Goal: Transaction & Acquisition: Purchase product/service

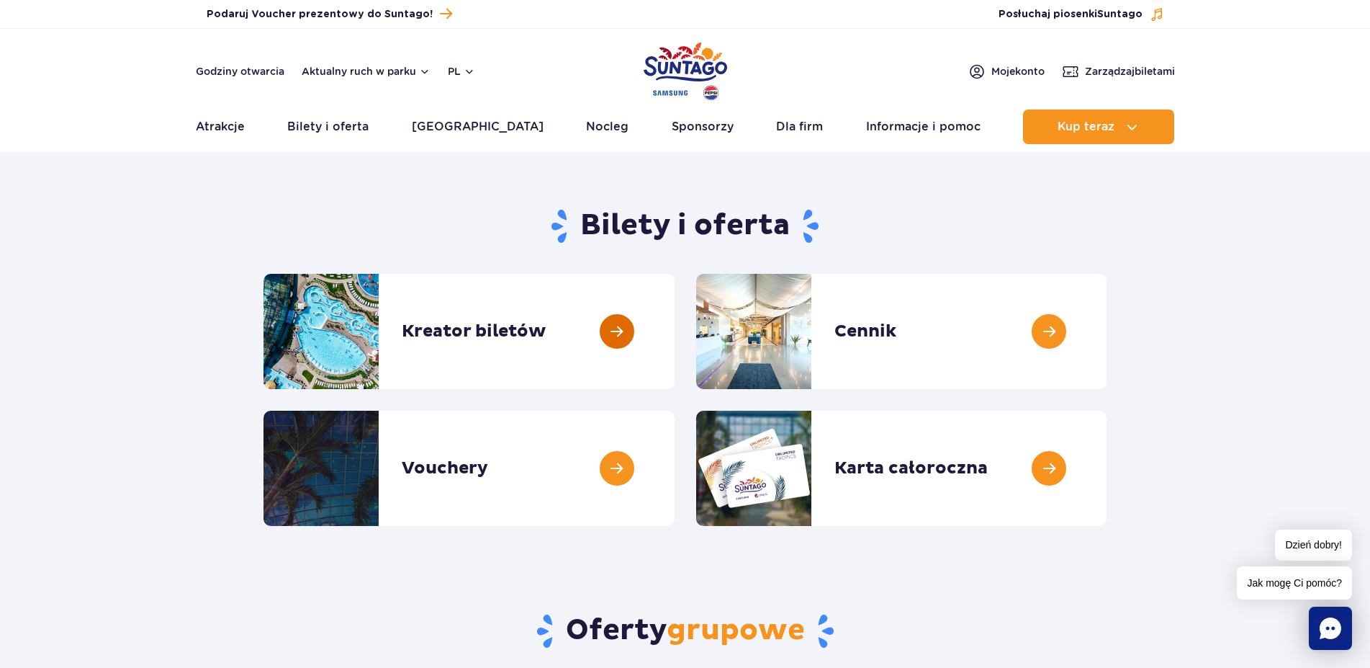
click at [675, 323] on link at bounding box center [675, 331] width 0 height 115
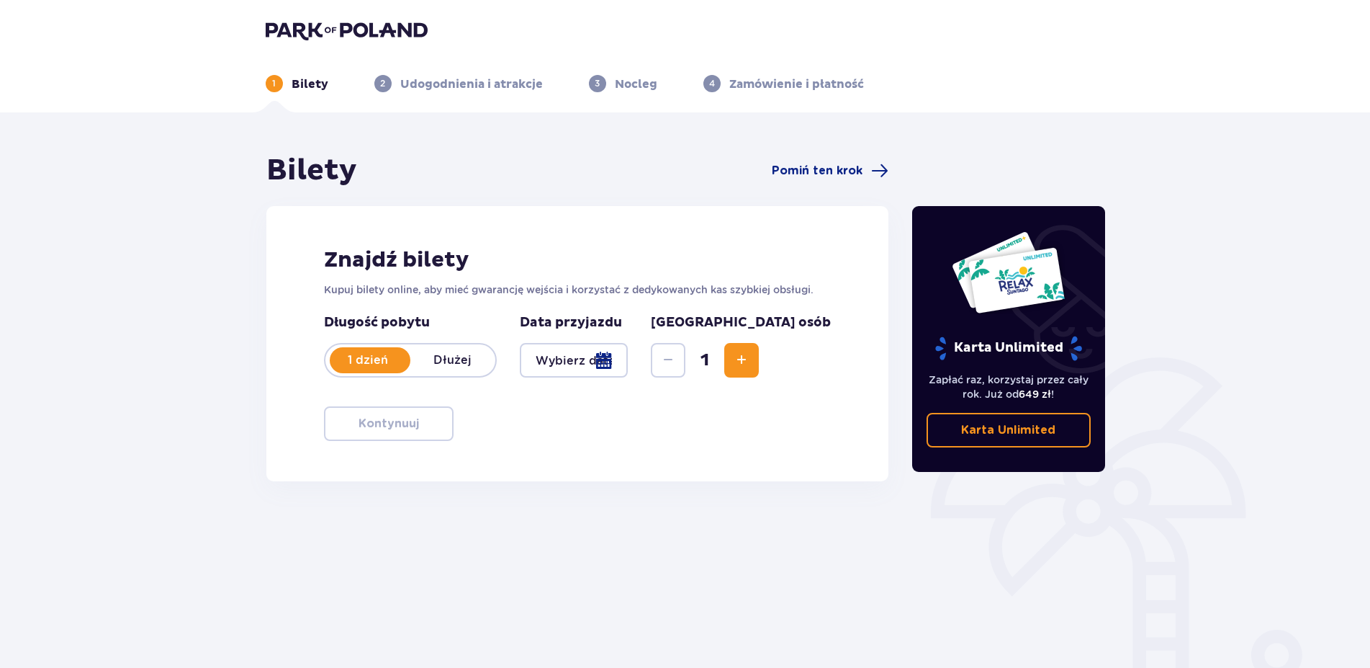
click at [629, 368] on div at bounding box center [574, 360] width 109 height 35
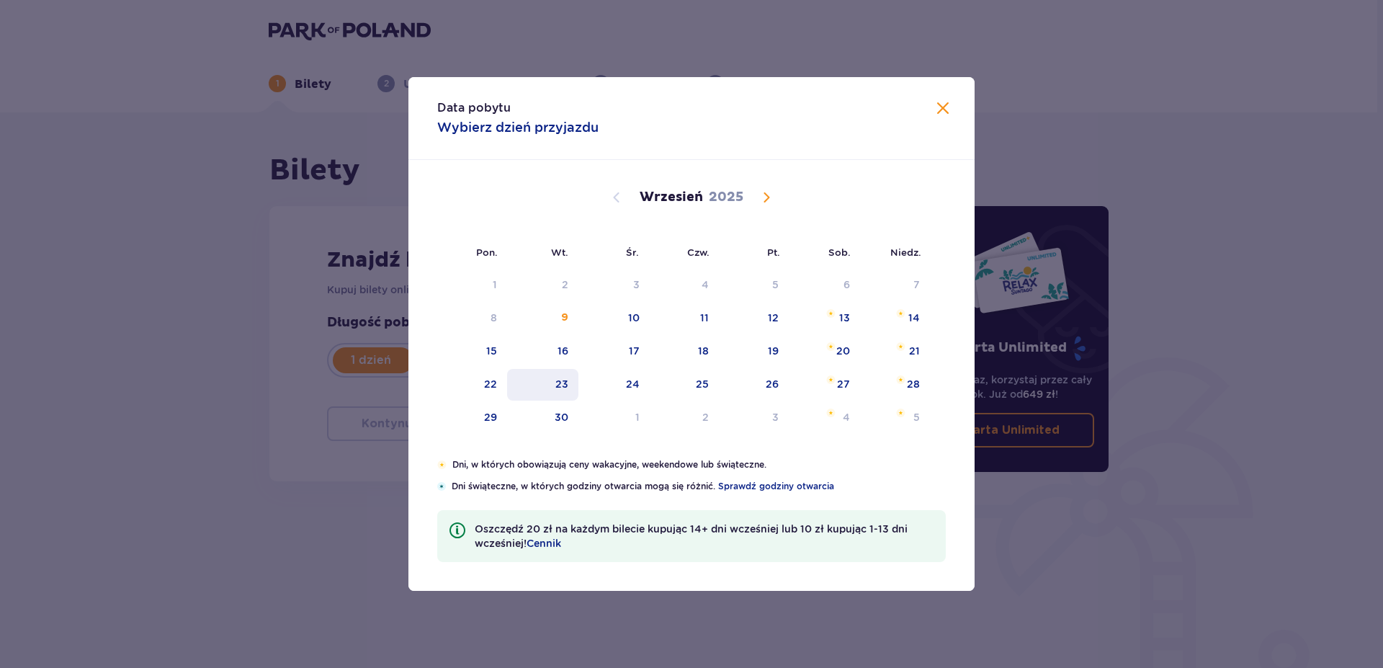
click at [565, 391] on div "23" at bounding box center [542, 385] width 71 height 32
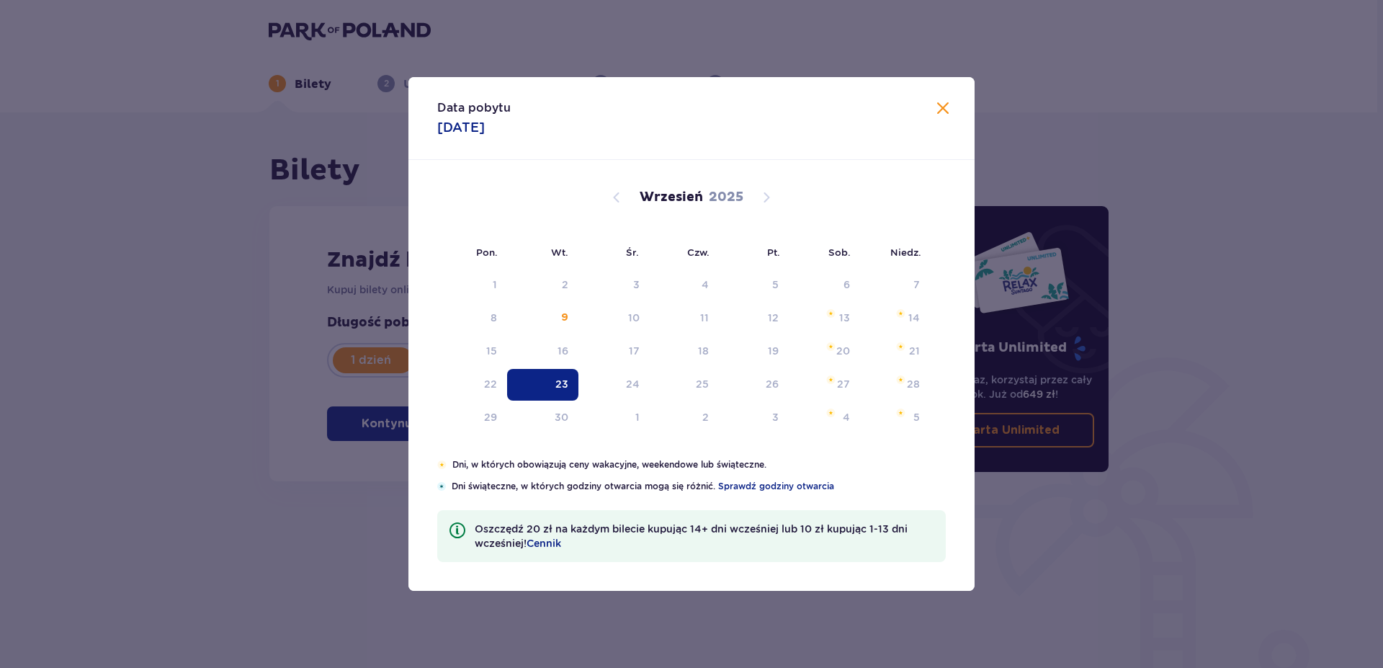
type input "23.09.25"
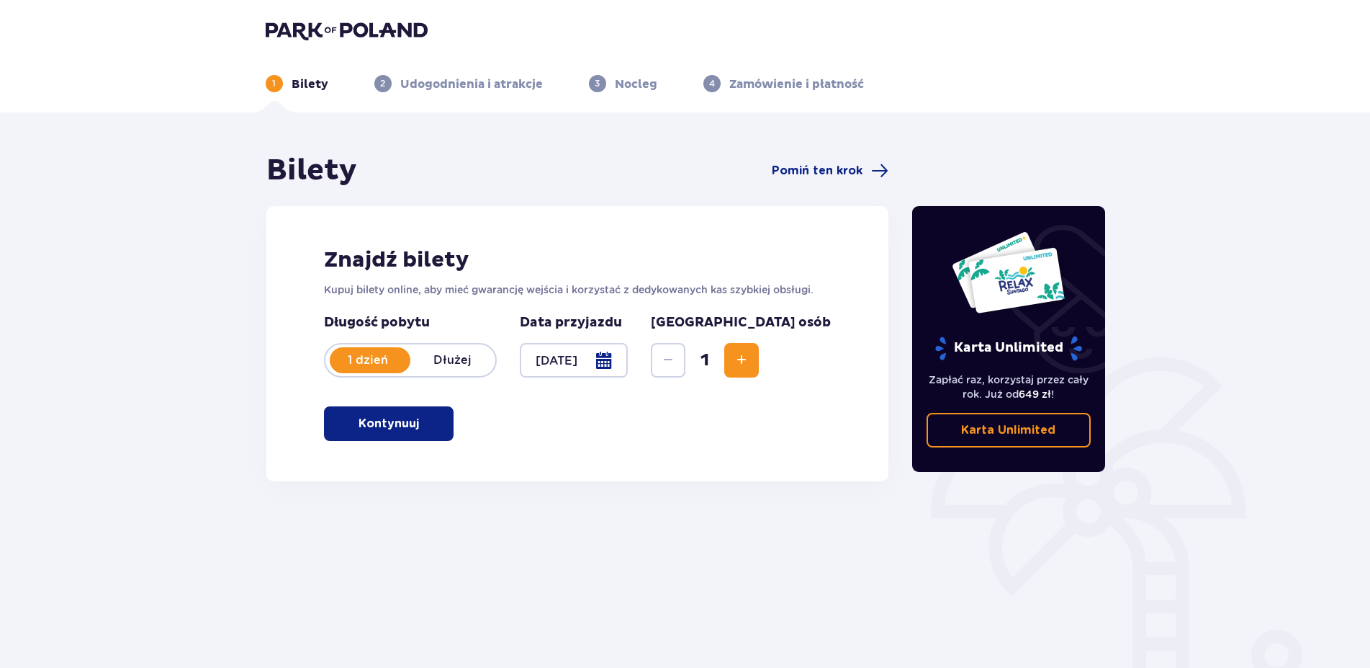
click at [750, 367] on span "Increase" at bounding box center [741, 359] width 17 height 17
click at [400, 424] on p "Kontynuuj" at bounding box center [389, 423] width 60 height 16
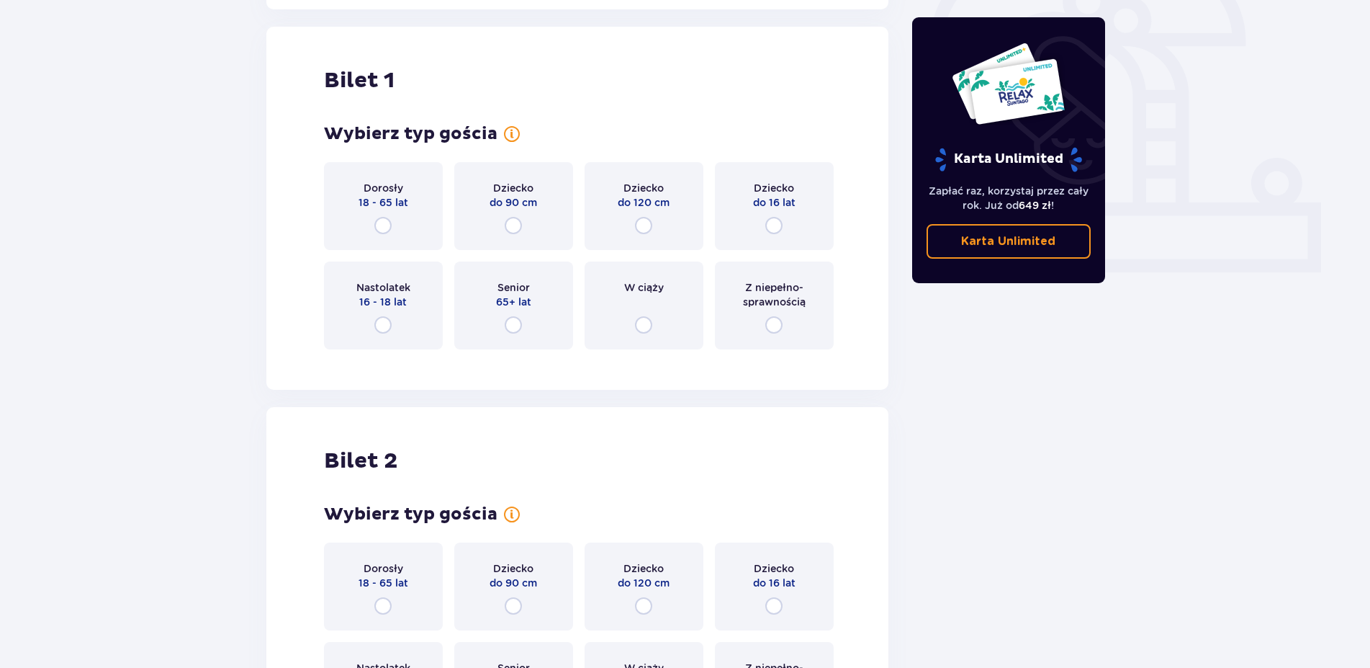
scroll to position [481, 0]
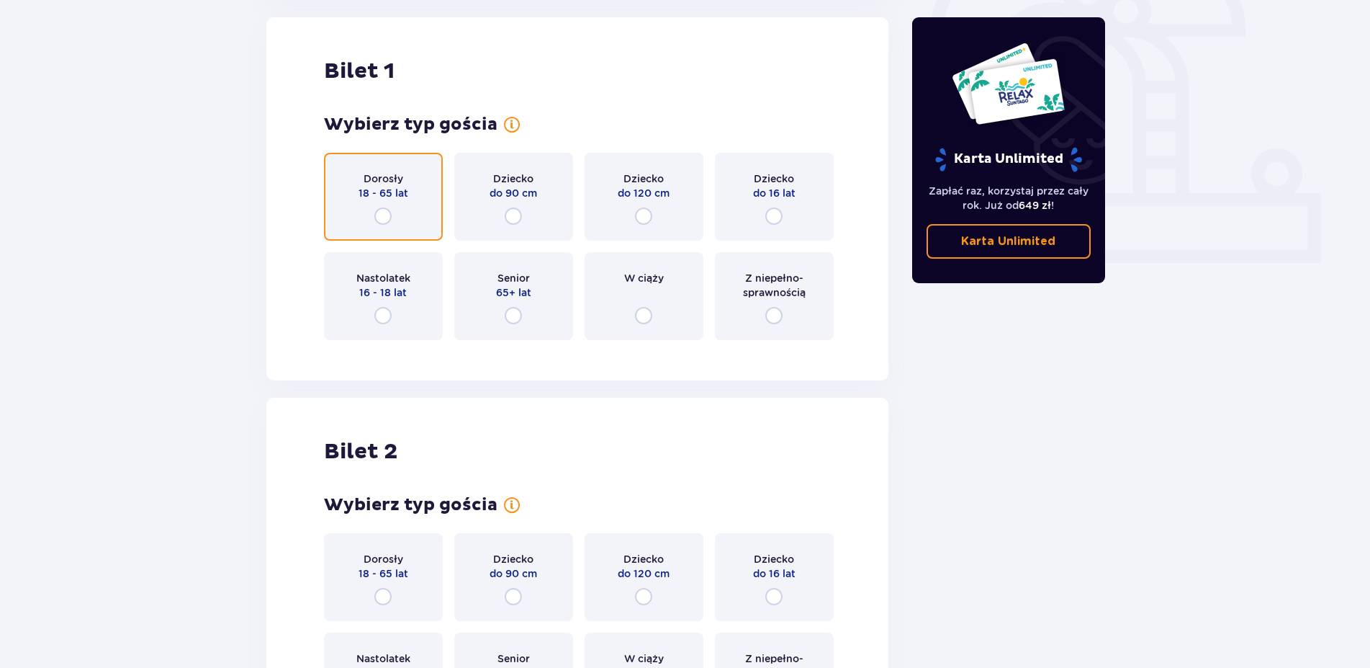
click at [385, 217] on input "radio" at bounding box center [382, 215] width 17 height 17
radio input "true"
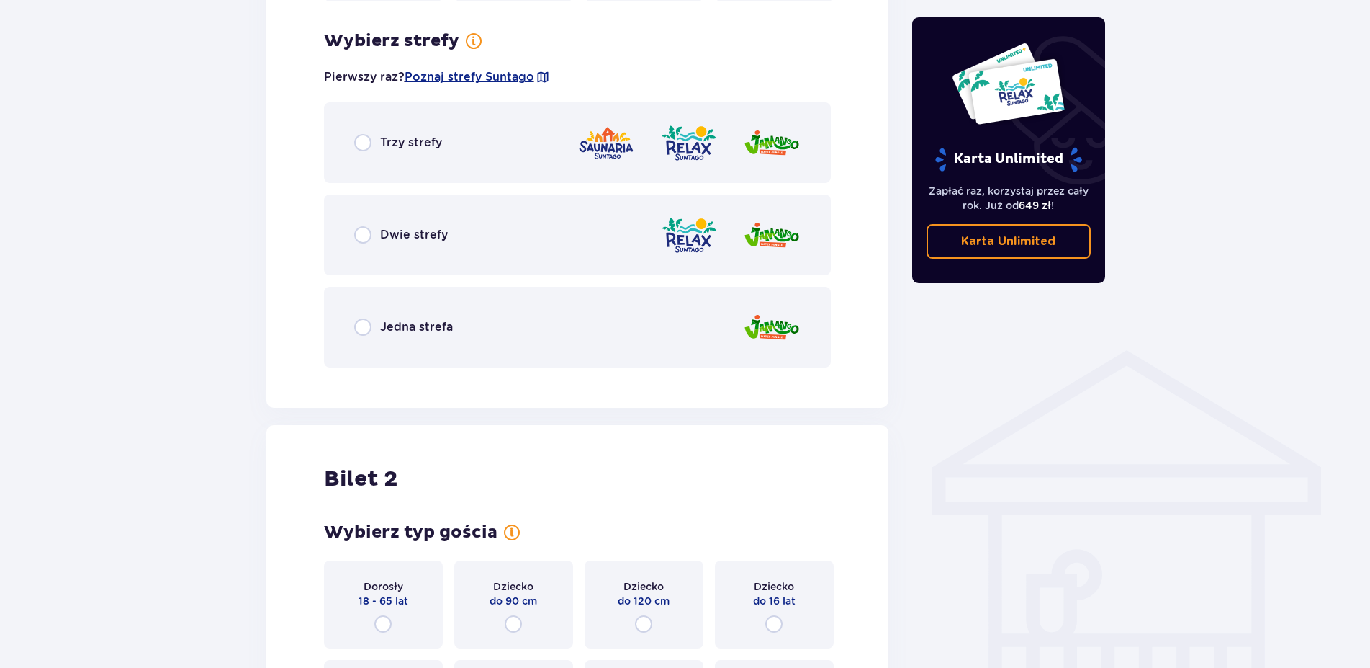
scroll to position [832, 0]
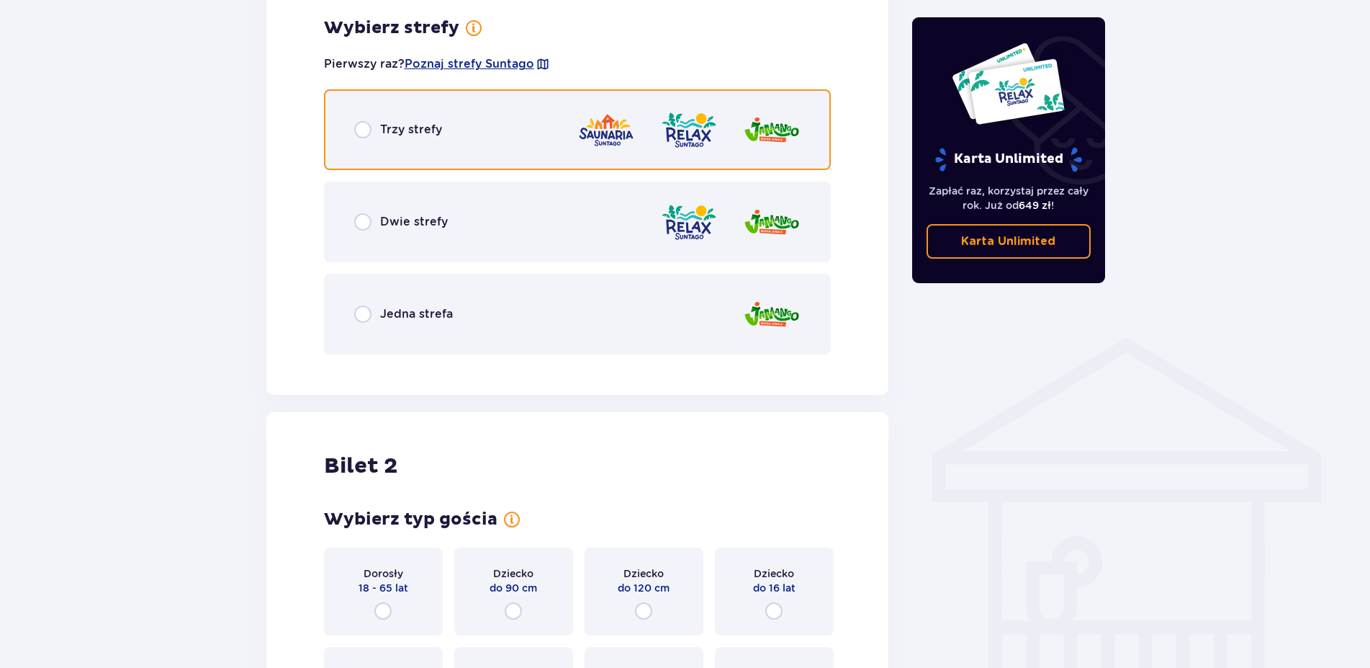
click at [364, 127] on input "radio" at bounding box center [362, 129] width 17 height 17
radio input "true"
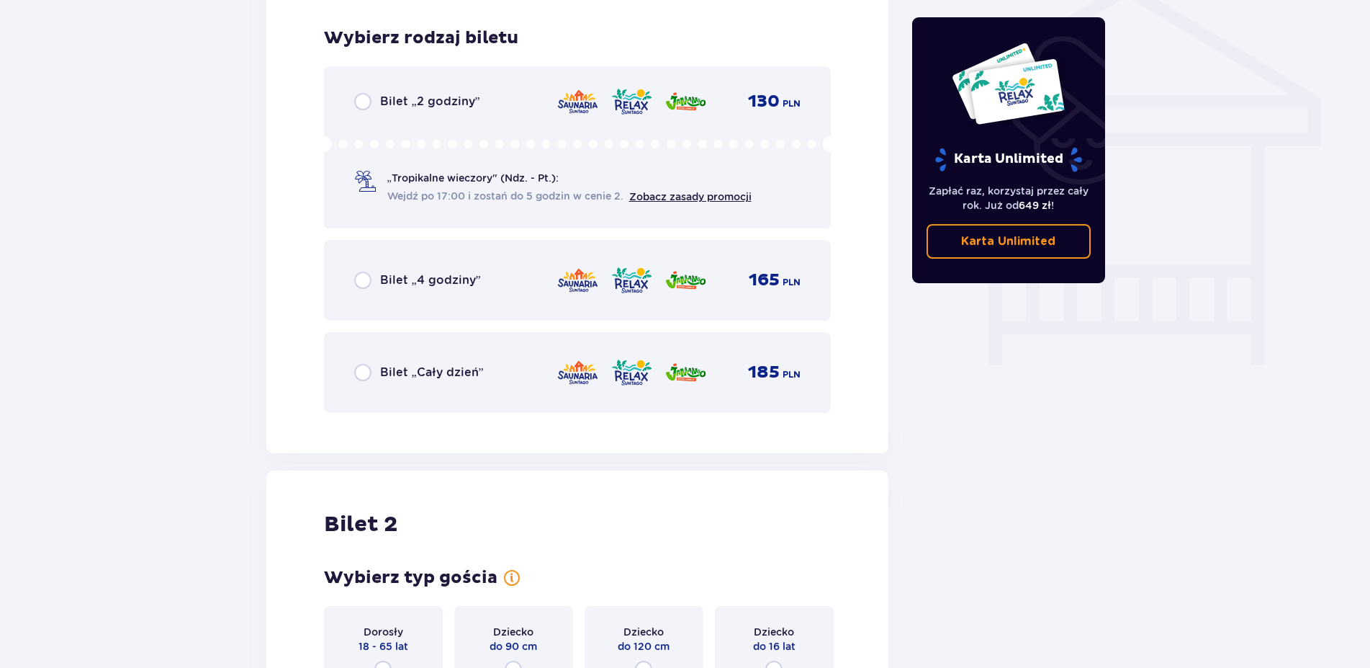
scroll to position [1198, 0]
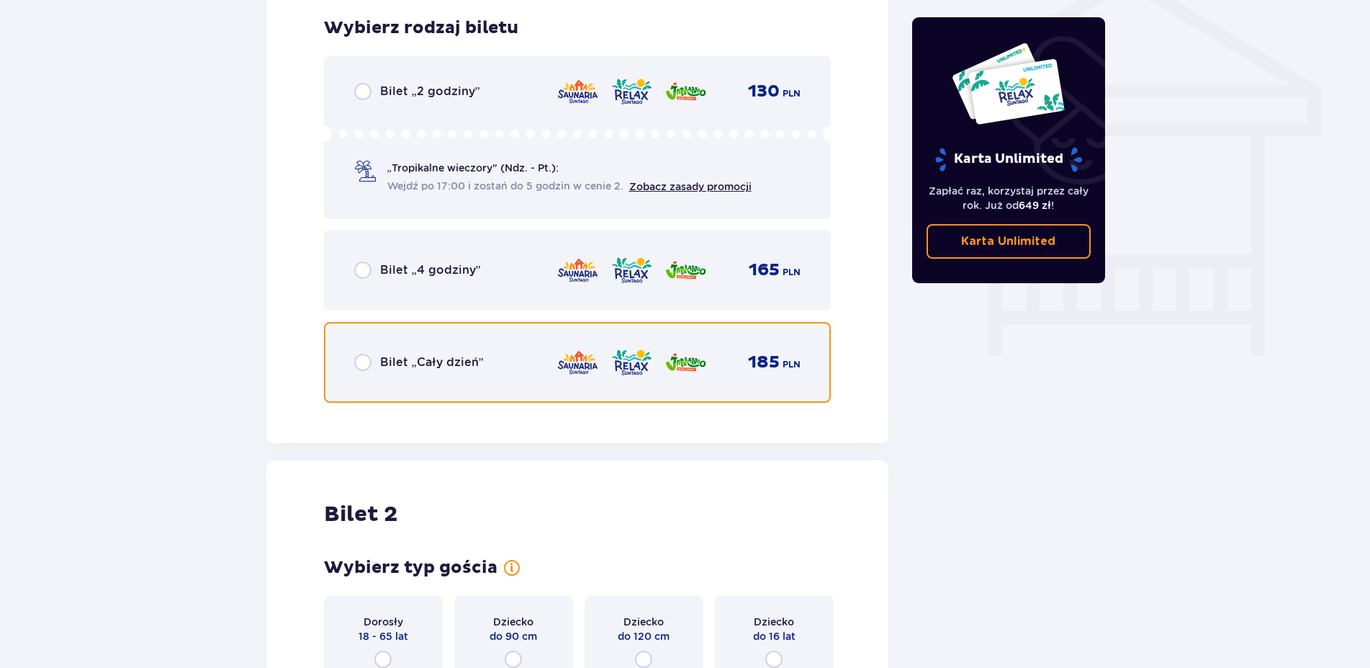
click at [364, 365] on input "radio" at bounding box center [362, 362] width 17 height 17
radio input "true"
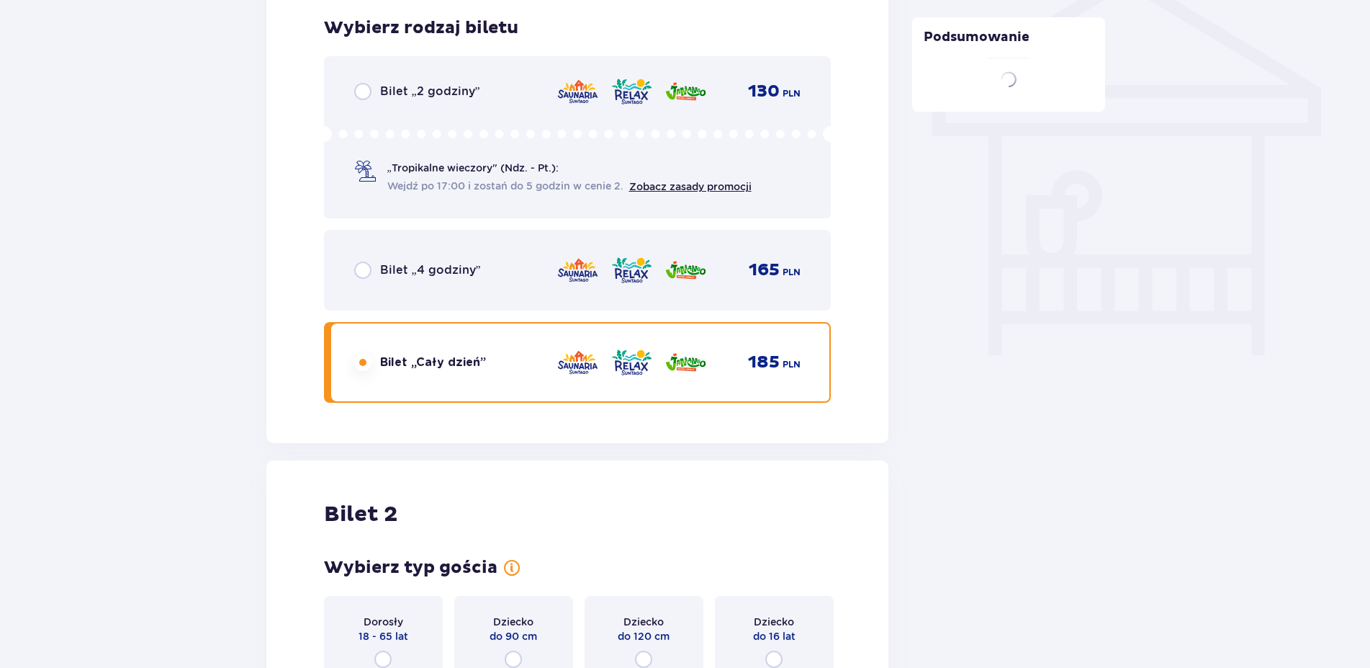
scroll to position [1509, 0]
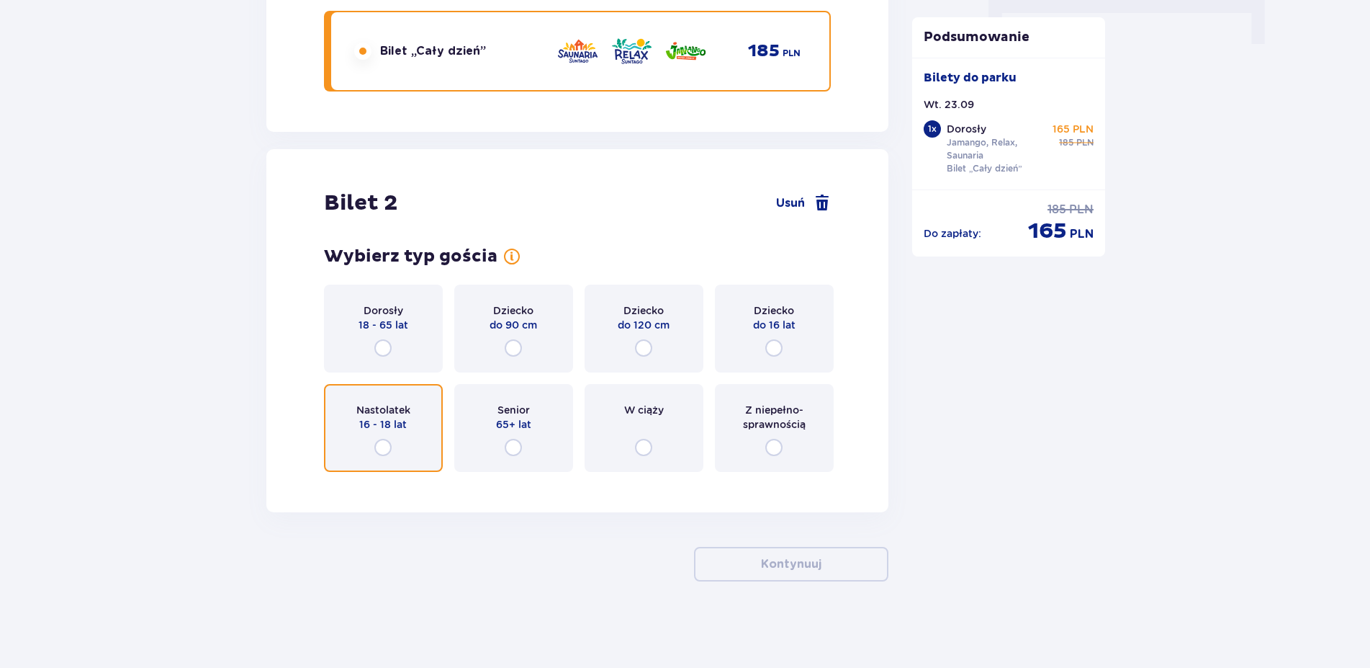
click at [381, 454] on input "radio" at bounding box center [382, 447] width 17 height 17
radio input "true"
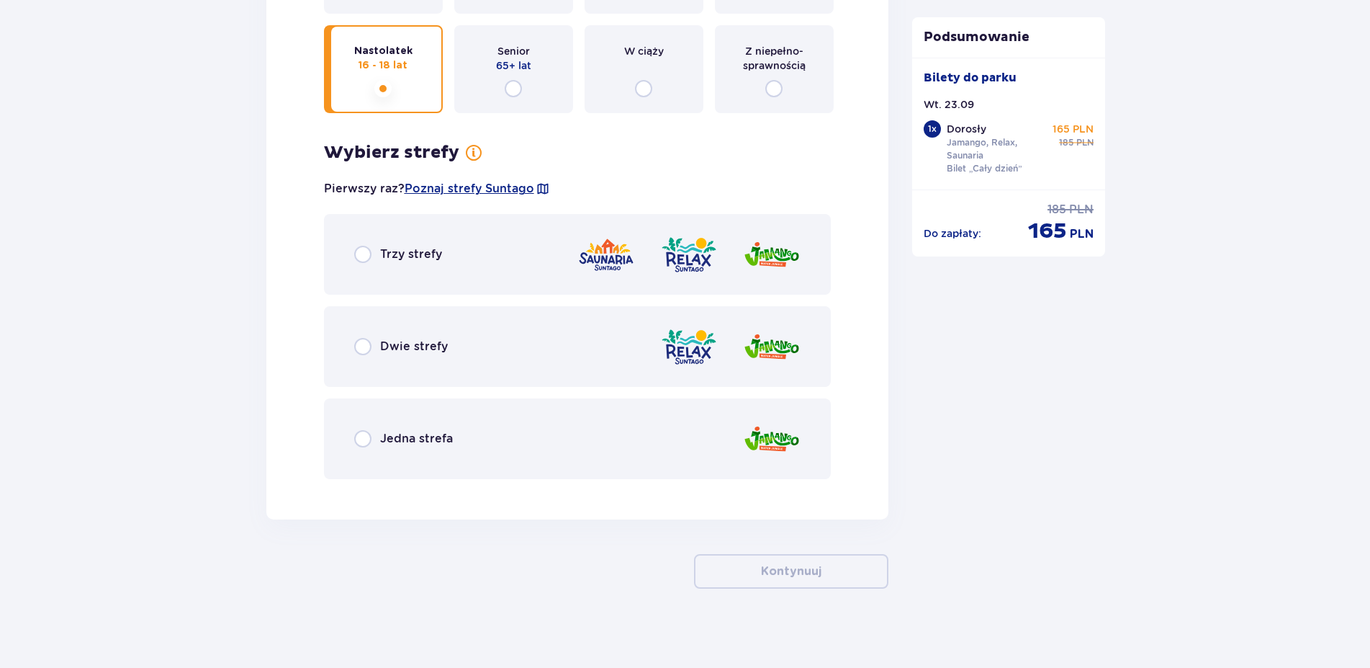
scroll to position [1875, 0]
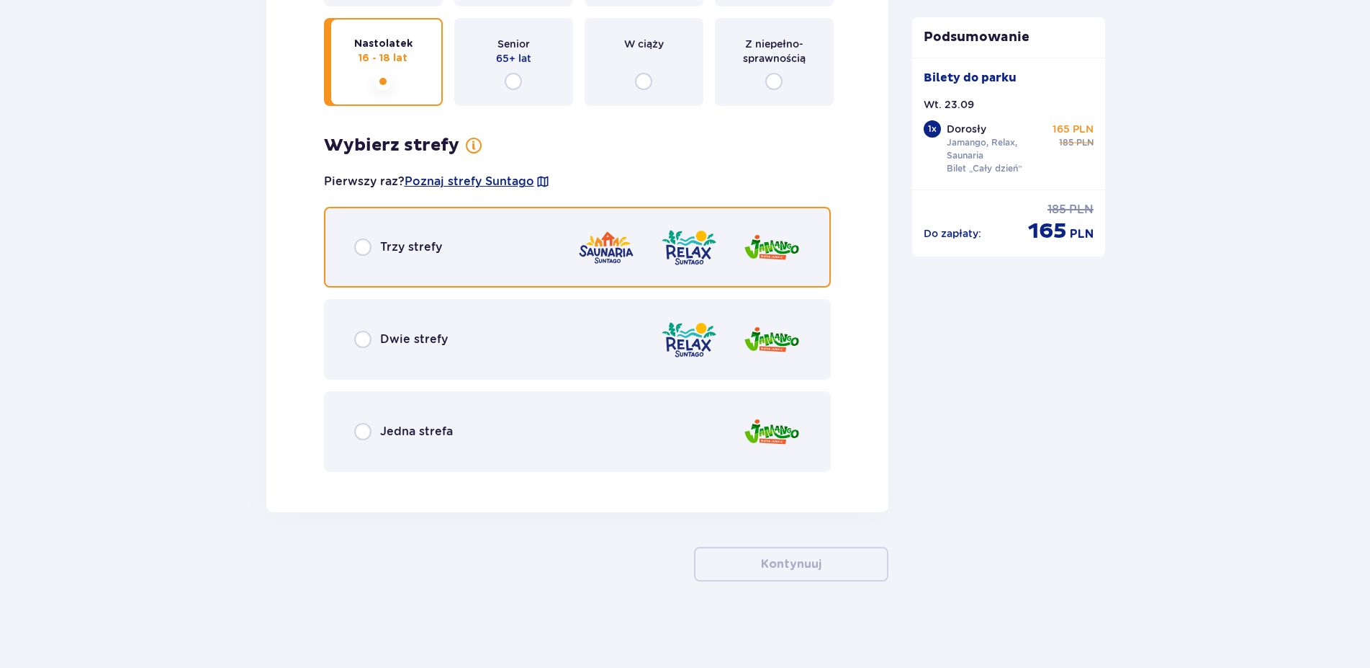
click at [361, 247] on input "radio" at bounding box center [362, 246] width 17 height 17
radio input "true"
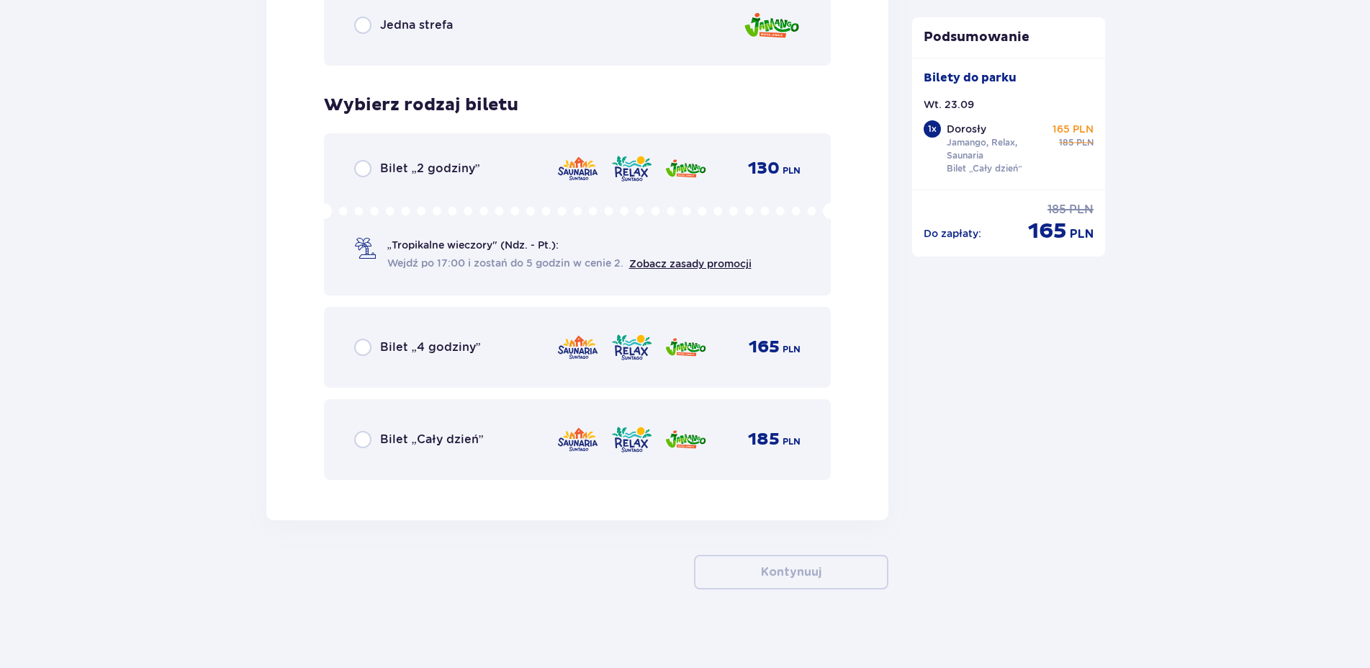
scroll to position [2289, 0]
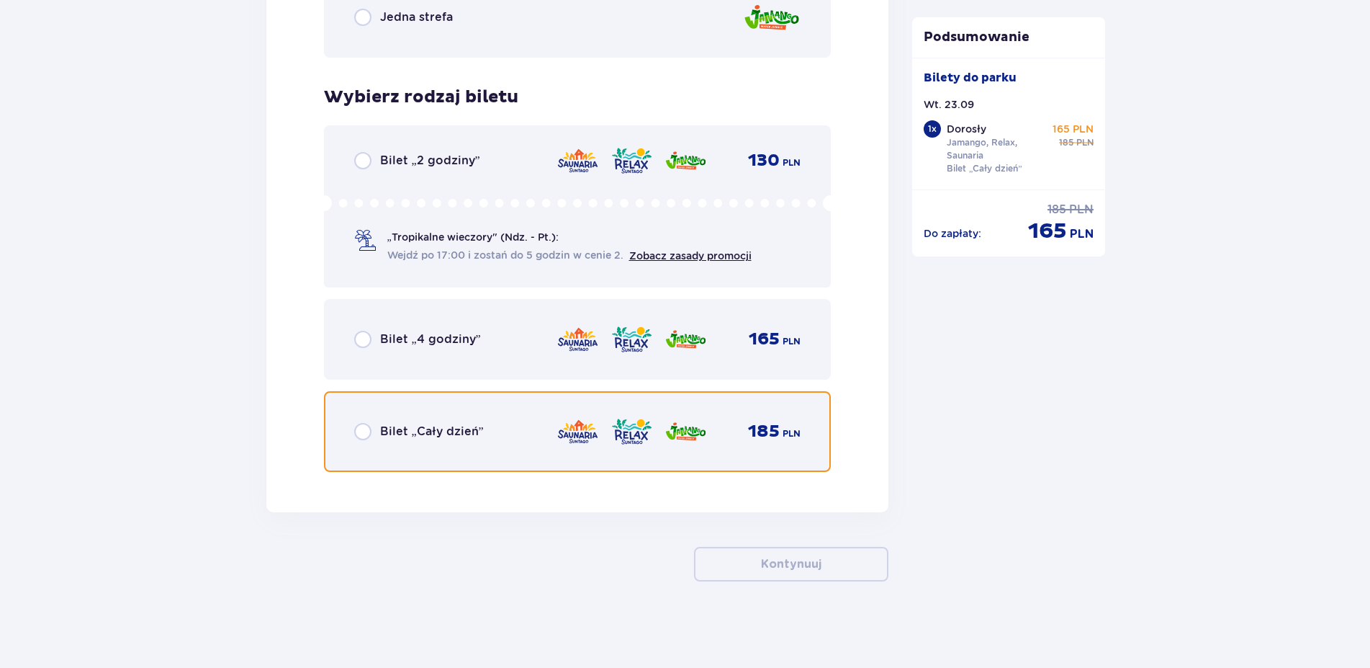
click at [361, 428] on input "radio" at bounding box center [362, 431] width 17 height 17
radio input "true"
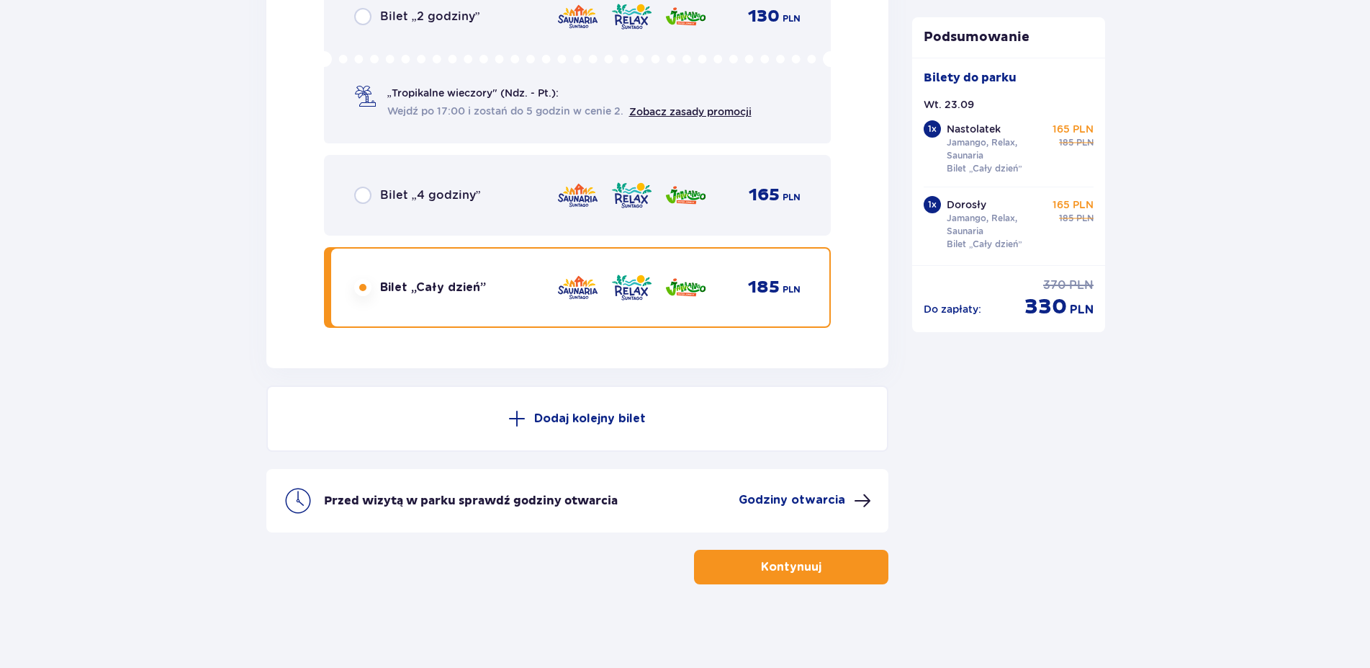
scroll to position [2436, 0]
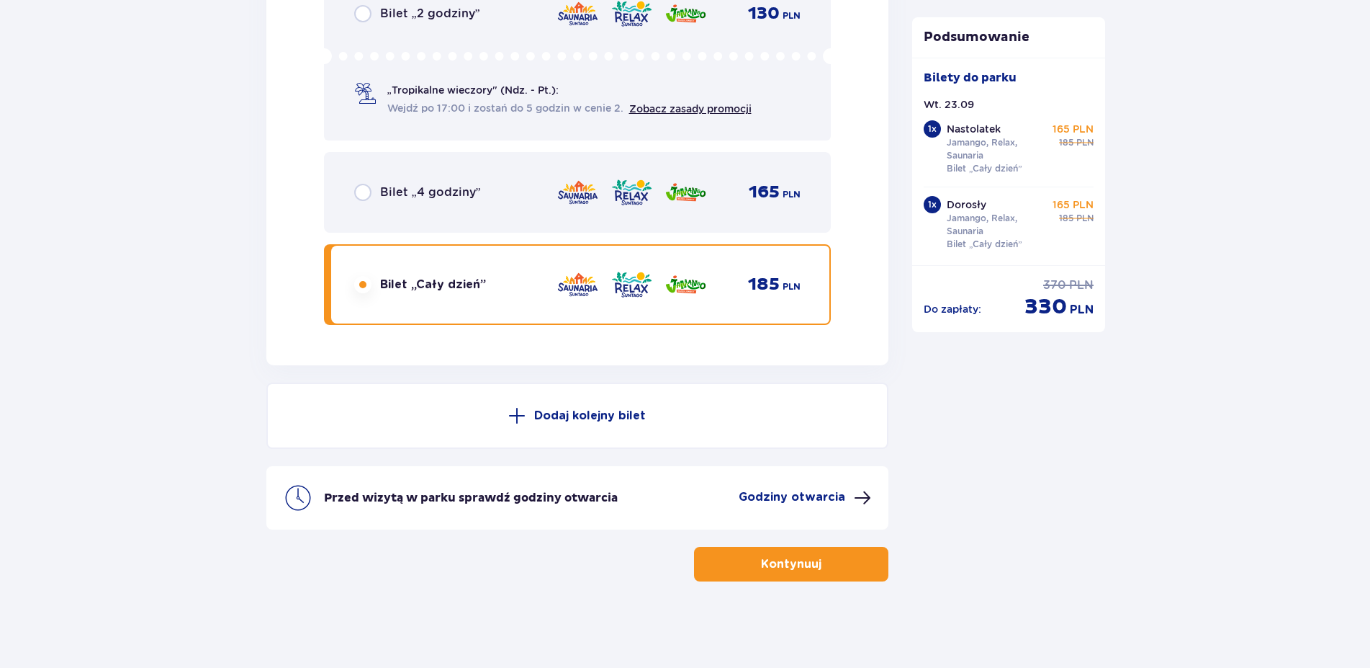
click at [743, 566] on button "Kontynuuj" at bounding box center [791, 564] width 194 height 35
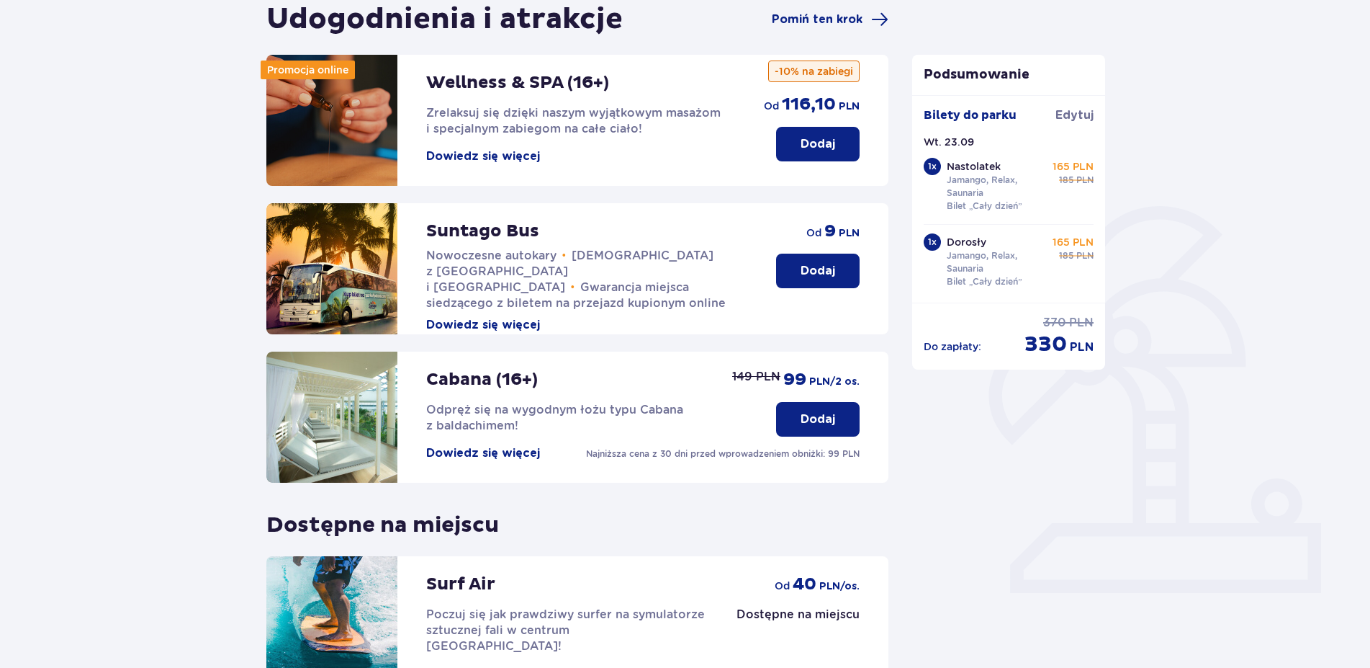
scroll to position [220, 0]
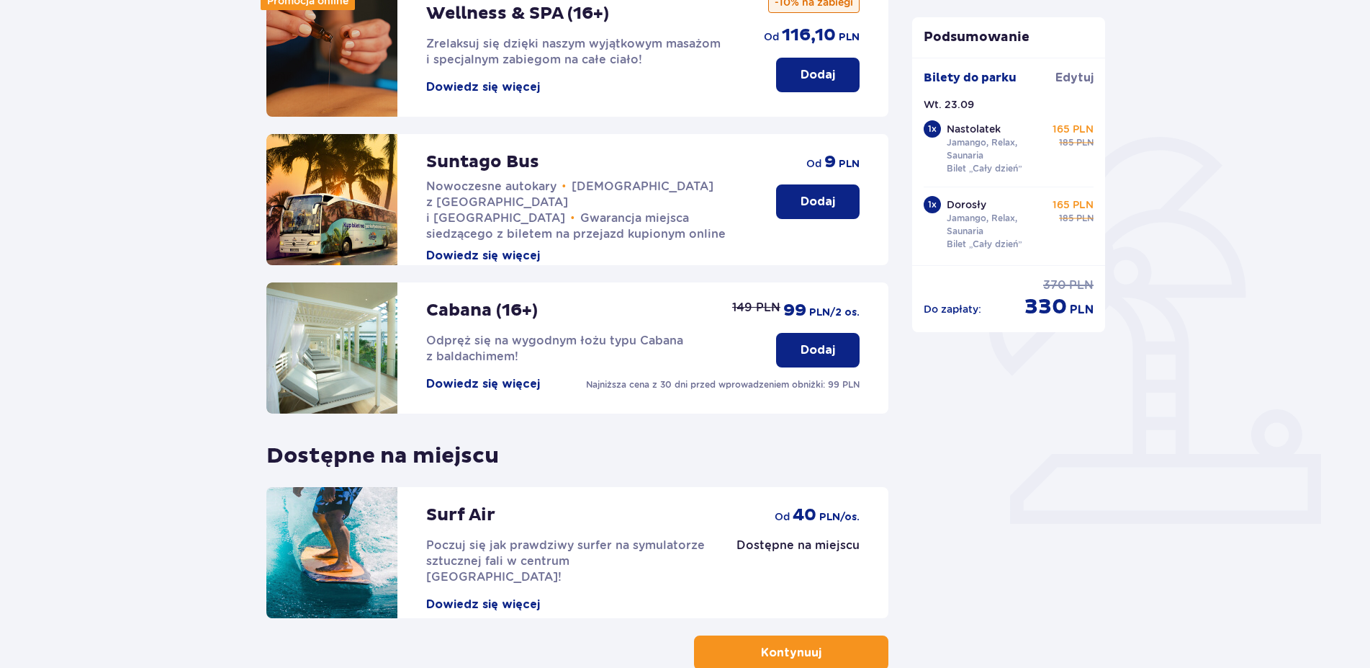
click at [822, 201] on p "Dodaj" at bounding box center [818, 202] width 35 height 16
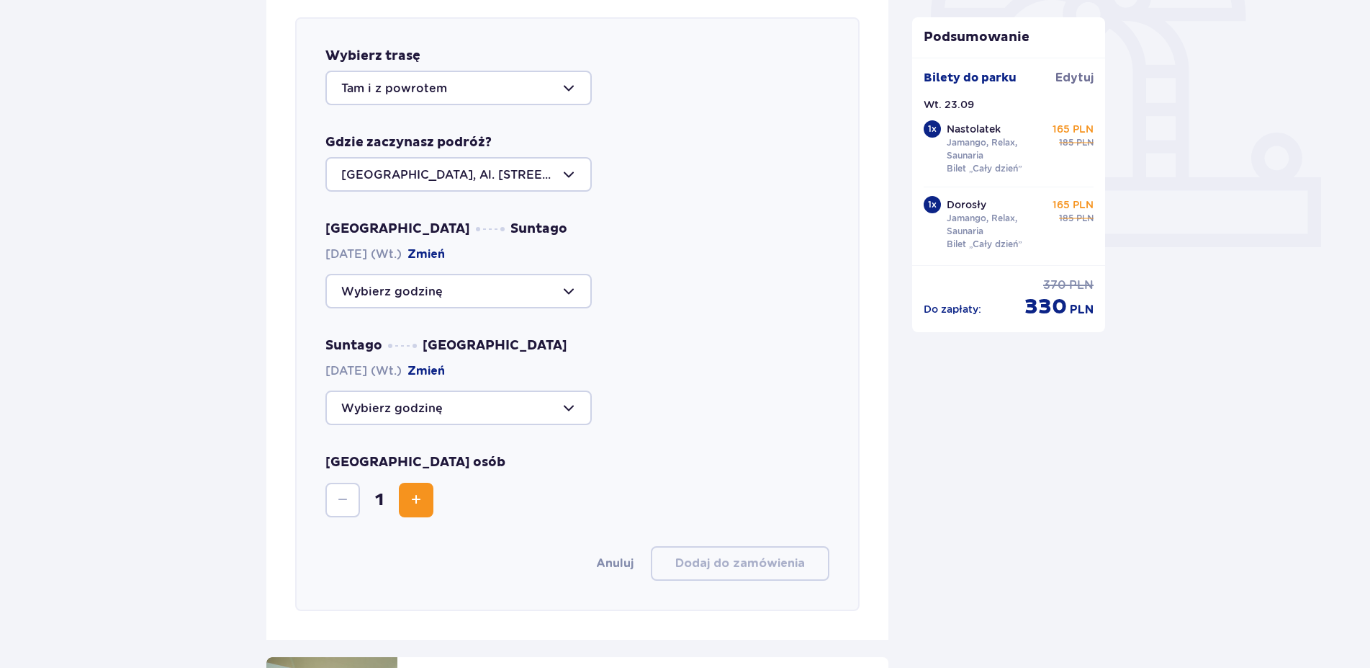
scroll to position [423, 0]
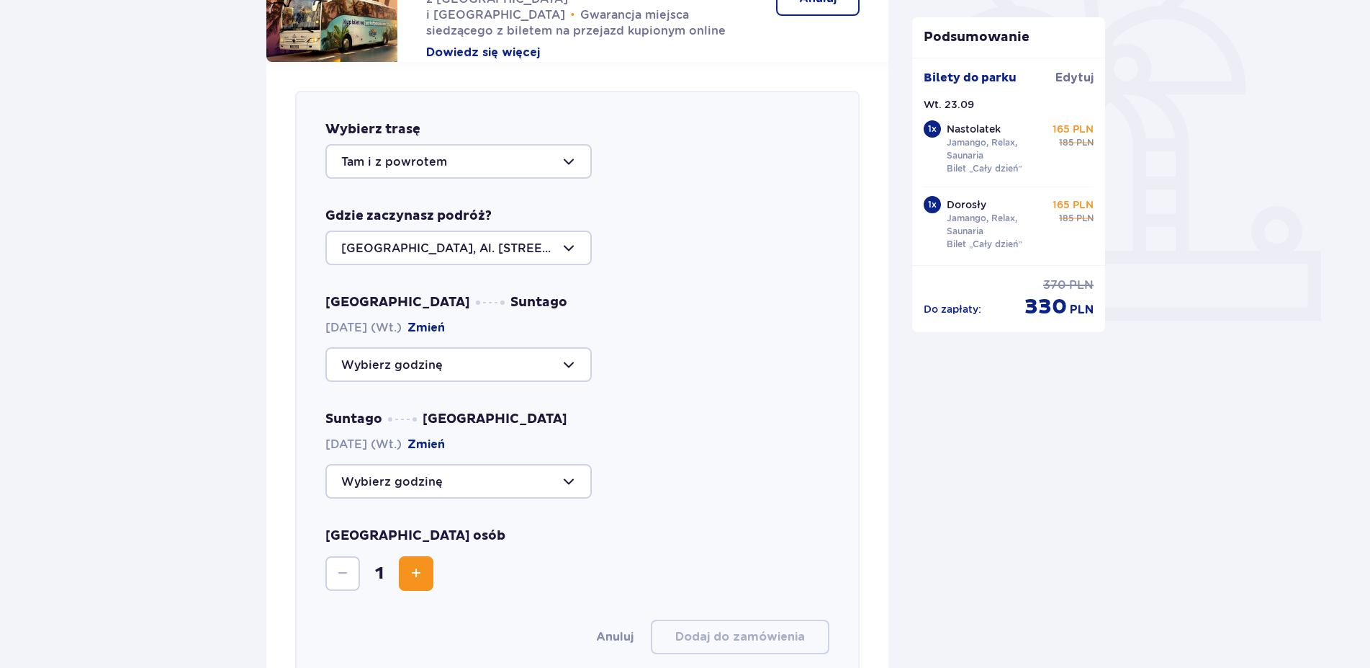
click at [524, 229] on div "Gdzie zaczynasz podróż? Warszawa, Al. Jerozolimskie 56" at bounding box center [577, 236] width 505 height 58
click at [526, 243] on div at bounding box center [458, 247] width 266 height 35
click at [645, 269] on div "Wybierz trasę Tam i z powrotem Gdzie zaczynasz podróż? Warszawa, Al. Jerozolims…" at bounding box center [577, 387] width 565 height 593
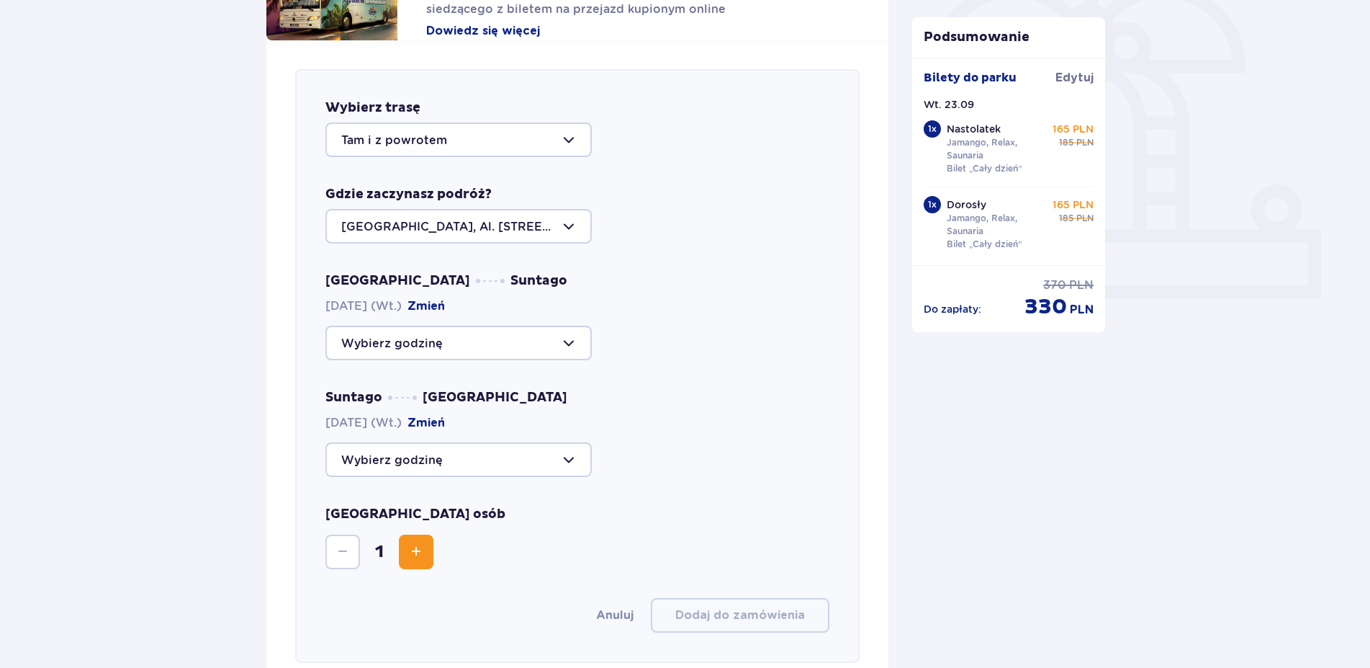
scroll to position [430, 0]
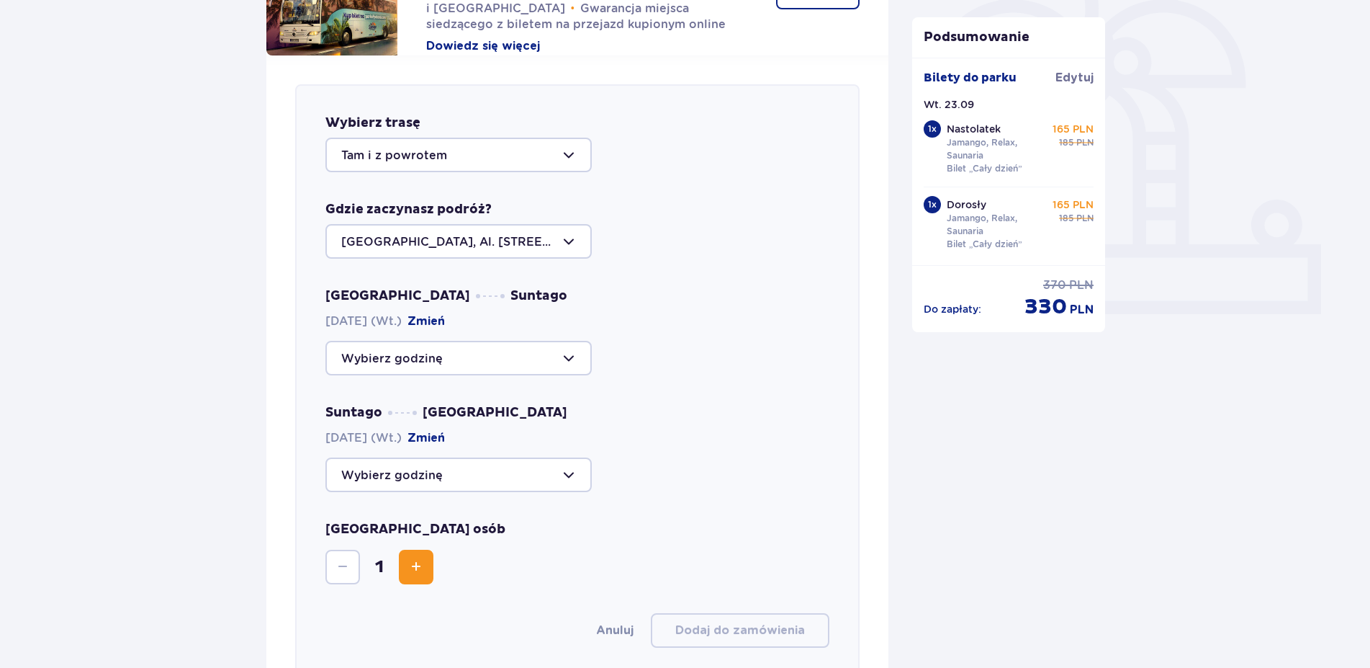
click at [560, 165] on div at bounding box center [458, 155] width 266 height 35
click at [564, 163] on div at bounding box center [458, 155] width 266 height 35
click at [554, 244] on div at bounding box center [458, 241] width 266 height 35
click at [696, 286] on div "Wybierz trasę Tam i z powrotem Gdzie zaczynasz podróż? Warszawa, Al. Jerozolims…" at bounding box center [577, 380] width 565 height 593
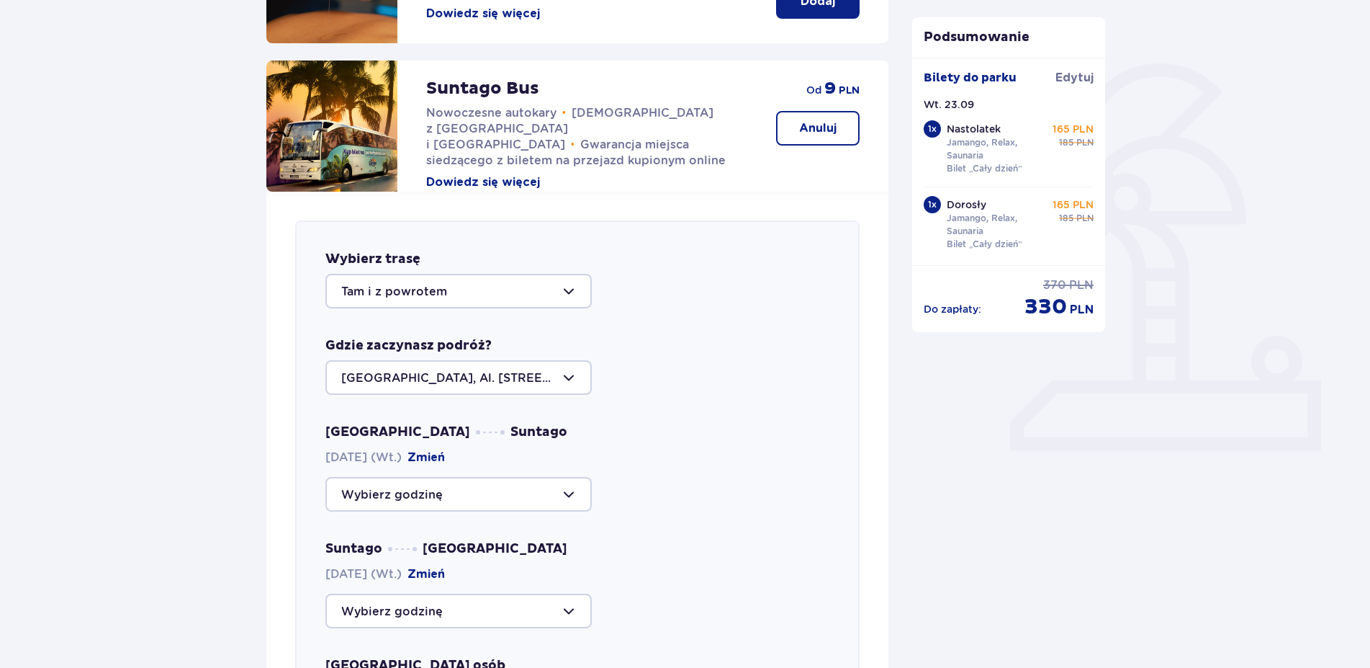
scroll to position [0, 0]
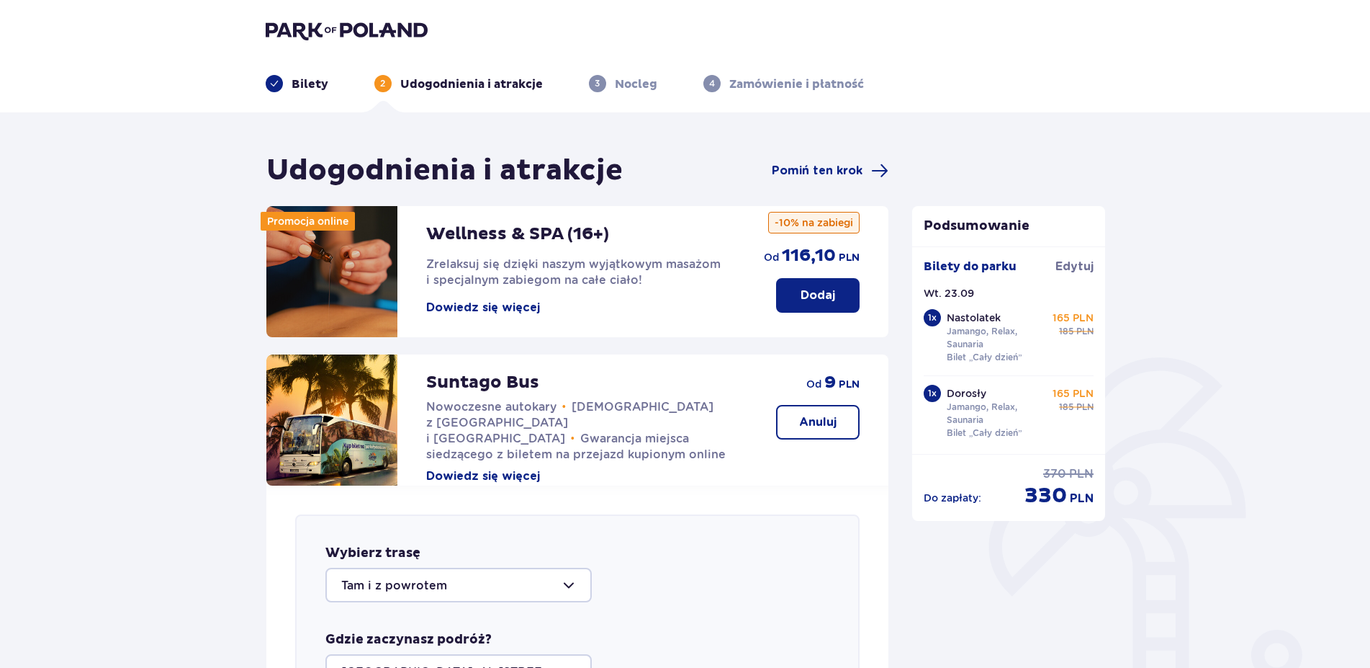
click at [310, 86] on p "Bilety" at bounding box center [310, 84] width 37 height 16
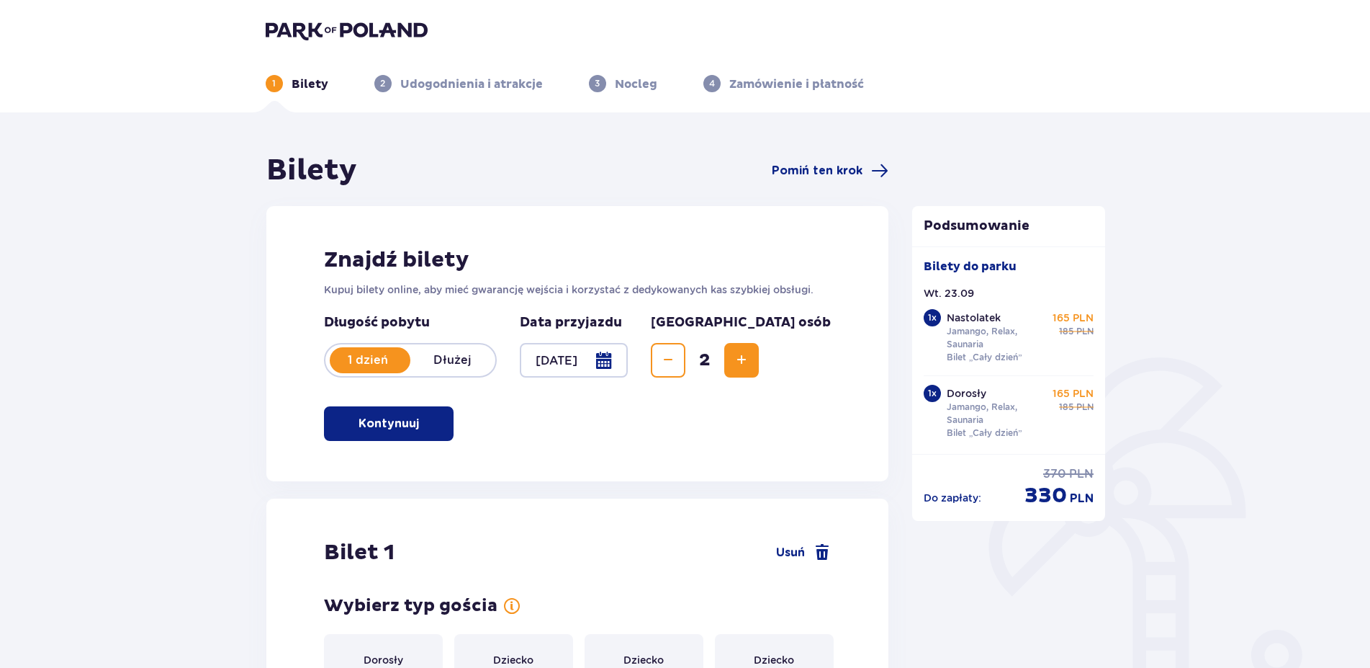
click at [750, 361] on span "Increase" at bounding box center [741, 359] width 17 height 17
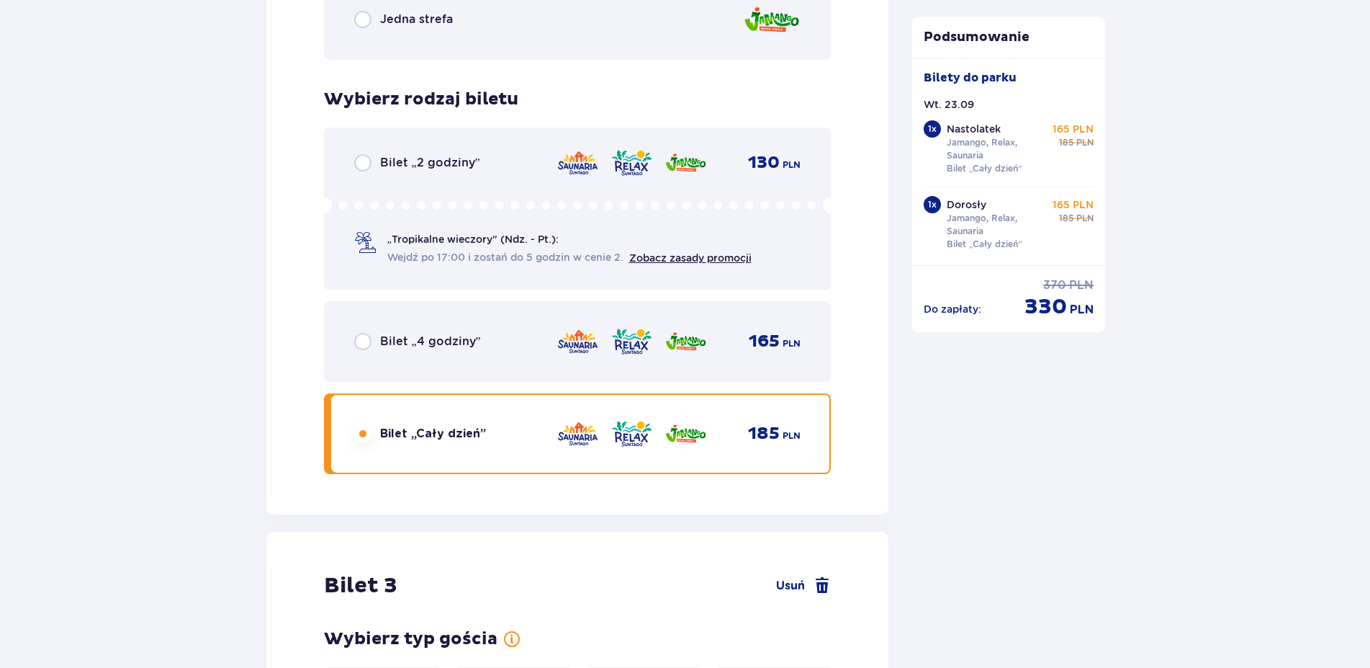
scroll to position [2755, 0]
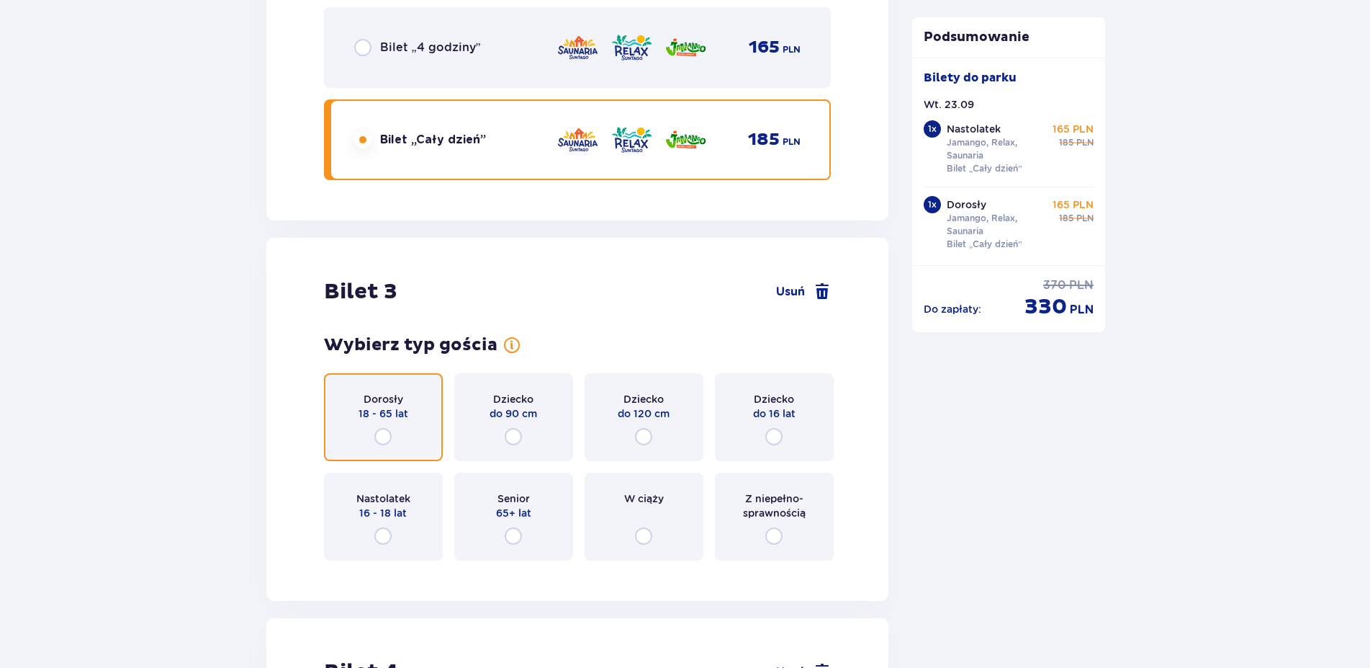
click at [383, 435] on input "radio" at bounding box center [382, 436] width 17 height 17
radio input "true"
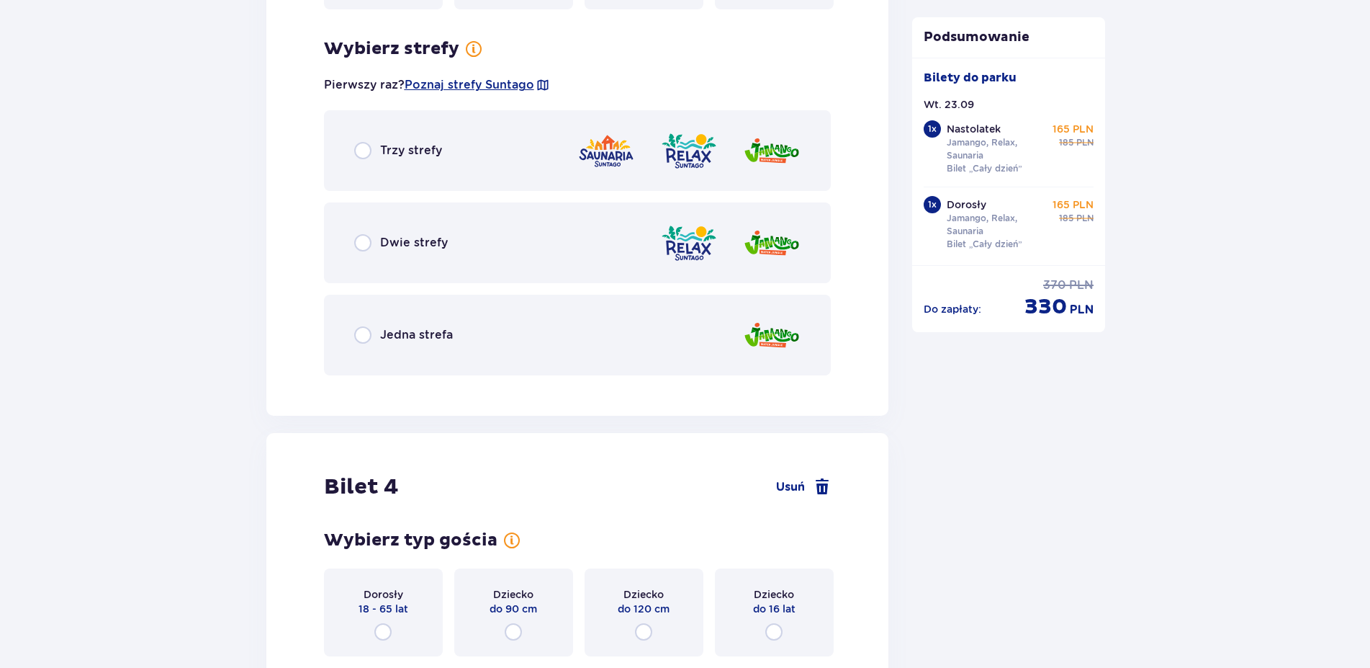
scroll to position [3327, 0]
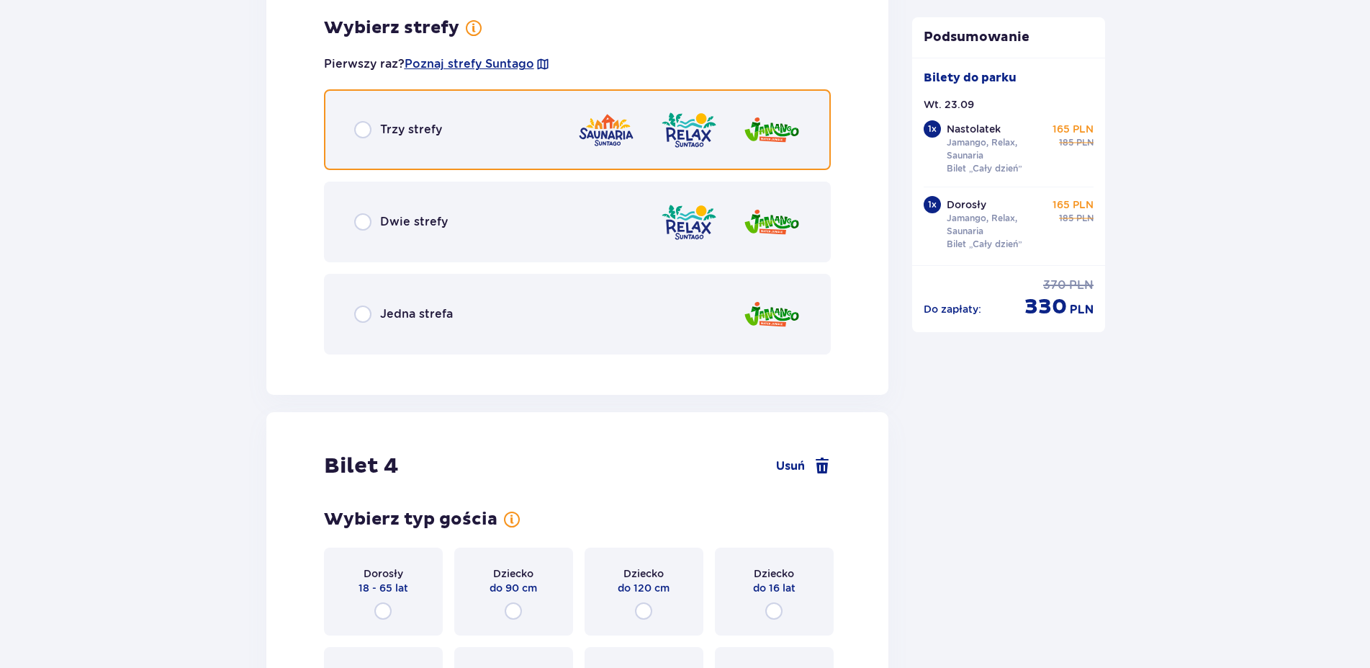
click at [364, 128] on input "radio" at bounding box center [362, 129] width 17 height 17
radio input "true"
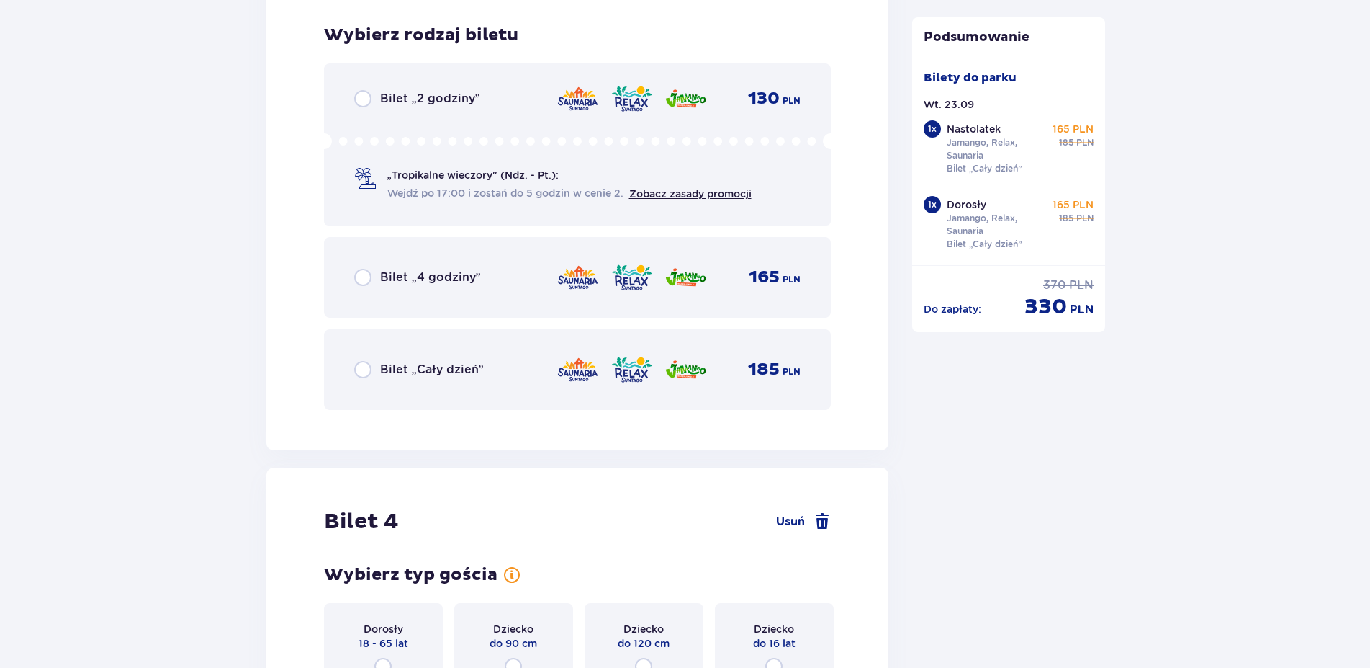
scroll to position [3693, 0]
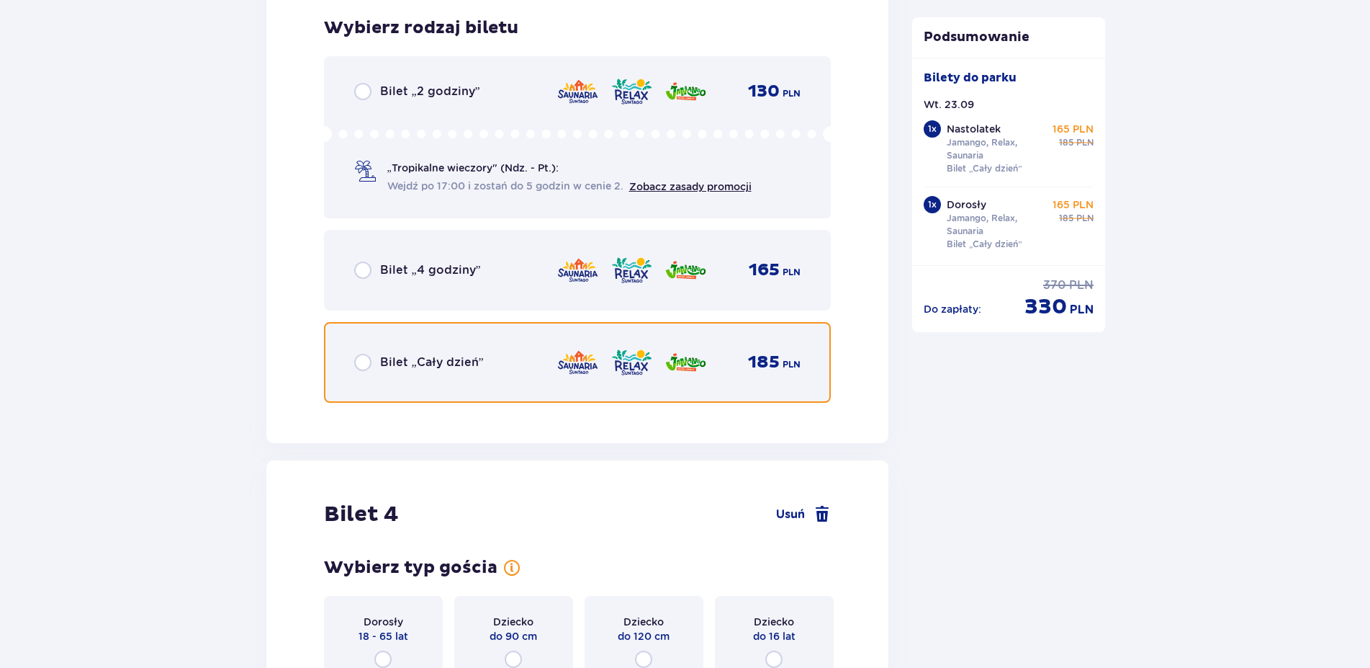
click at [367, 366] on input "radio" at bounding box center [362, 362] width 17 height 17
radio input "true"
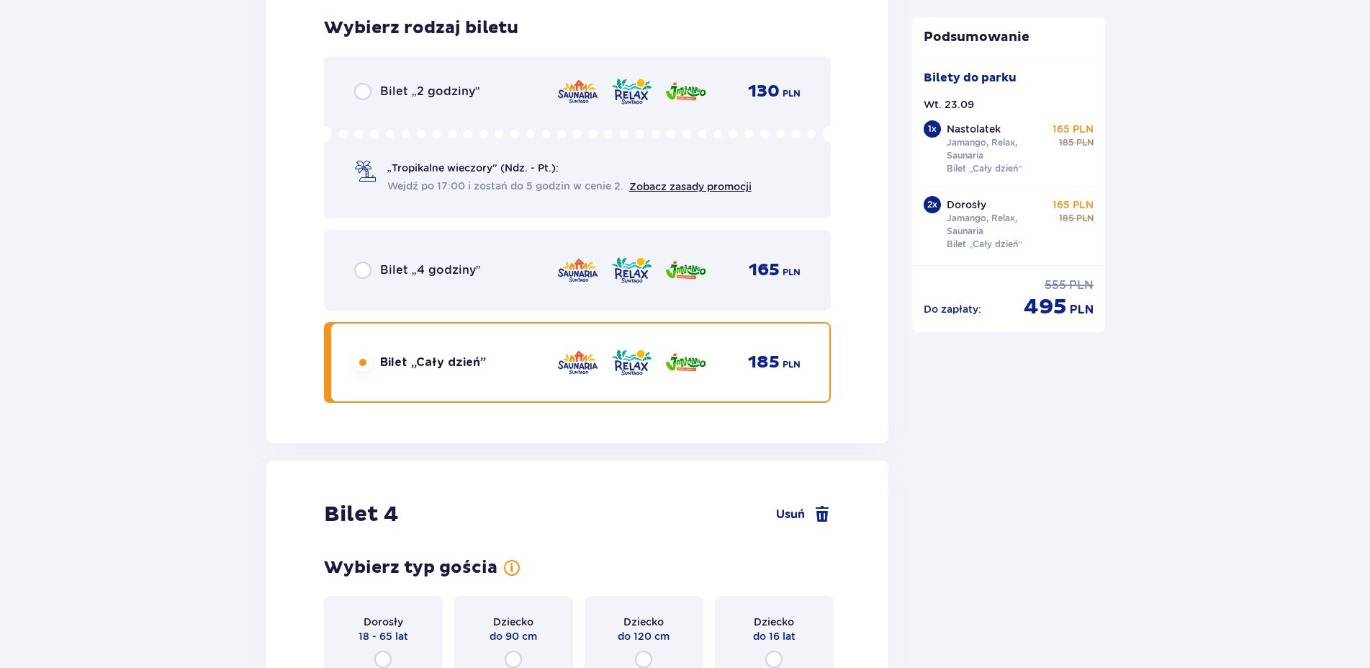
scroll to position [4004, 0]
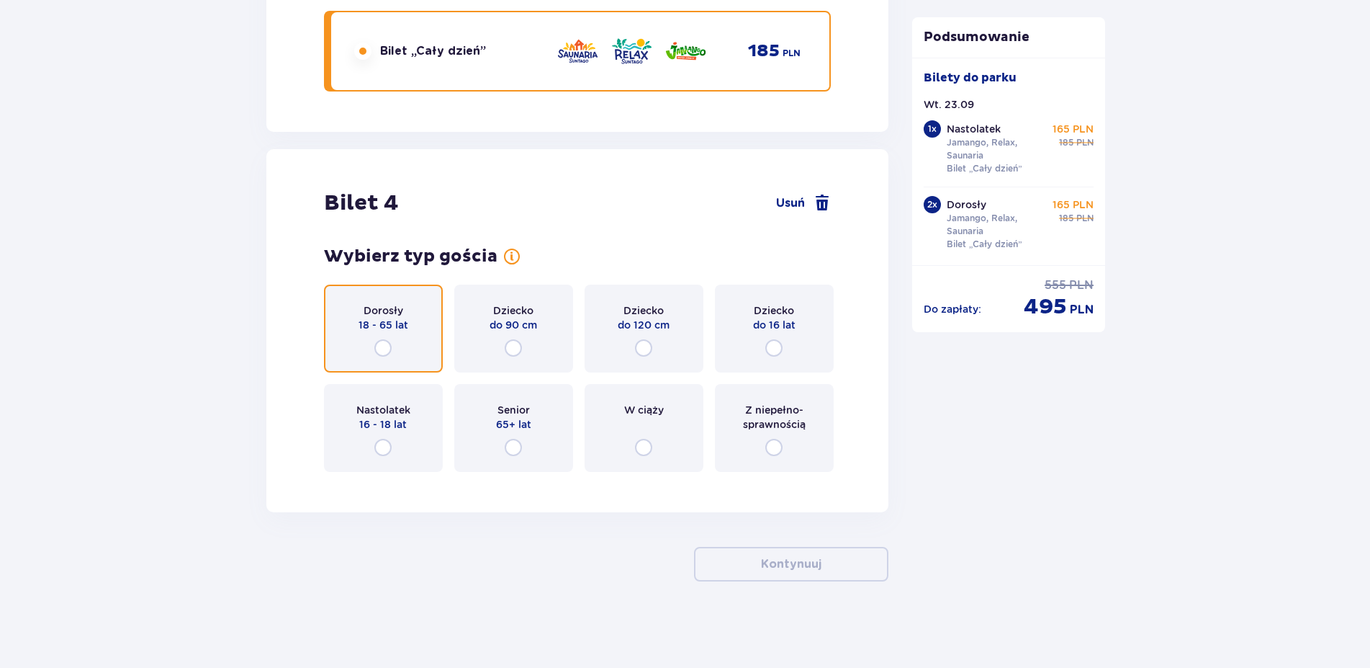
click at [382, 351] on input "radio" at bounding box center [382, 347] width 17 height 17
radio input "true"
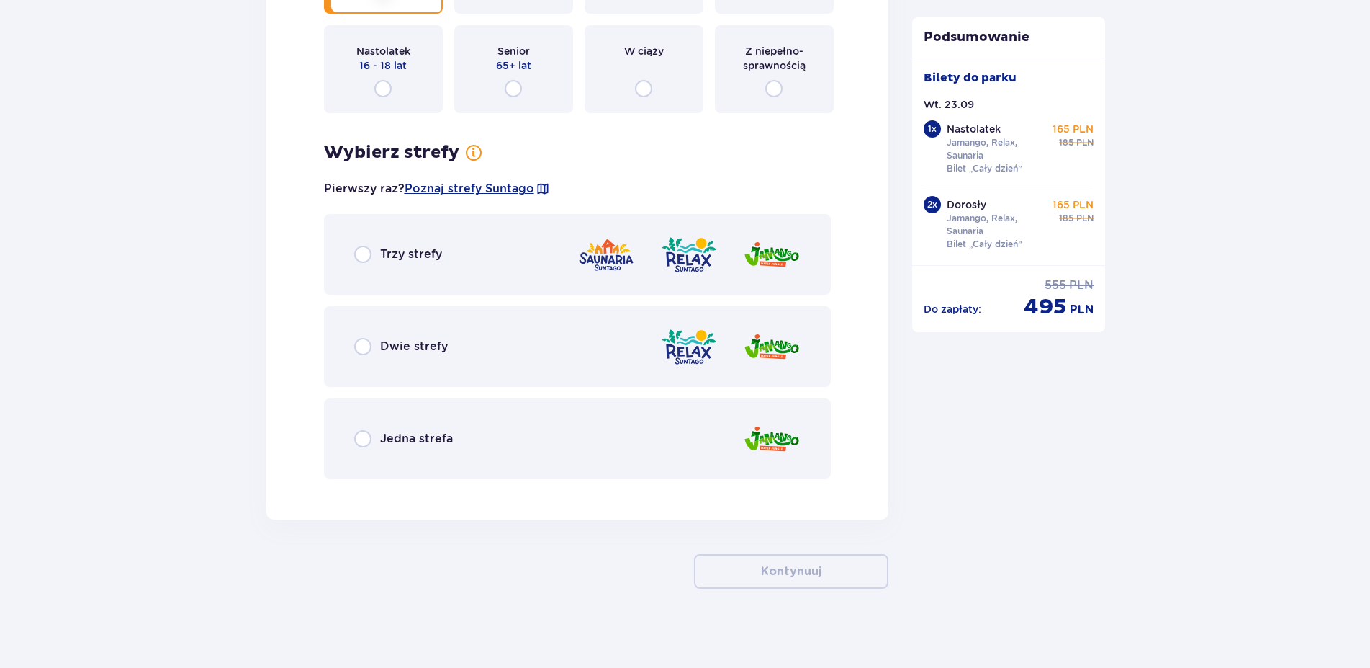
scroll to position [4370, 0]
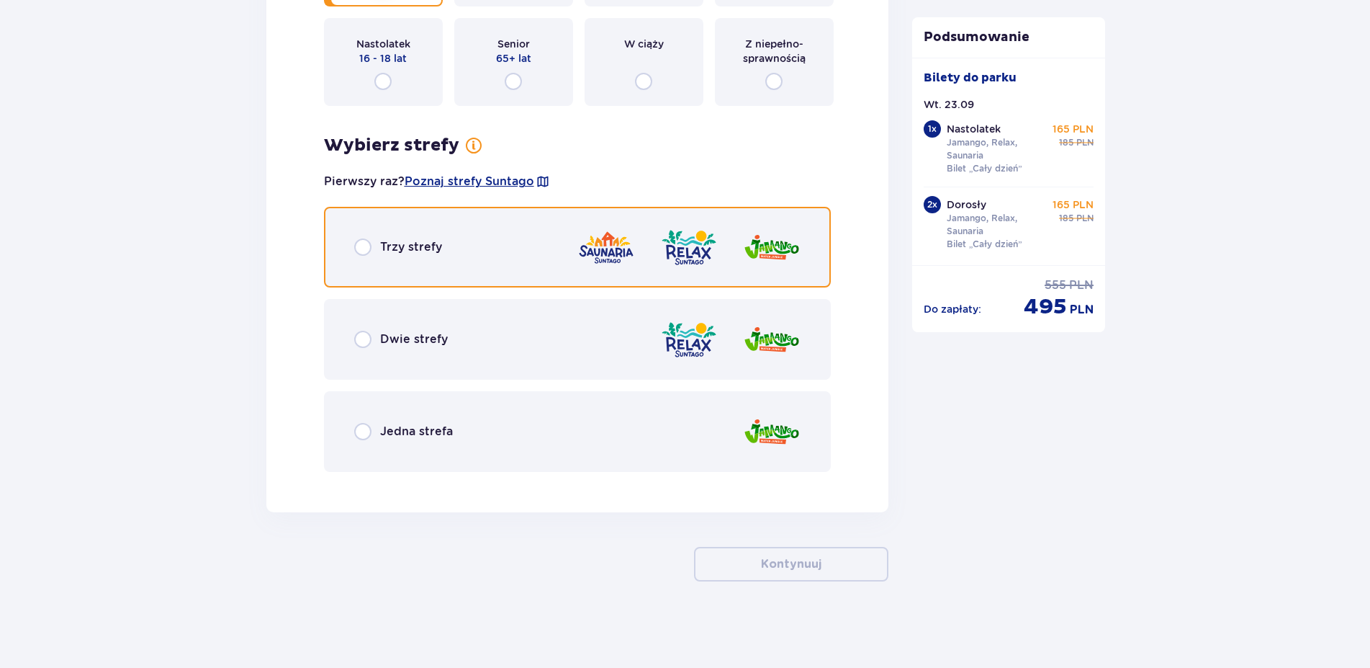
click at [362, 245] on input "radio" at bounding box center [362, 246] width 17 height 17
radio input "true"
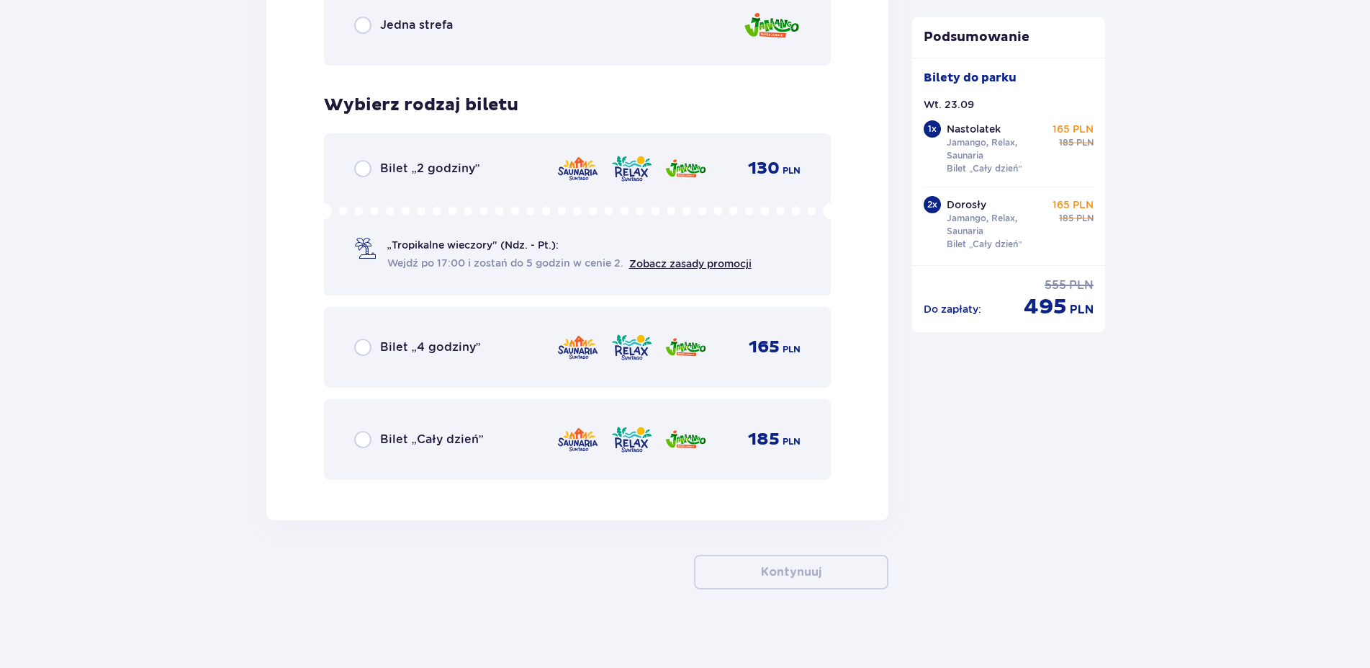
scroll to position [4784, 0]
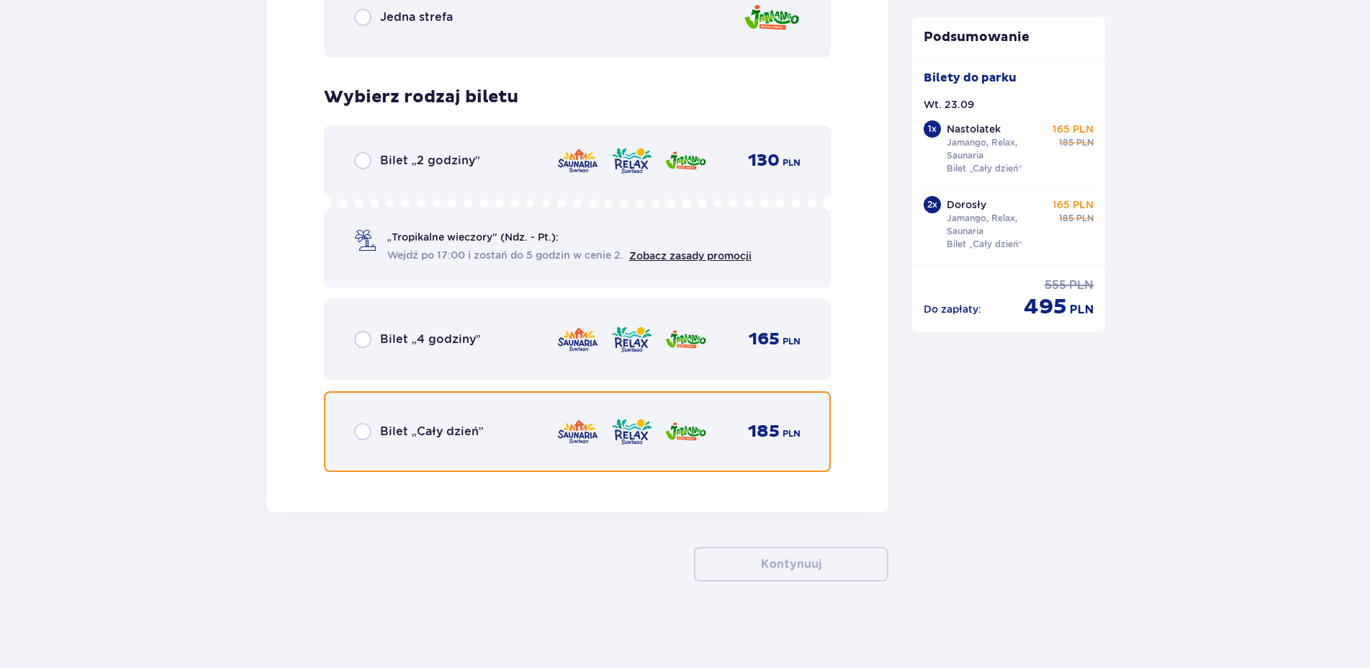
click at [361, 434] on input "radio" at bounding box center [362, 431] width 17 height 17
radio input "true"
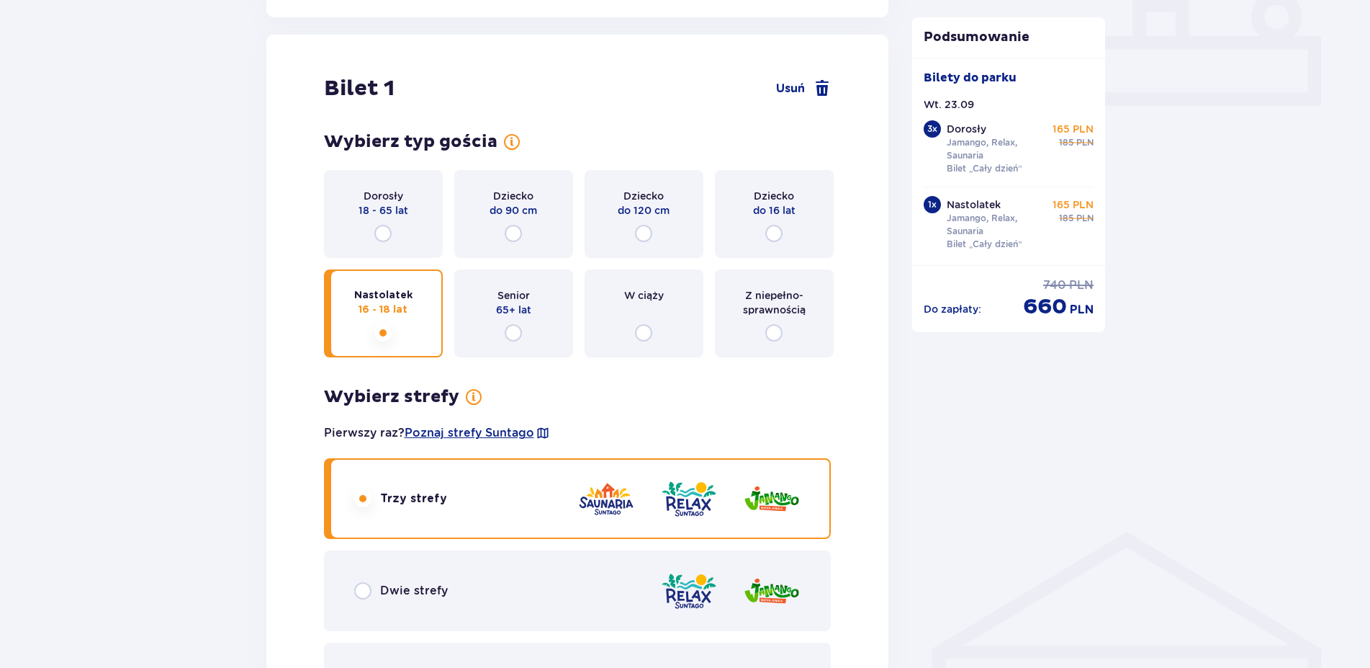
scroll to position [597, 0]
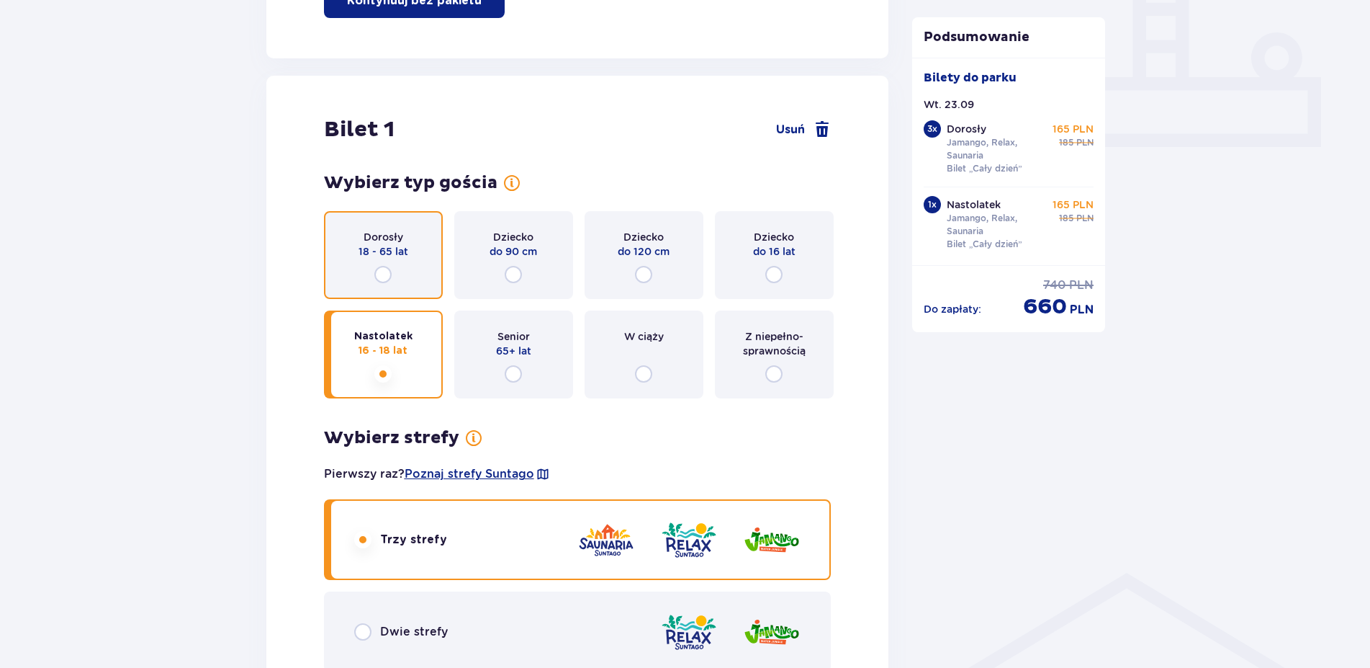
click at [384, 276] on input "radio" at bounding box center [382, 274] width 17 height 17
radio input "true"
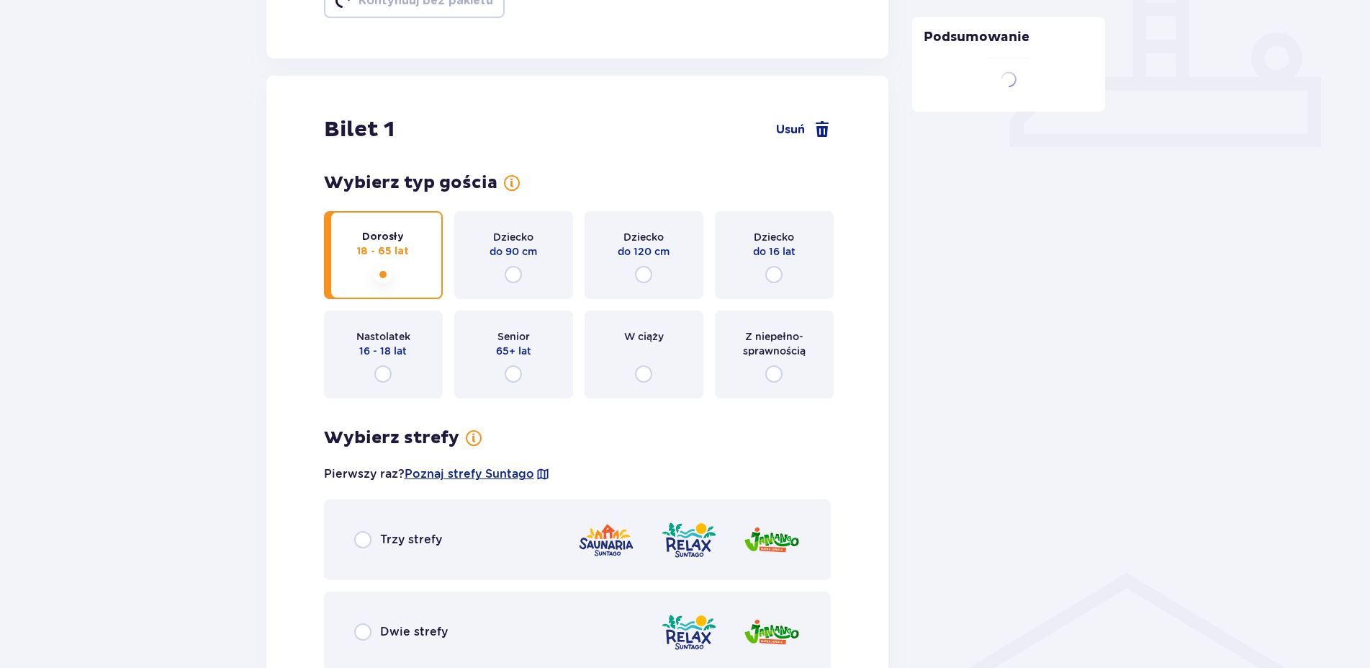
scroll to position [740, 0]
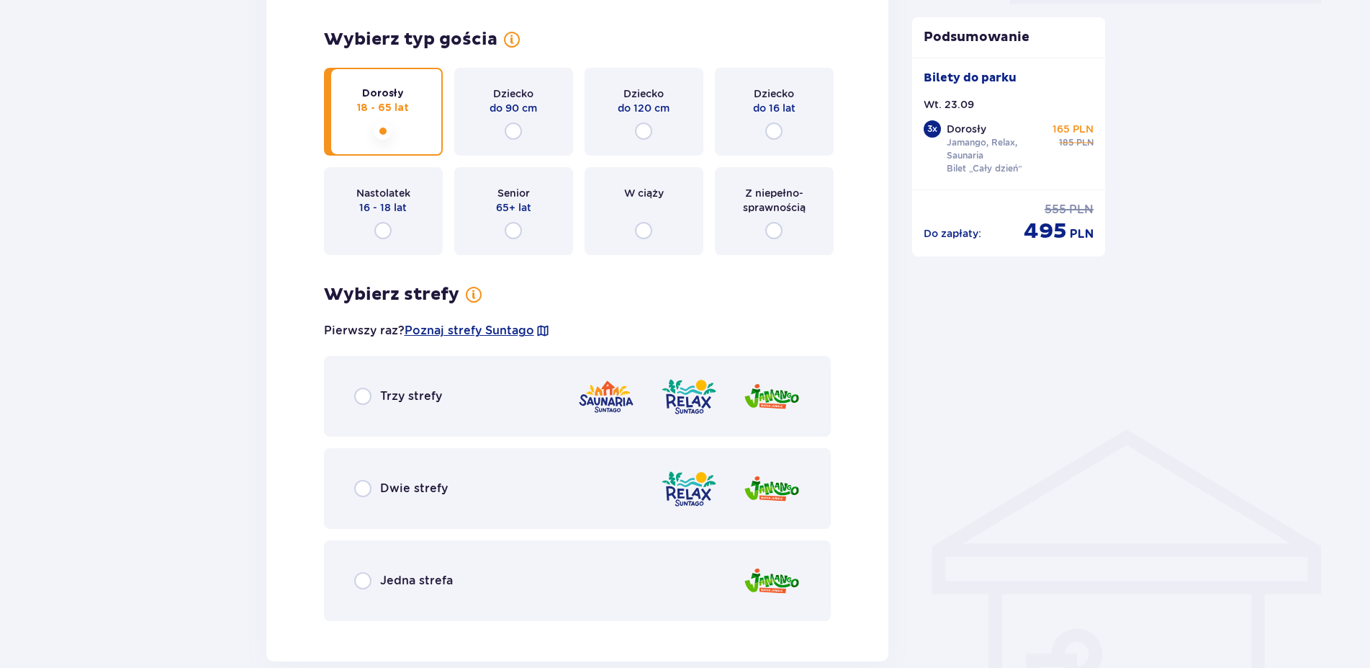
scroll to position [1007, 0]
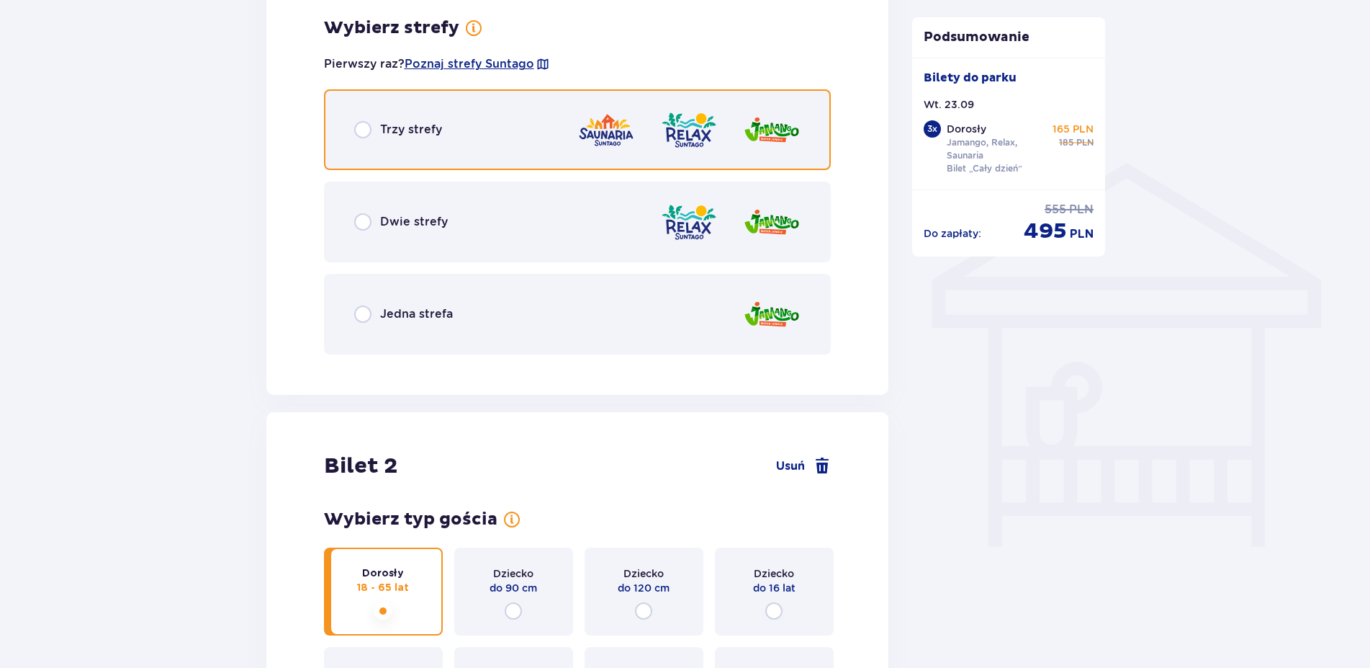
click at [364, 134] on input "radio" at bounding box center [362, 129] width 17 height 17
radio input "true"
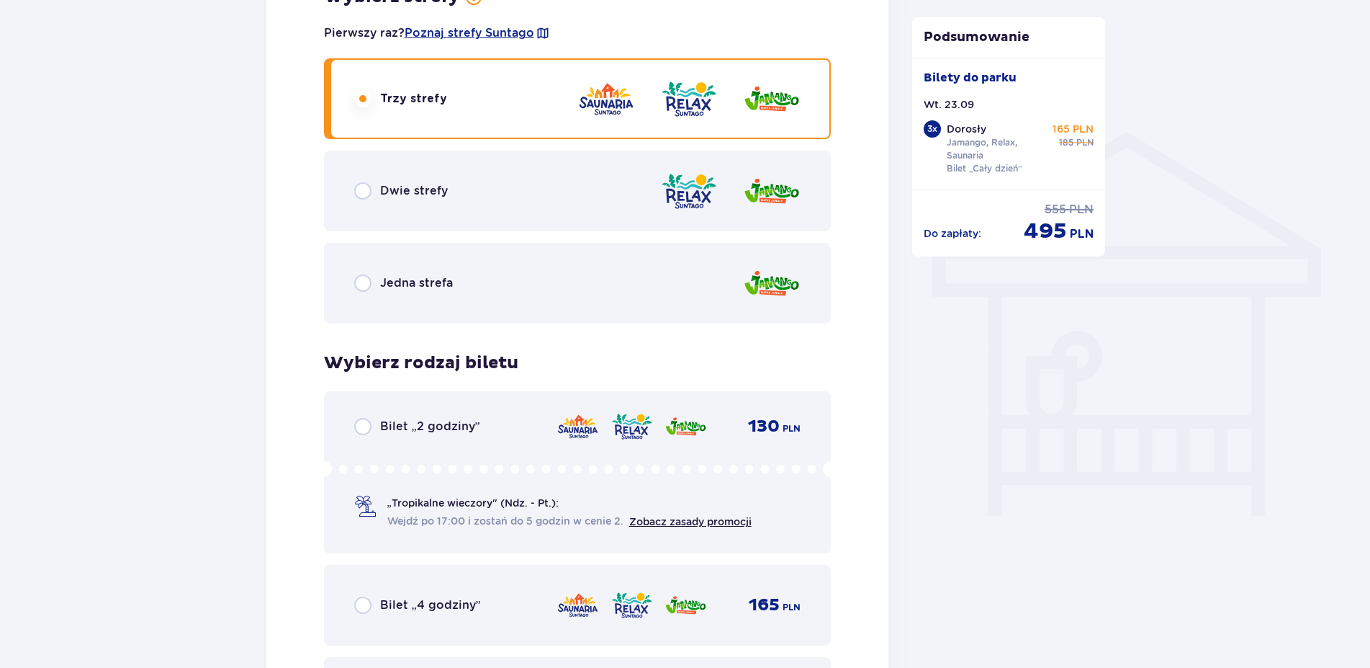
scroll to position [1185, 0]
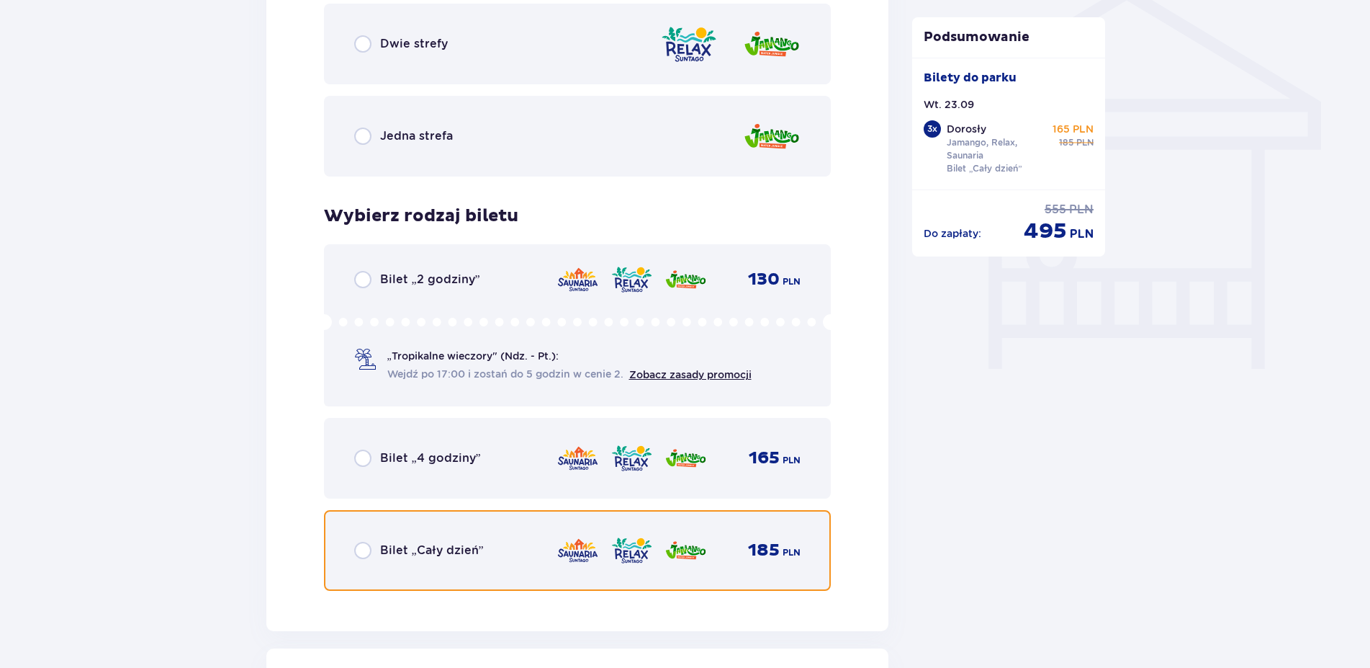
click at [362, 549] on input "radio" at bounding box center [362, 550] width 17 height 17
radio input "true"
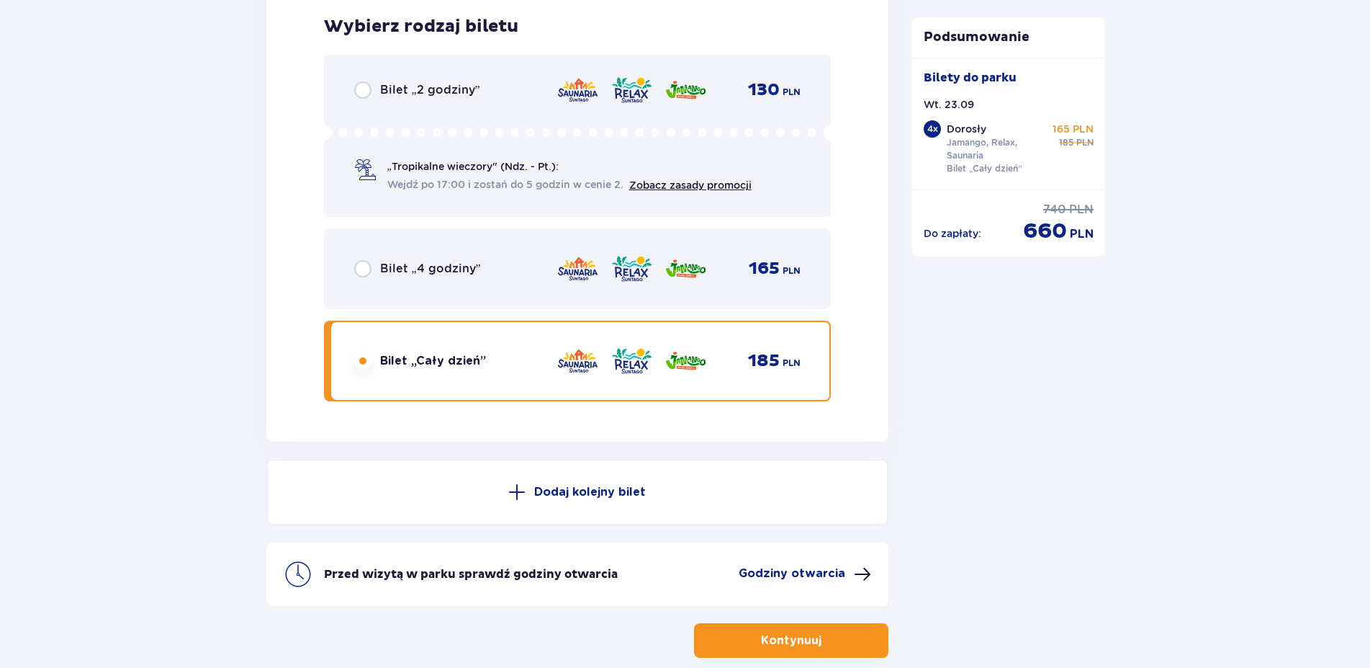
scroll to position [4931, 0]
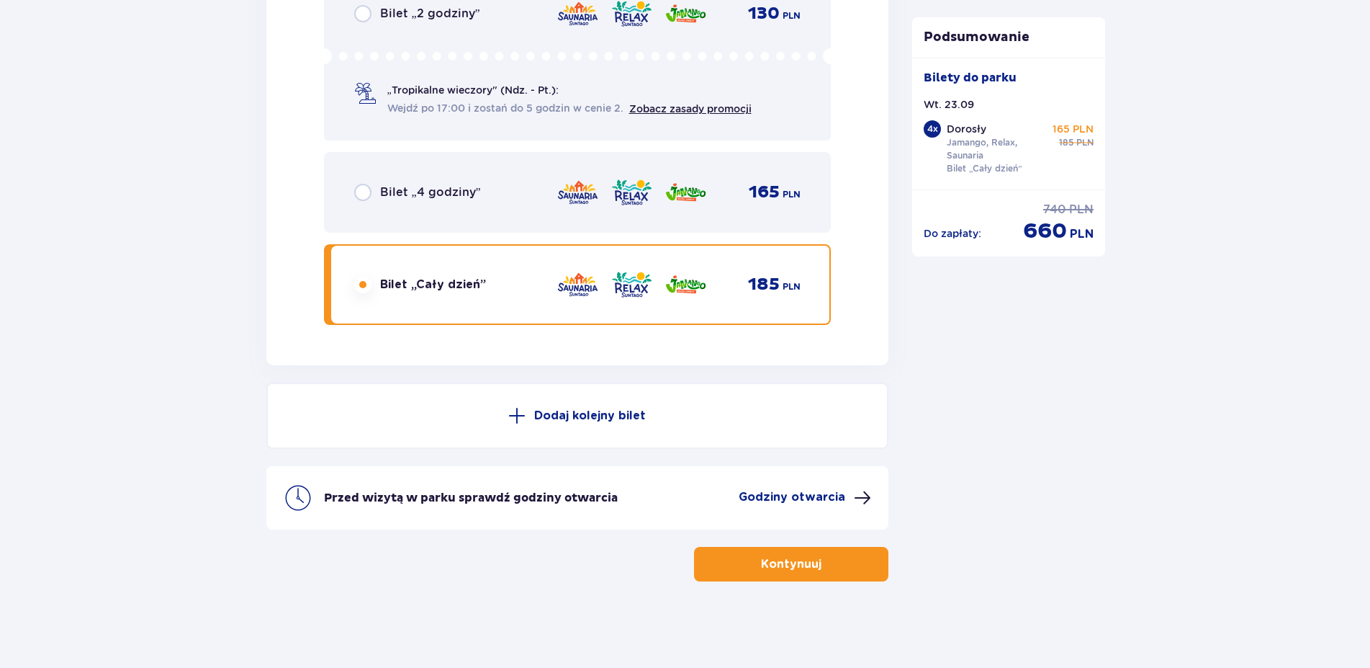
click at [821, 574] on button "Kontynuuj" at bounding box center [791, 564] width 194 height 35
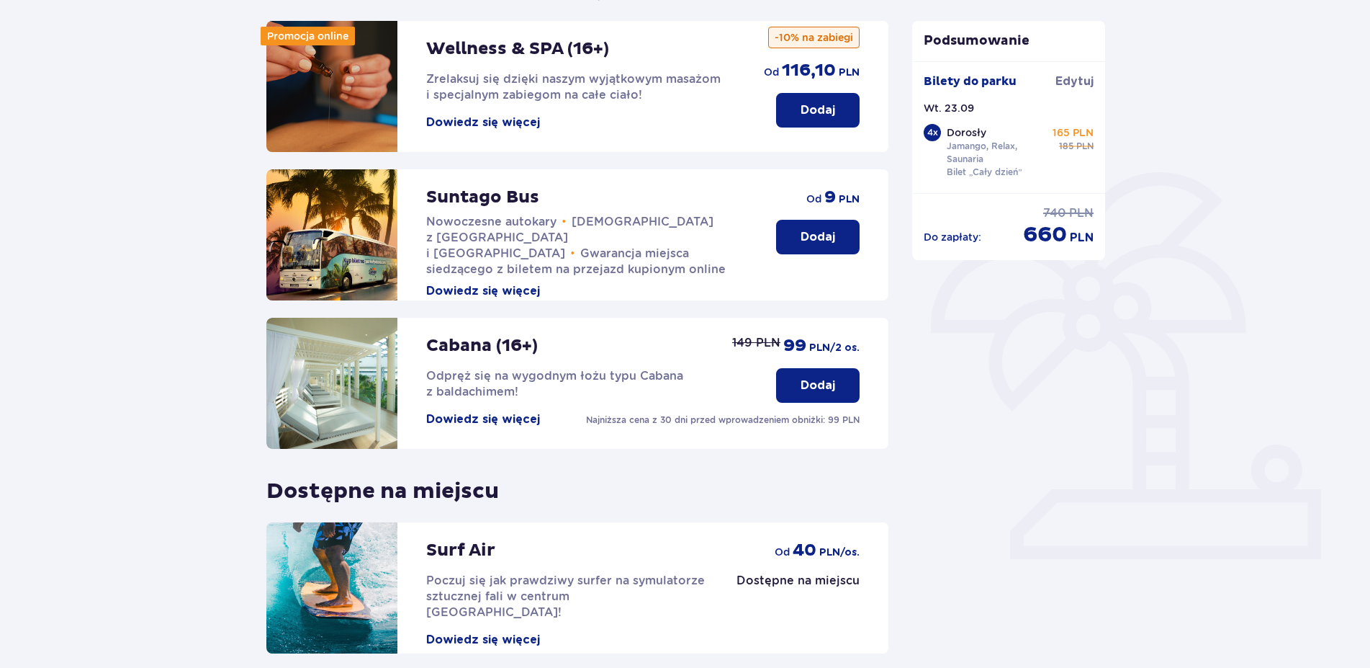
scroll to position [15, 0]
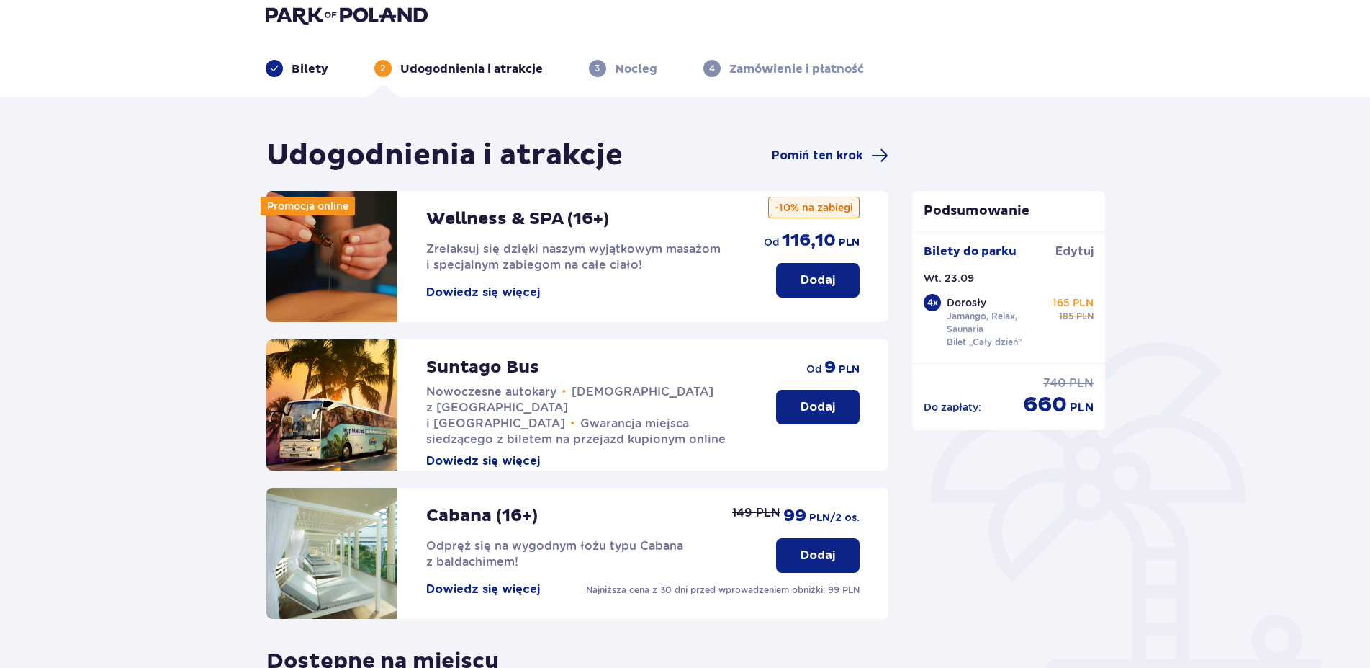
click at [799, 406] on button "Dodaj" at bounding box center [818, 407] width 84 height 35
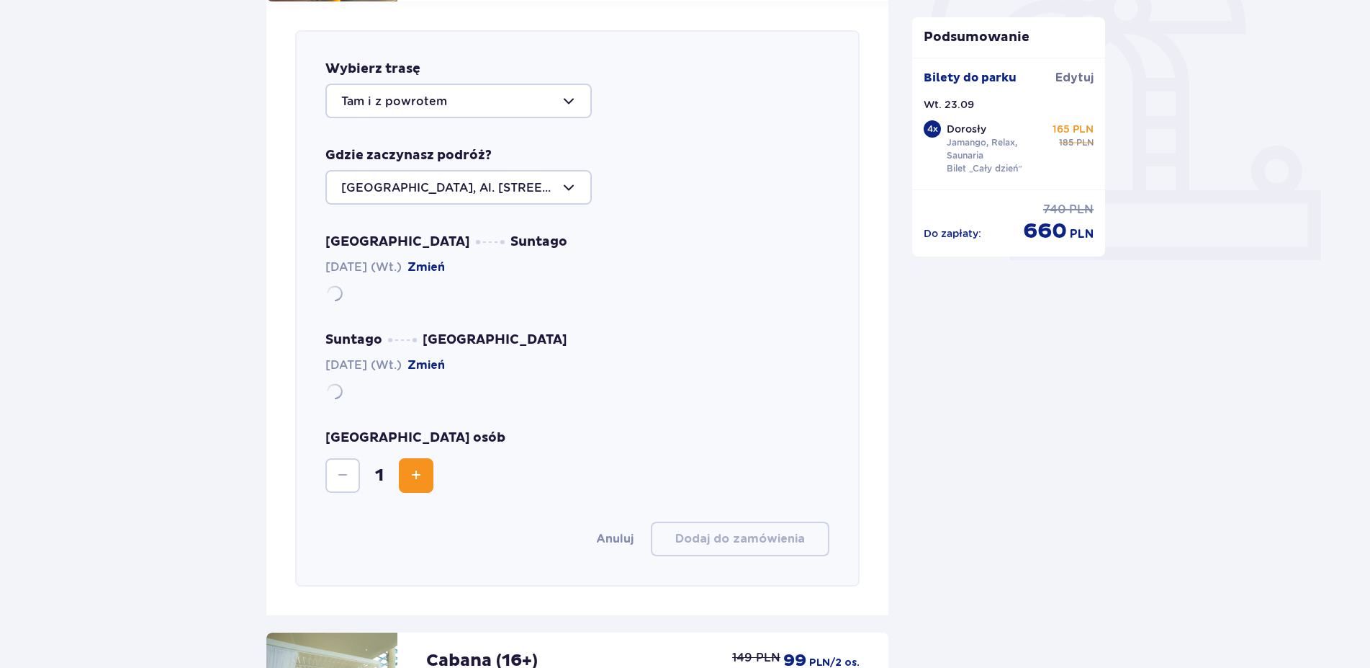
scroll to position [497, 0]
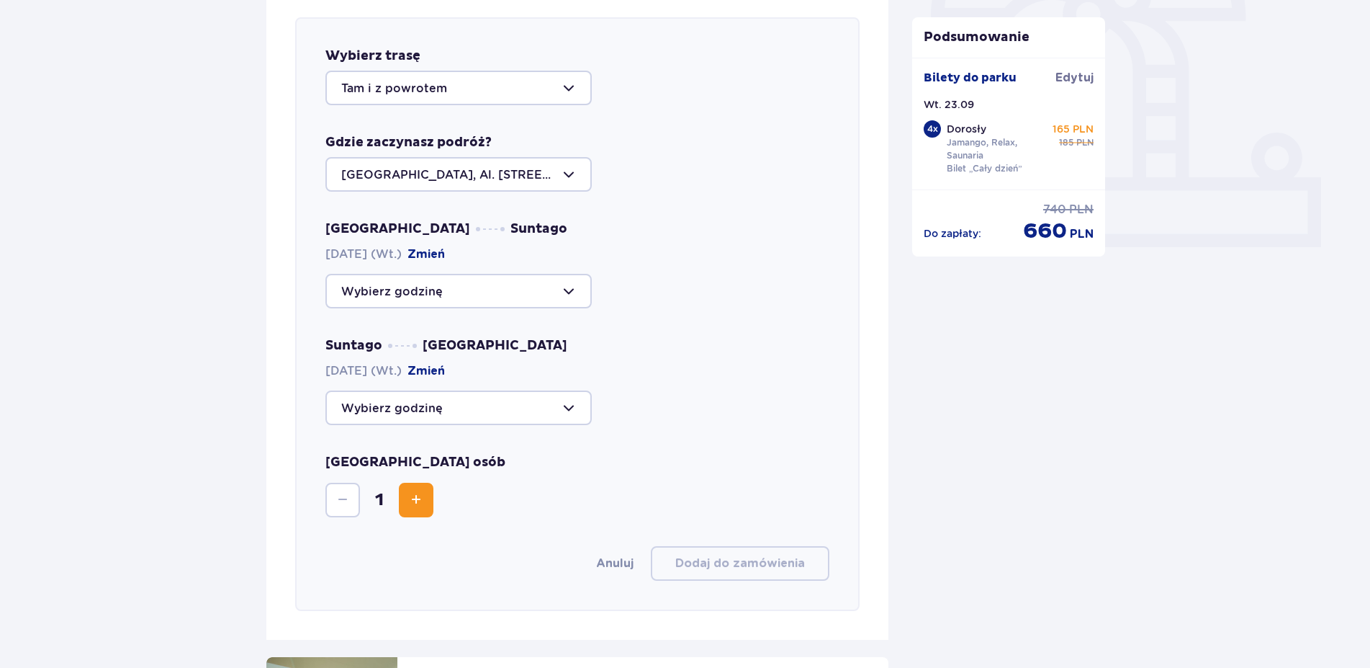
click at [547, 286] on div at bounding box center [458, 291] width 266 height 35
click at [464, 337] on p "Zostało 38 miejsc" at bounding box center [437, 335] width 104 height 16
type input "09:00"
click at [560, 397] on div at bounding box center [458, 407] width 266 height 35
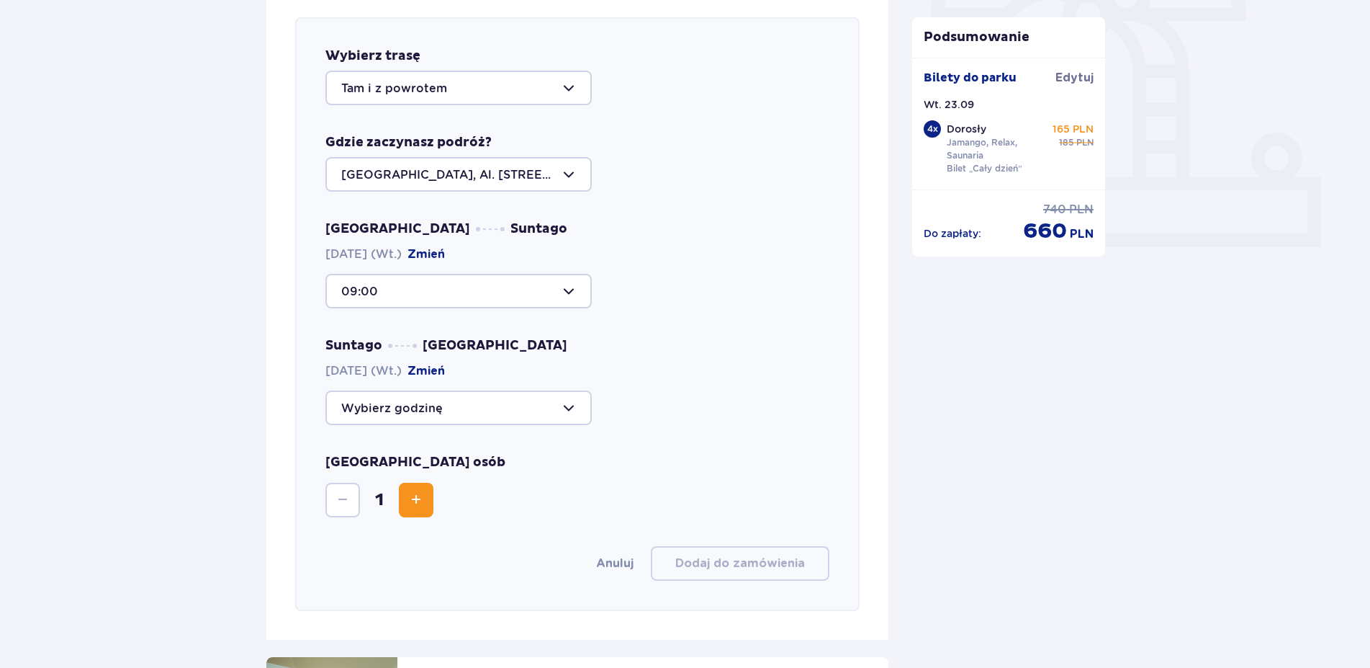
click at [678, 460] on div "Liczba osób 1" at bounding box center [577, 485] width 505 height 63
click at [499, 297] on div at bounding box center [458, 291] width 266 height 35
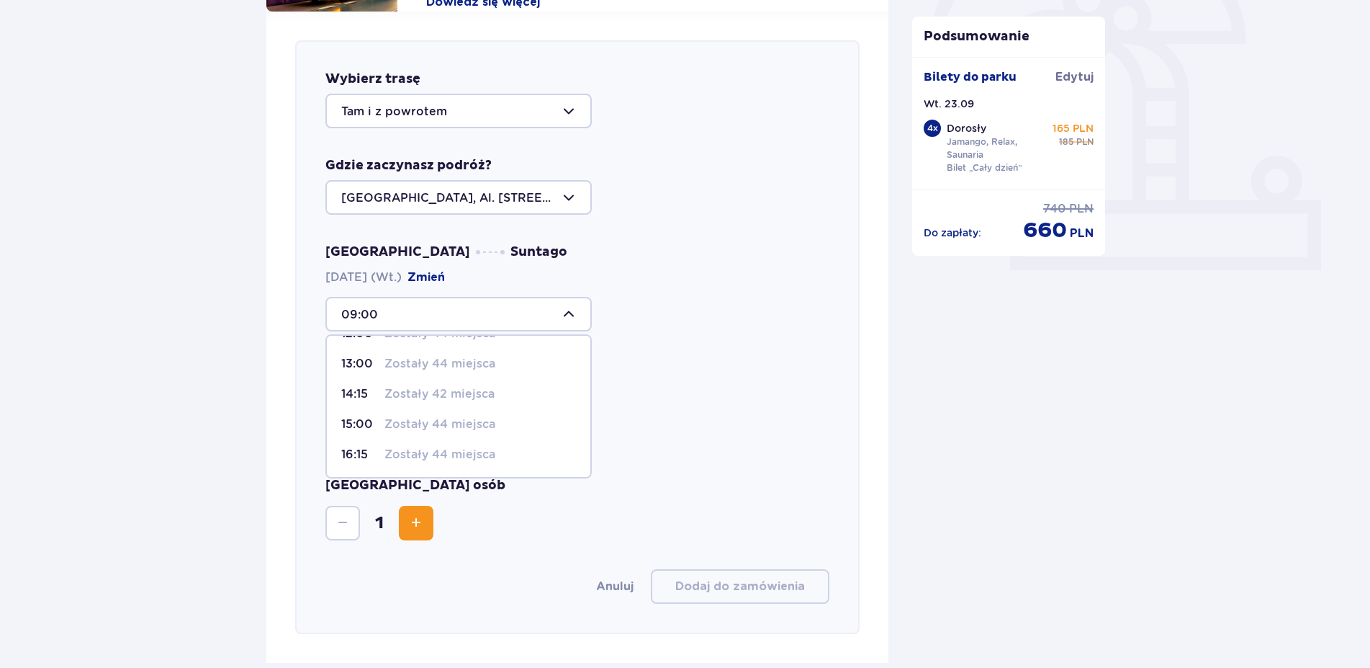
scroll to position [423, 0]
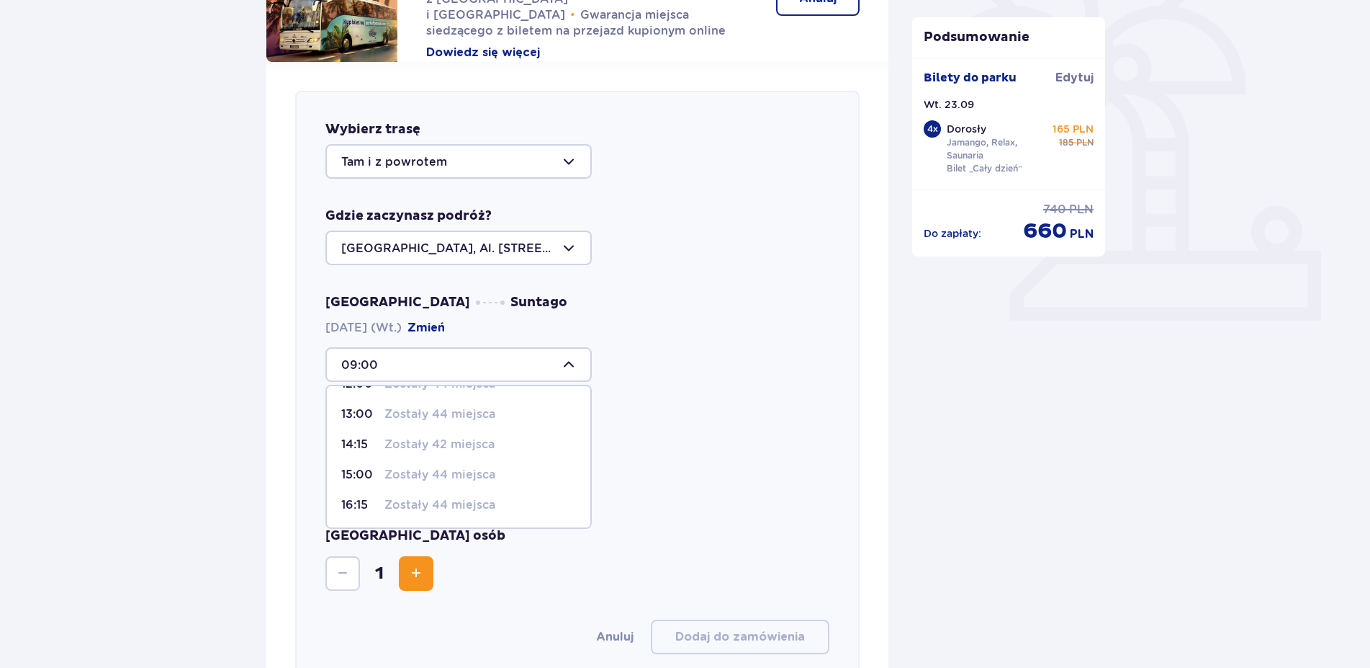
click at [654, 378] on div "09:00 09:00 Zostało 38 miejsc 09:30 Zostało 40 miejsc 10:00 Zostało 41 miejsc 1…" at bounding box center [577, 364] width 505 height 35
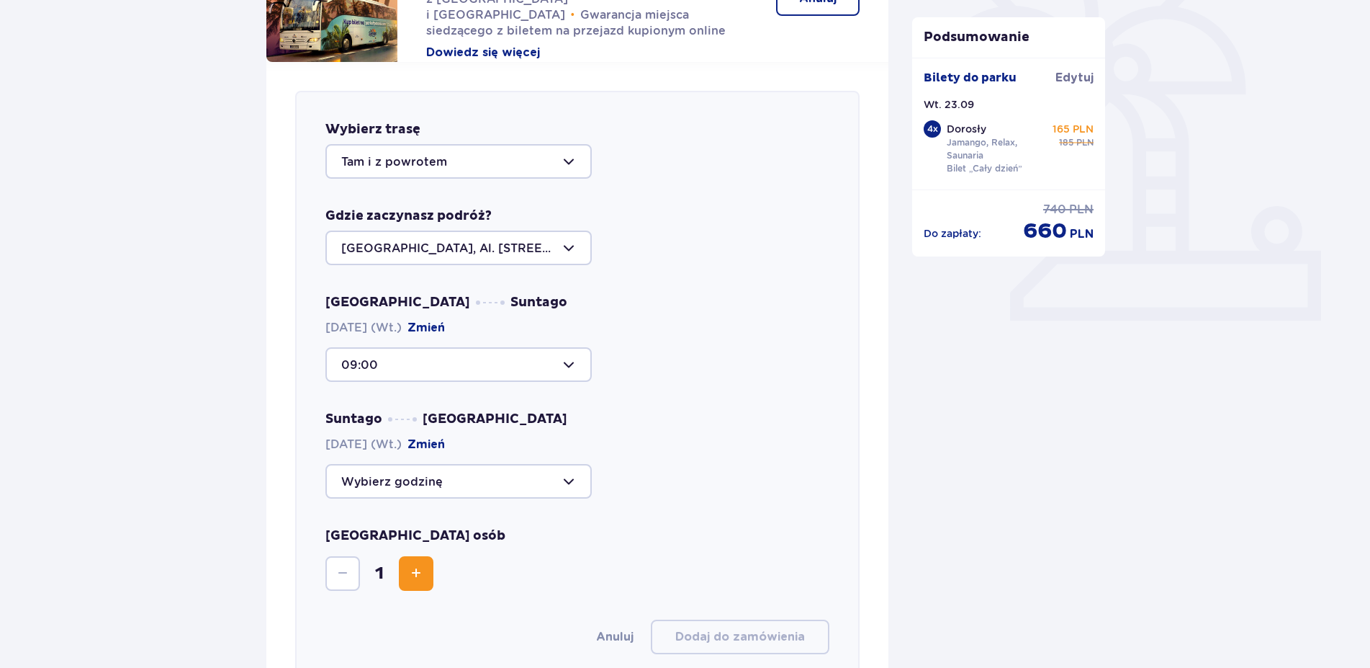
click at [501, 477] on div at bounding box center [458, 481] width 266 height 35
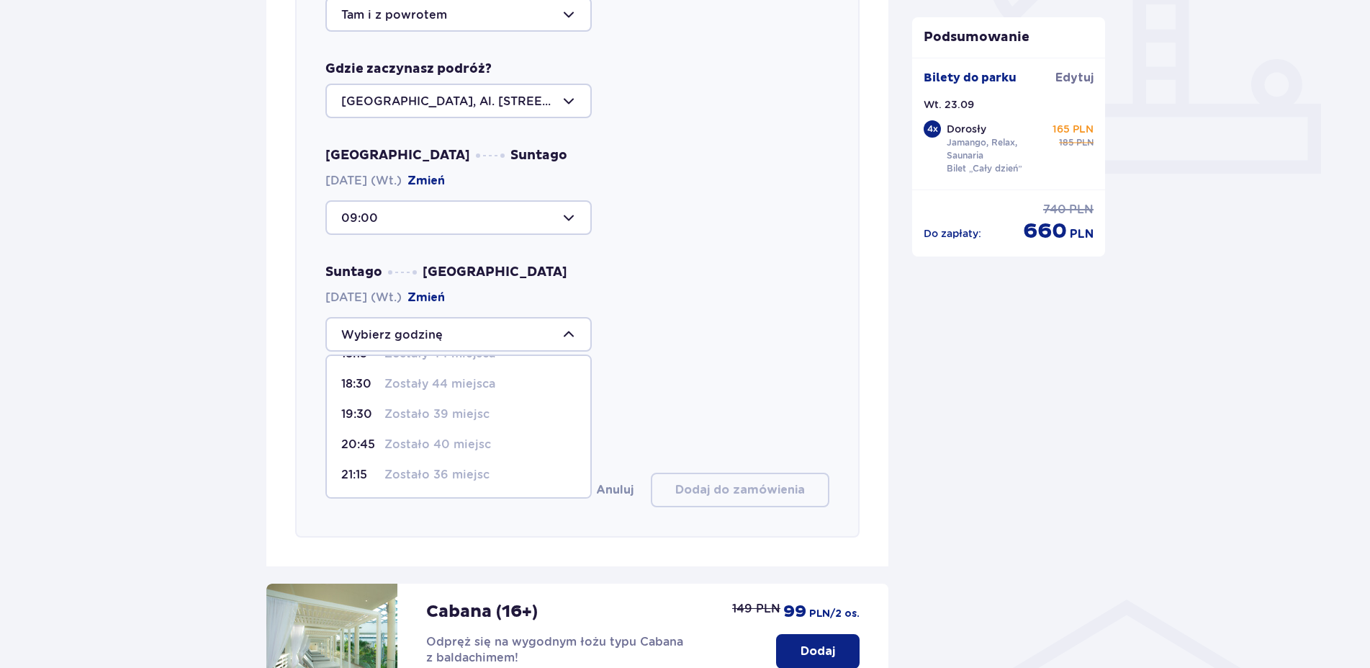
click at [418, 476] on p "Zostało 36 miejsc" at bounding box center [437, 475] width 105 height 16
type input "21:15"
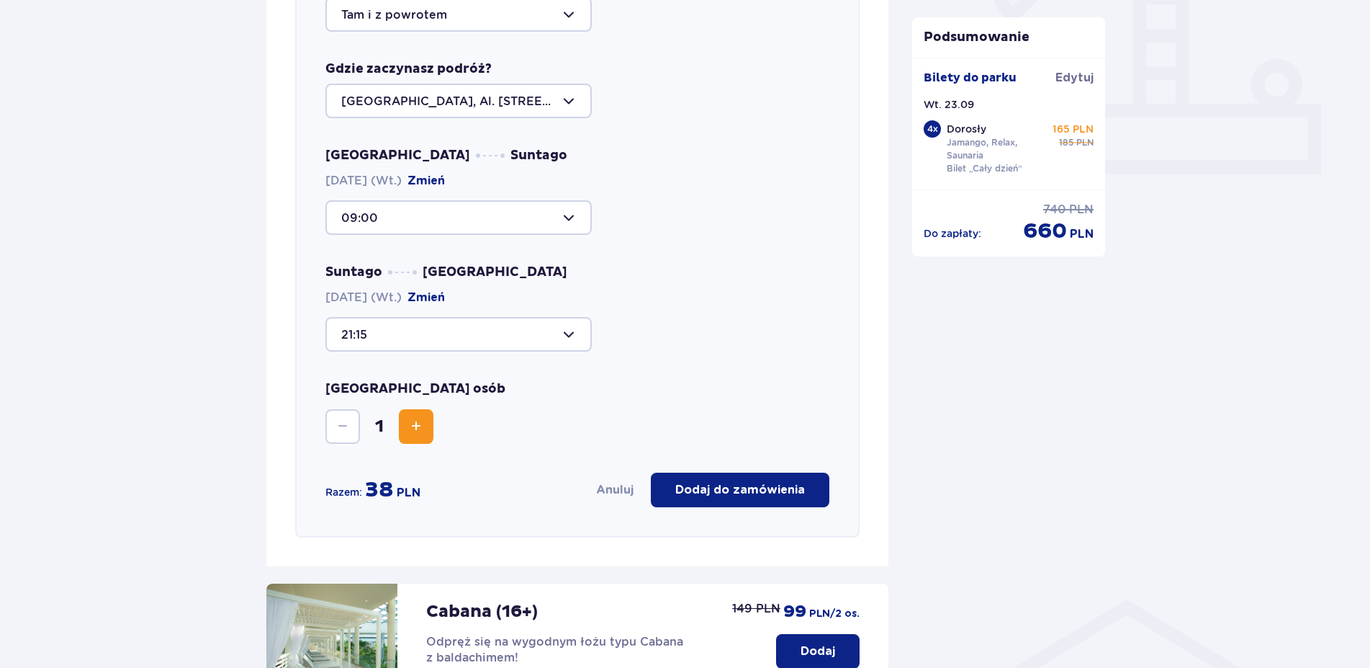
click at [421, 426] on span "Increase" at bounding box center [416, 426] width 17 height 17
click at [710, 492] on p "Dodaj do zamówienia" at bounding box center [740, 490] width 130 height 16
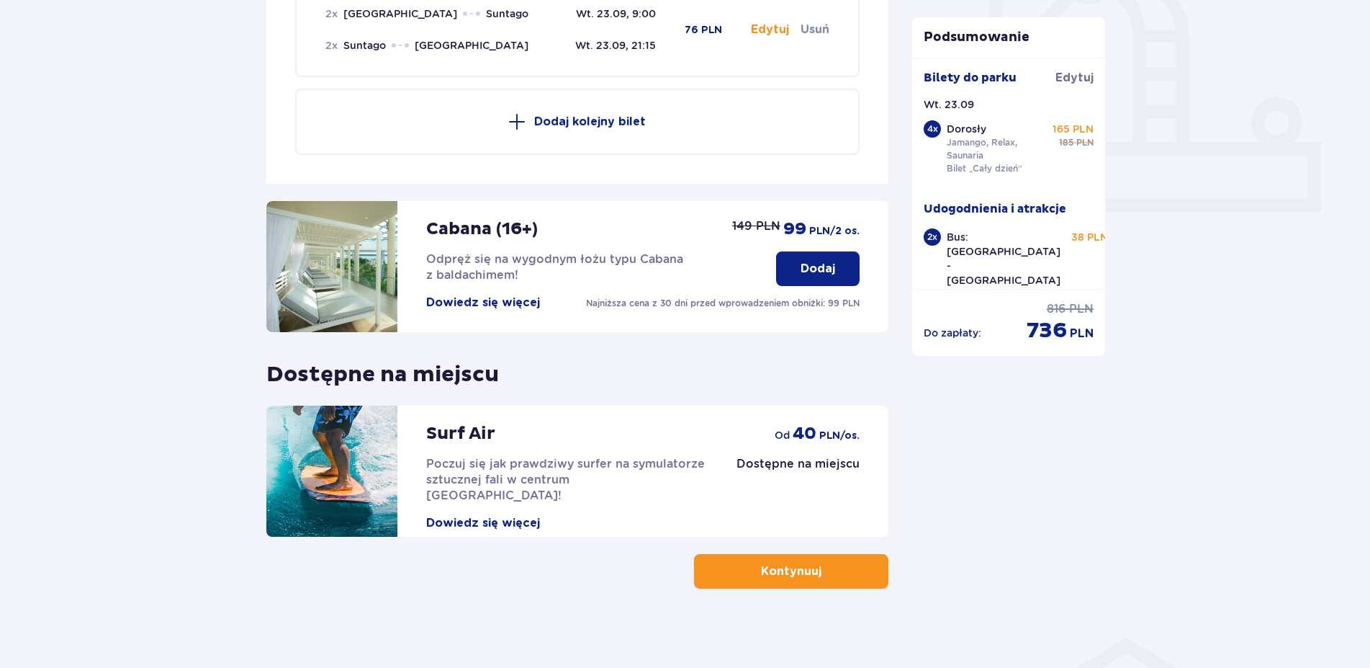
scroll to position [539, 0]
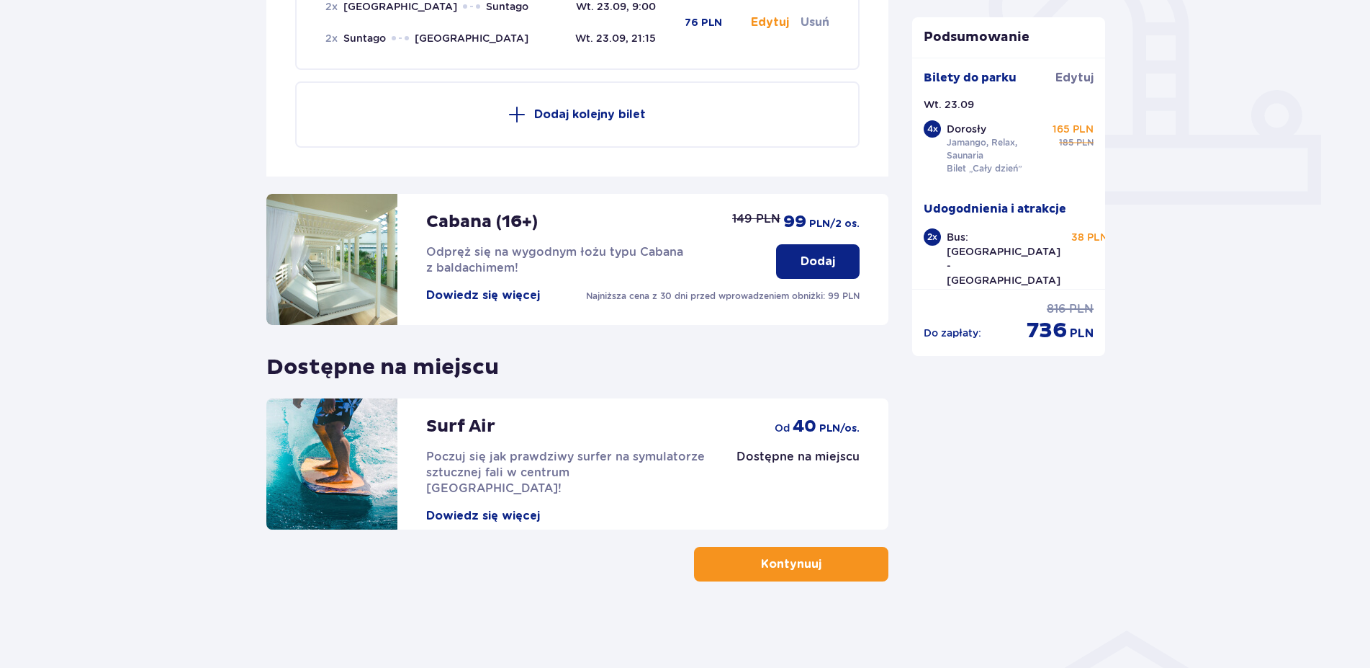
click at [858, 567] on button "Kontynuuj" at bounding box center [791, 564] width 194 height 35
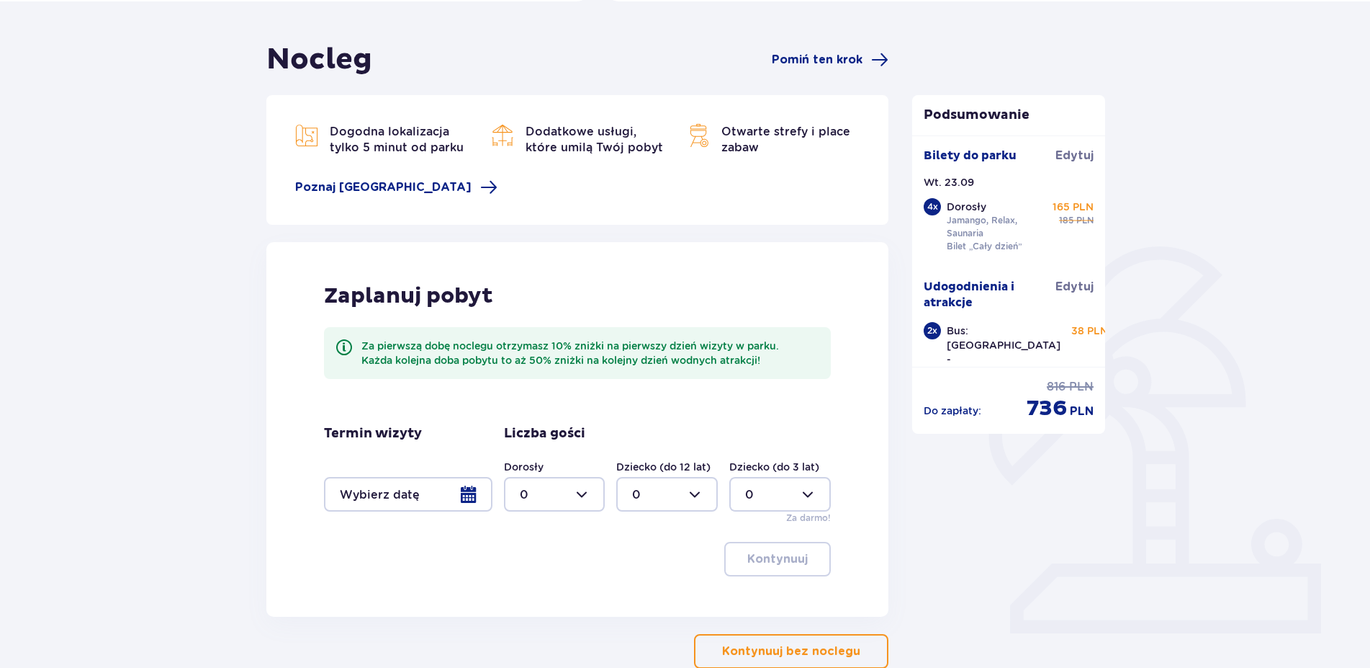
scroll to position [198, 0]
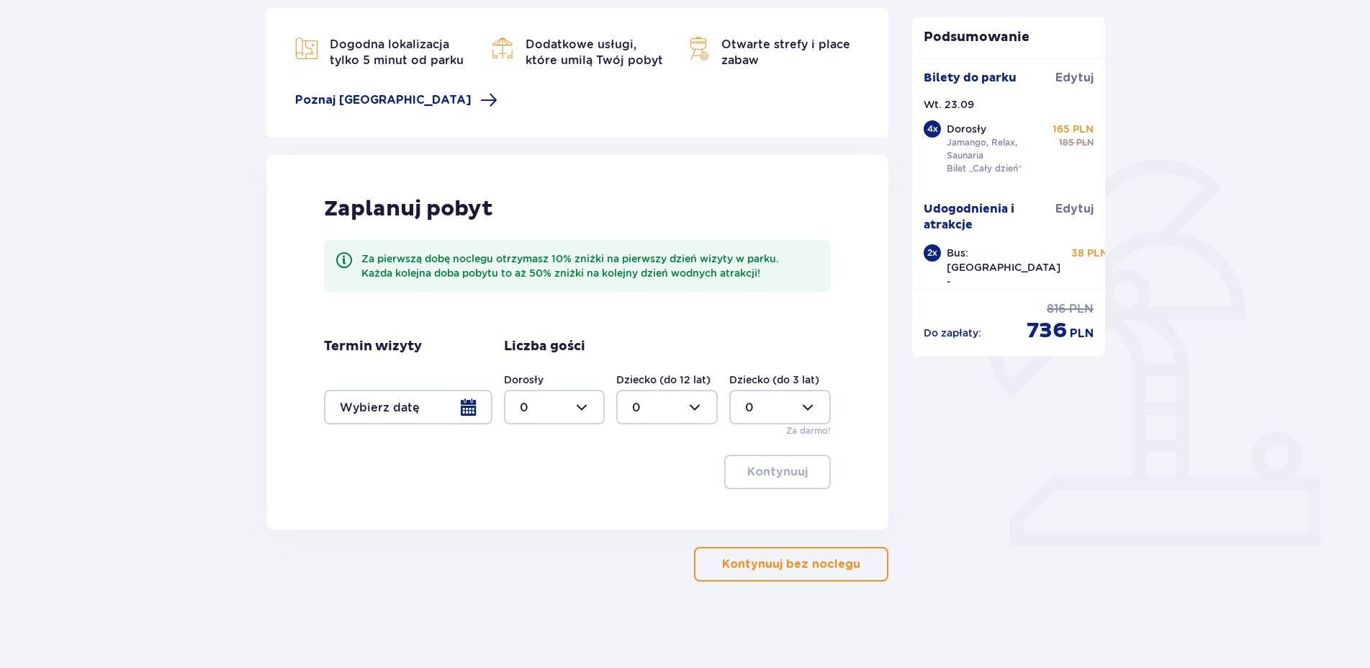
click at [855, 567] on span "button" at bounding box center [863, 563] width 17 height 17
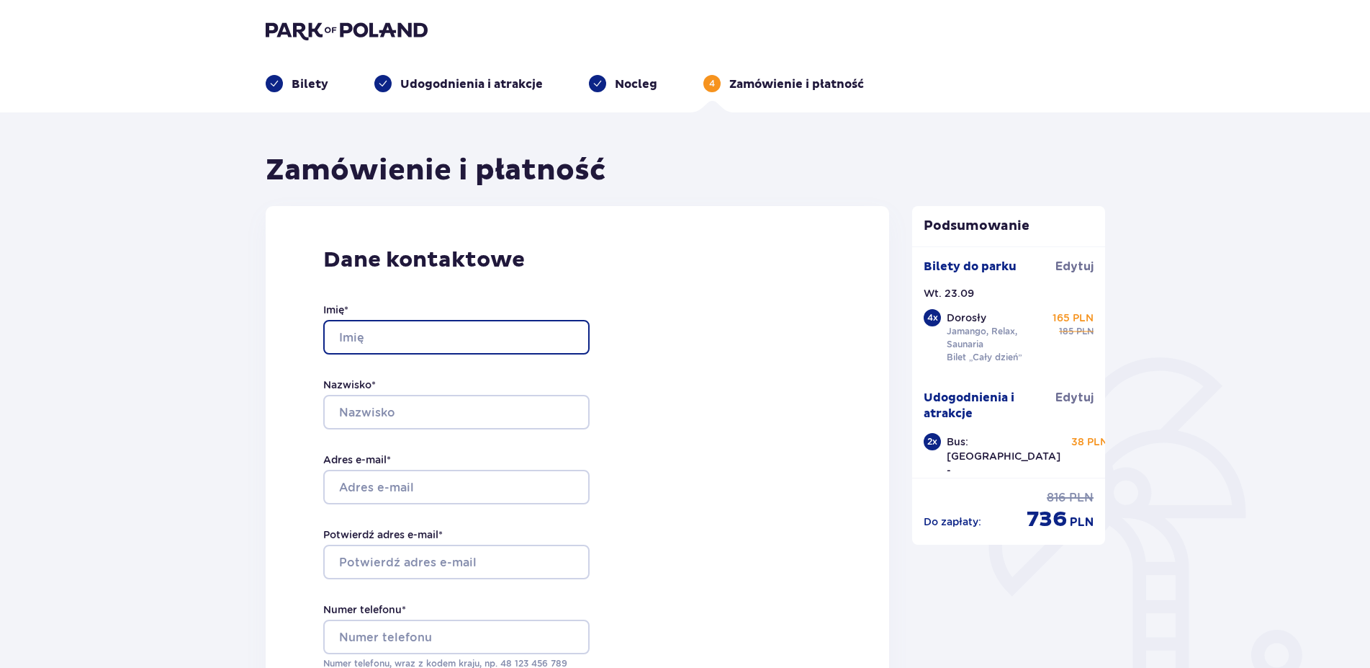
click at [464, 325] on input "Imię *" at bounding box center [456, 337] width 266 height 35
type input "Gabriela"
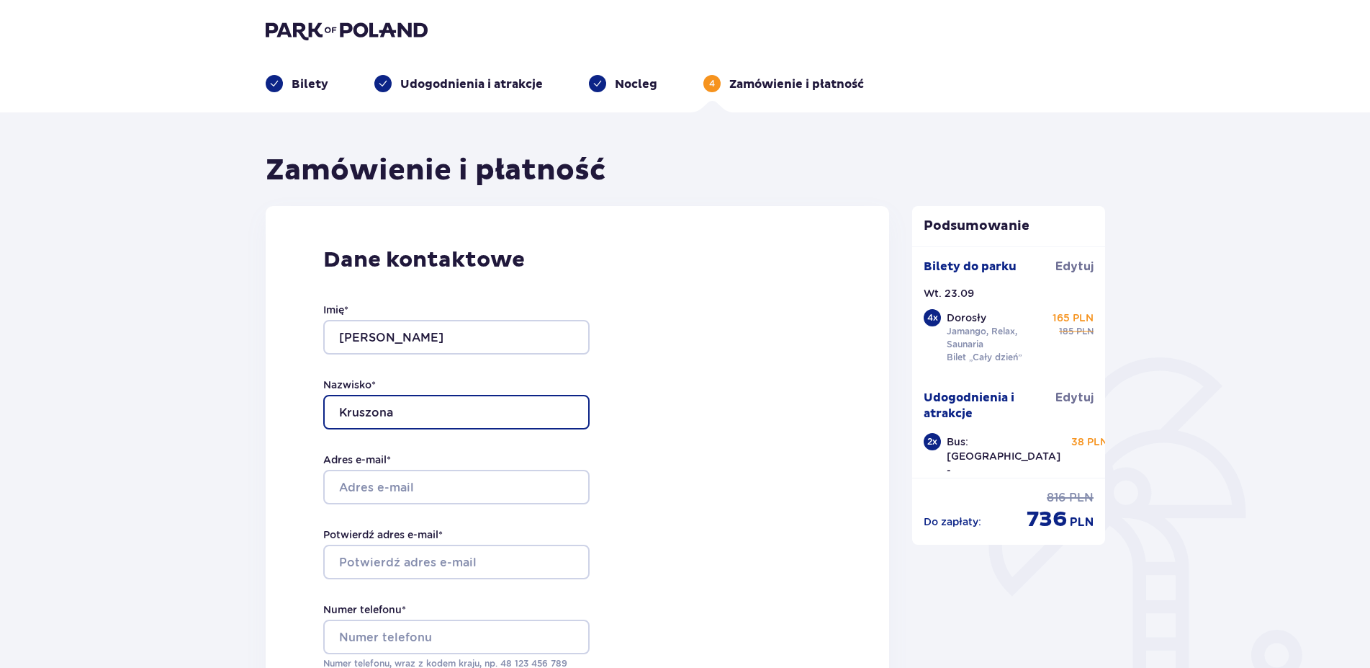
type input "Kruszona"
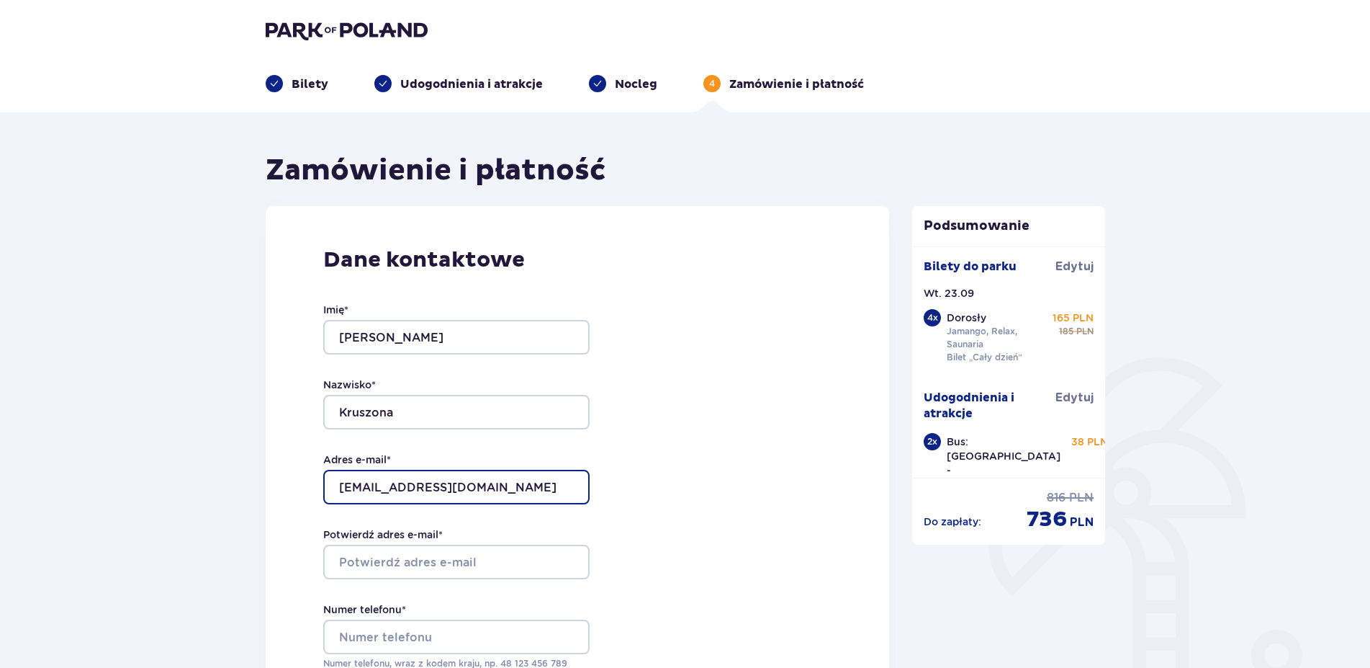
type input "[EMAIL_ADDRESS][DOMAIN_NAME]"
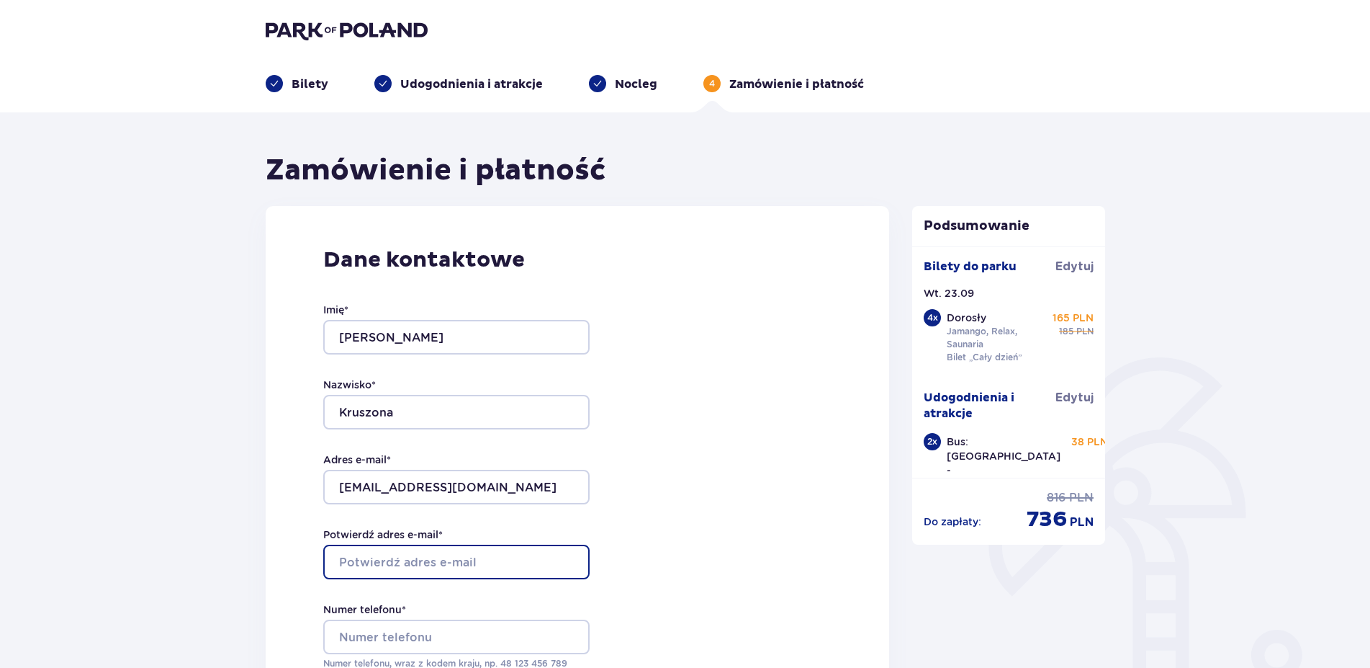
click at [441, 556] on input "Potwierdź adres e-mail *" at bounding box center [456, 561] width 266 height 35
type input "[EMAIL_ADDRESS][DOMAIN_NAME]"
click at [686, 498] on div "Dane kontaktowe Imię * Gabriela Nazwisko * Kruszona Adres e-mail * gabrysiakrus…" at bounding box center [578, 508] width 624 height 605
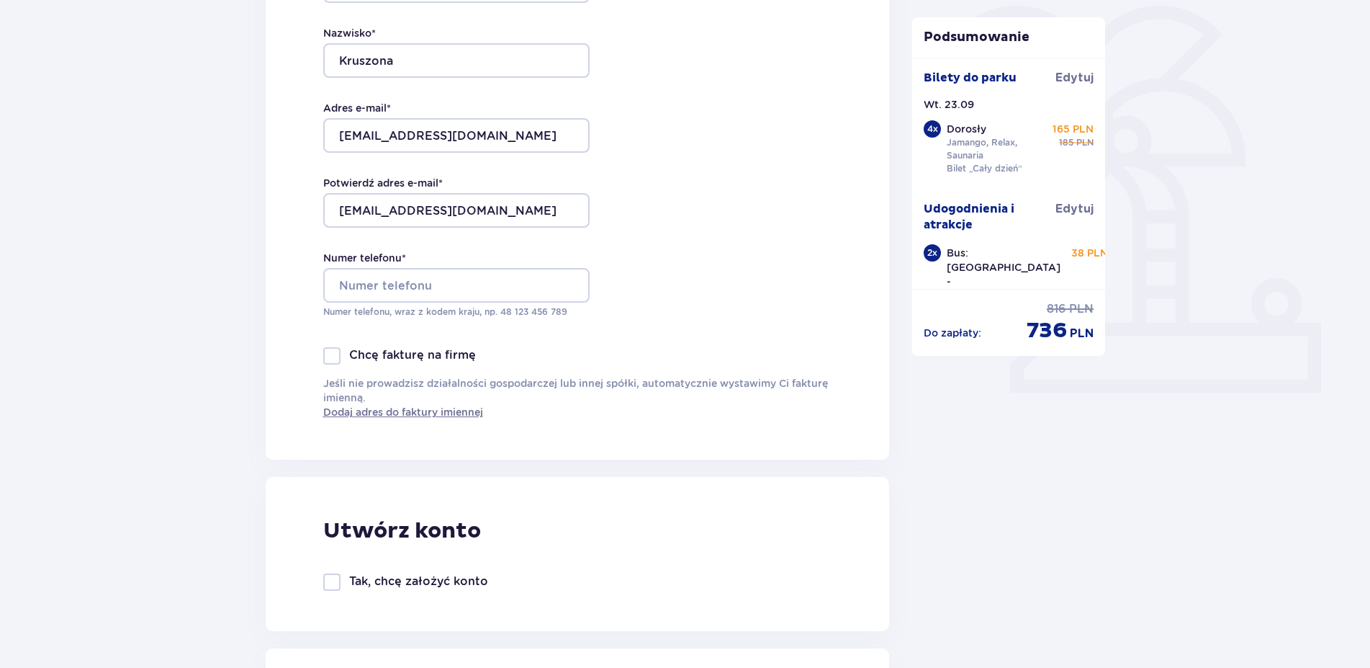
scroll to position [367, 0]
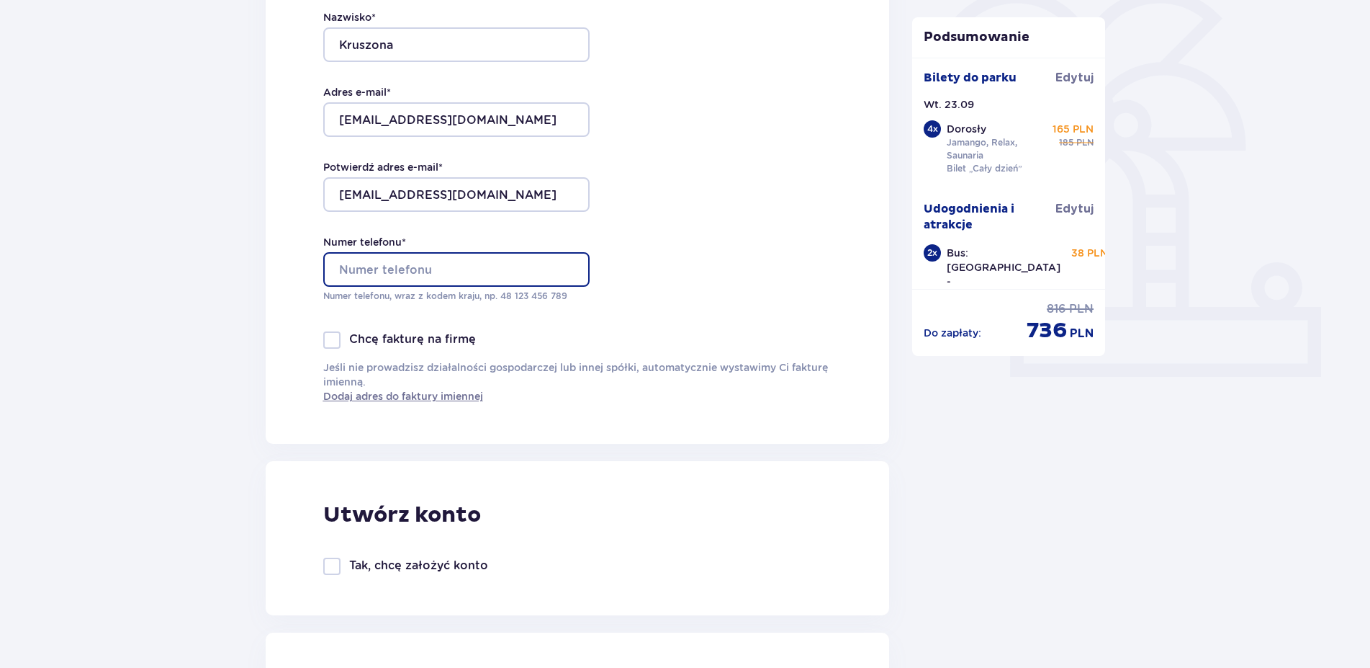
click at [438, 272] on input "Numer telefonu *" at bounding box center [456, 269] width 266 height 35
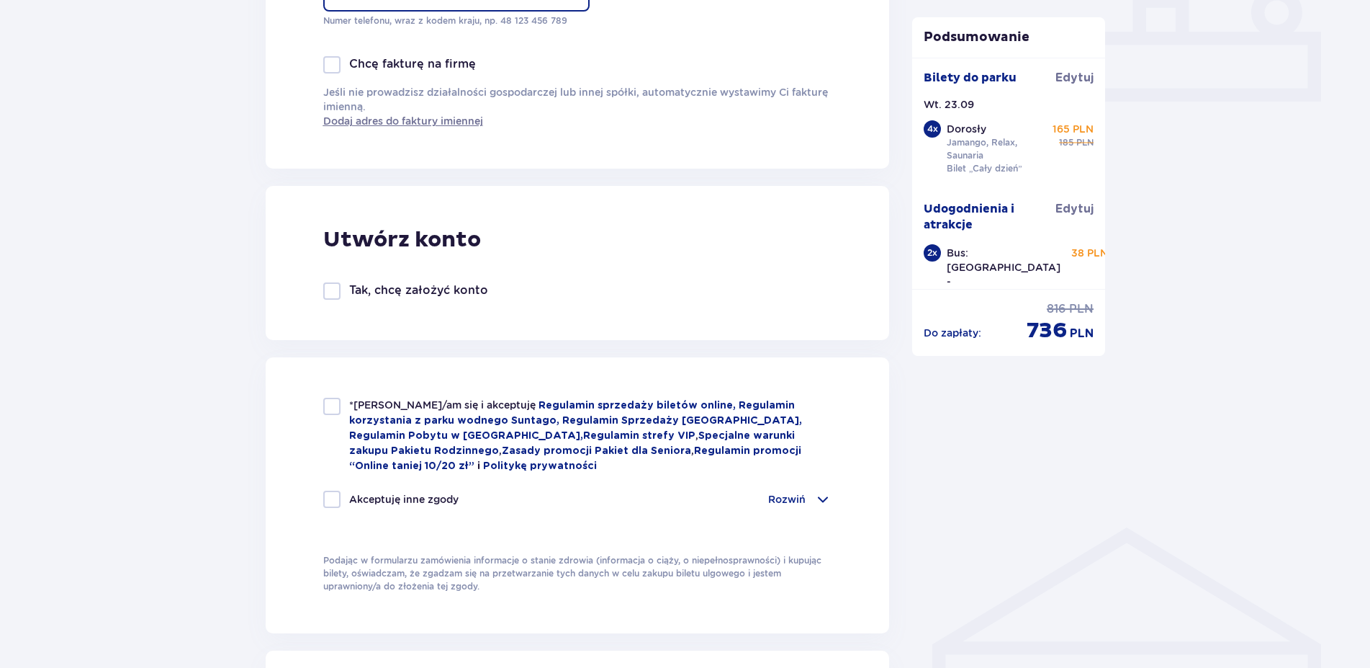
scroll to position [661, 0]
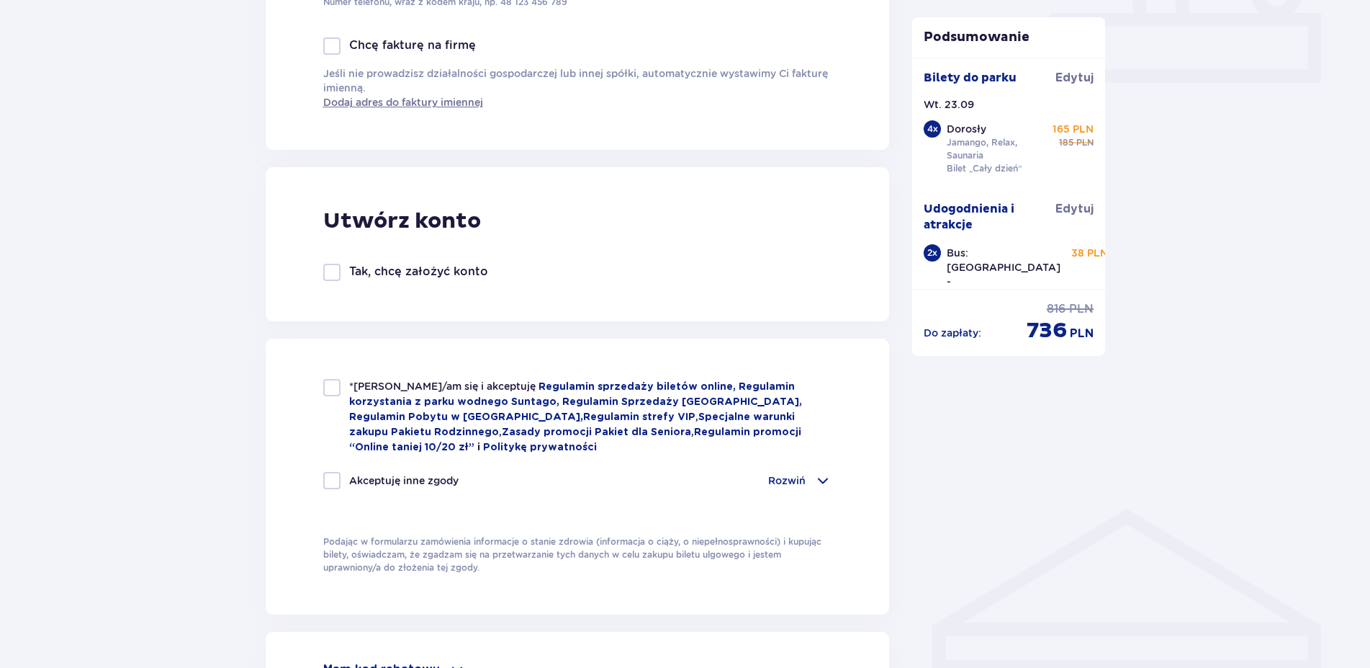
type input "536053932"
click at [331, 387] on div at bounding box center [331, 387] width 17 height 17
checkbox input "true"
click at [331, 472] on div at bounding box center [331, 480] width 17 height 17
checkbox input "true"
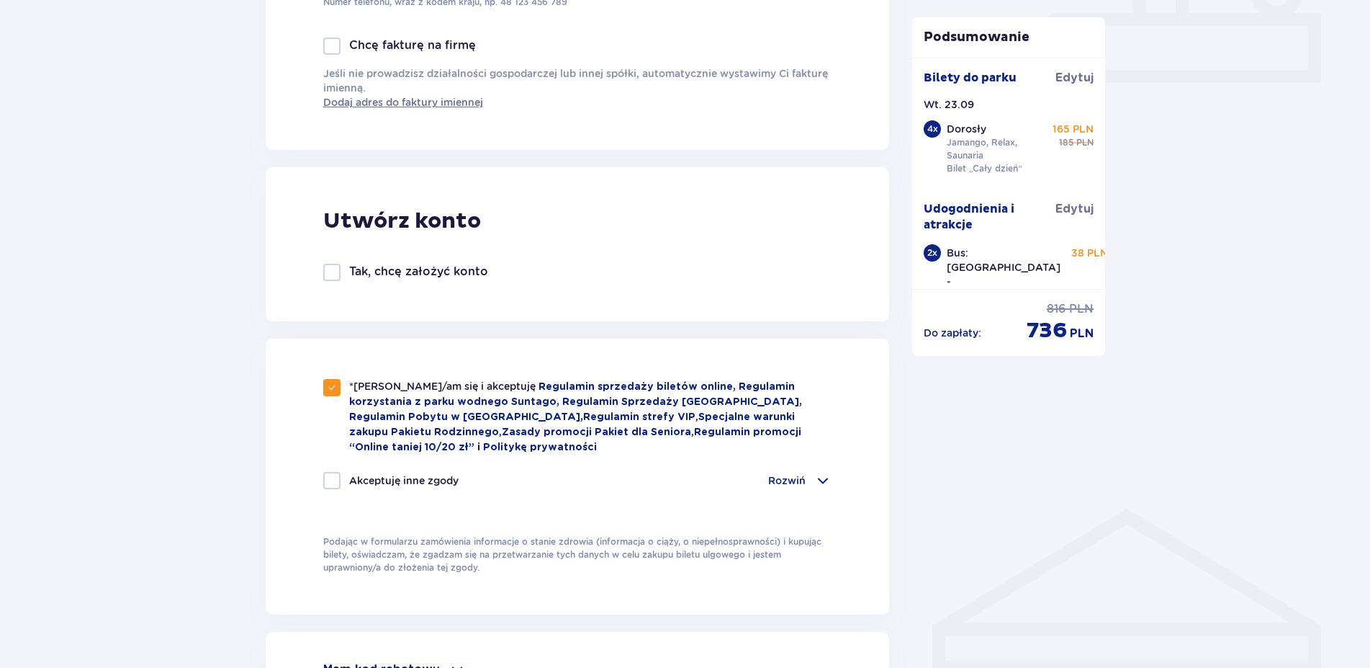
checkbox input "true"
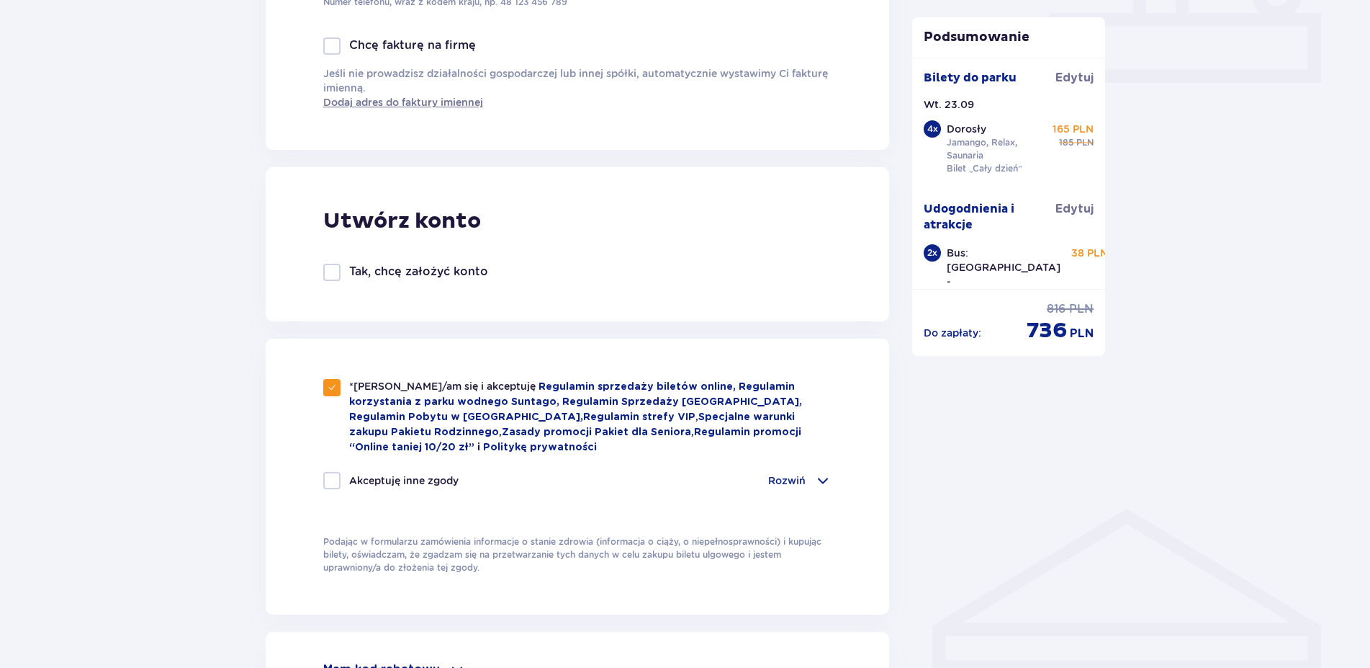
checkbox input "true"
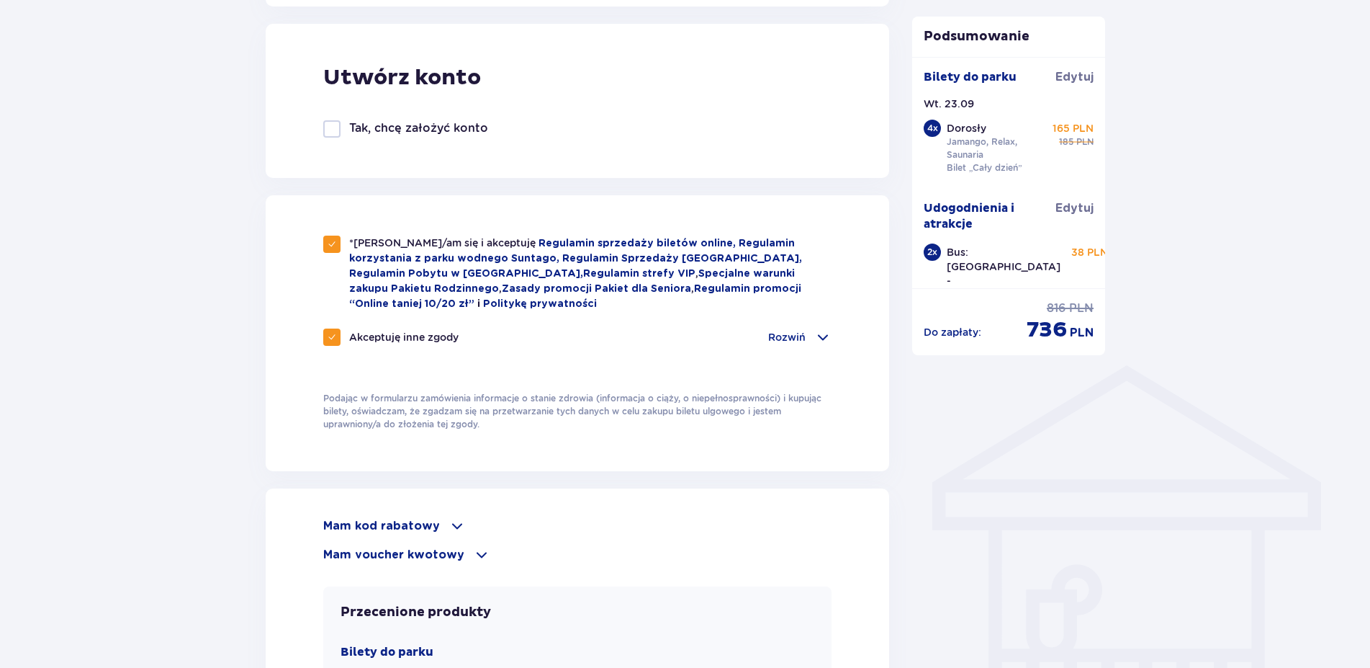
scroll to position [808, 0]
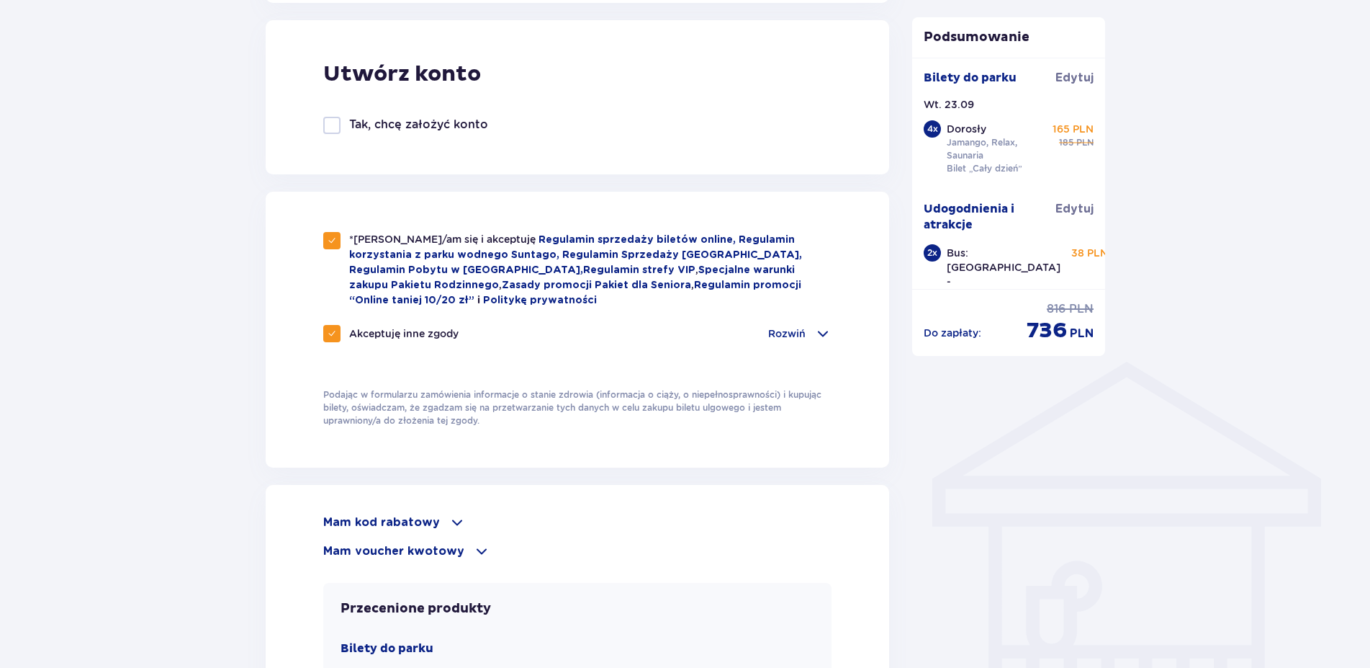
click at [819, 330] on span at bounding box center [822, 333] width 17 height 17
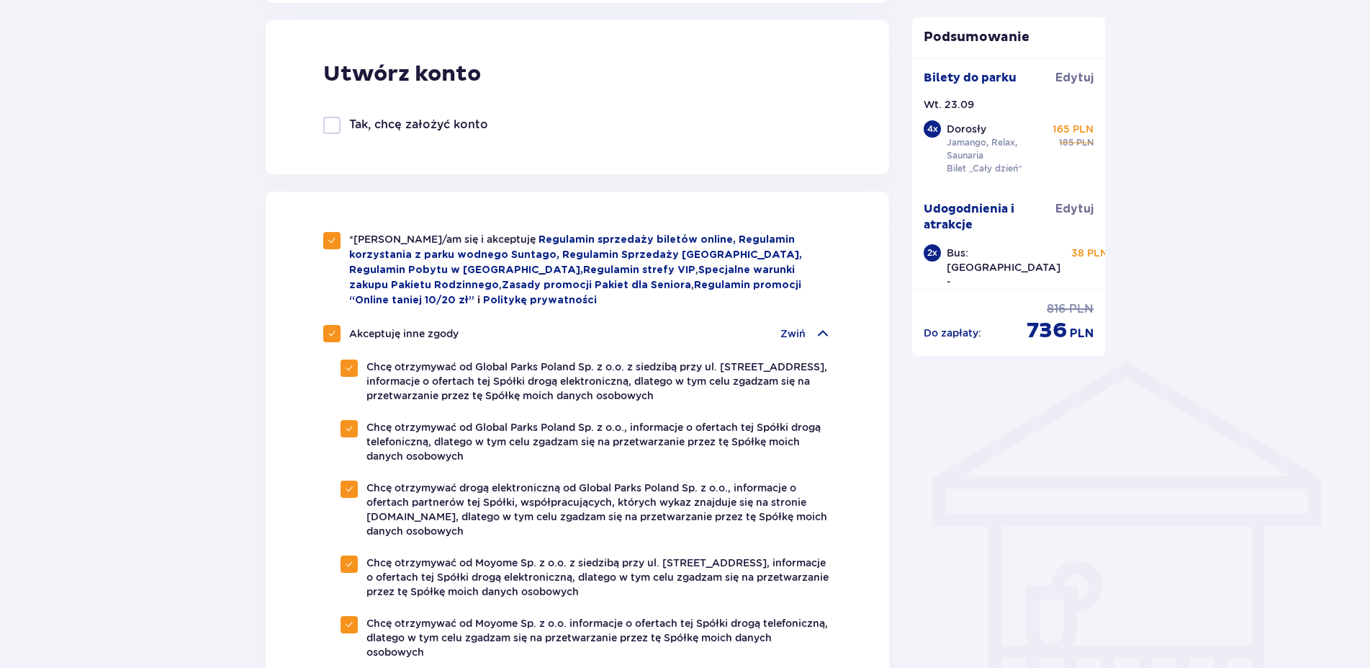
click at [331, 329] on span at bounding box center [332, 333] width 9 height 9
checkbox input "false"
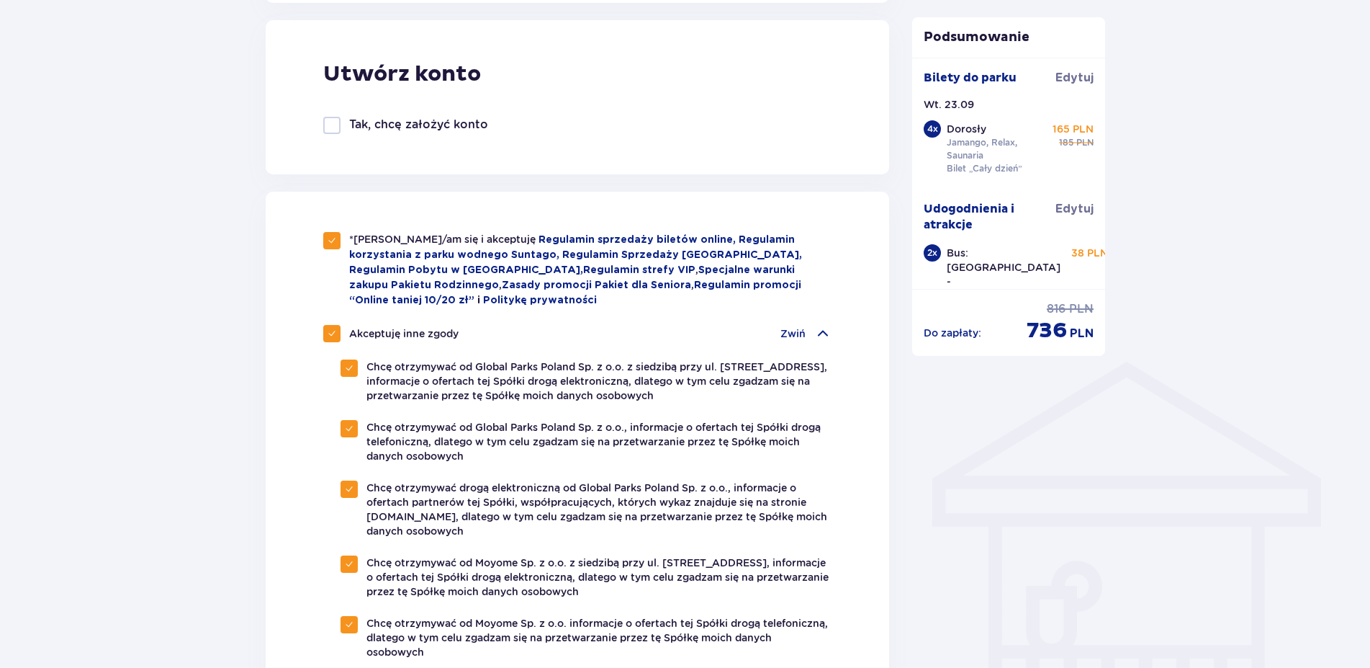
checkbox input "false"
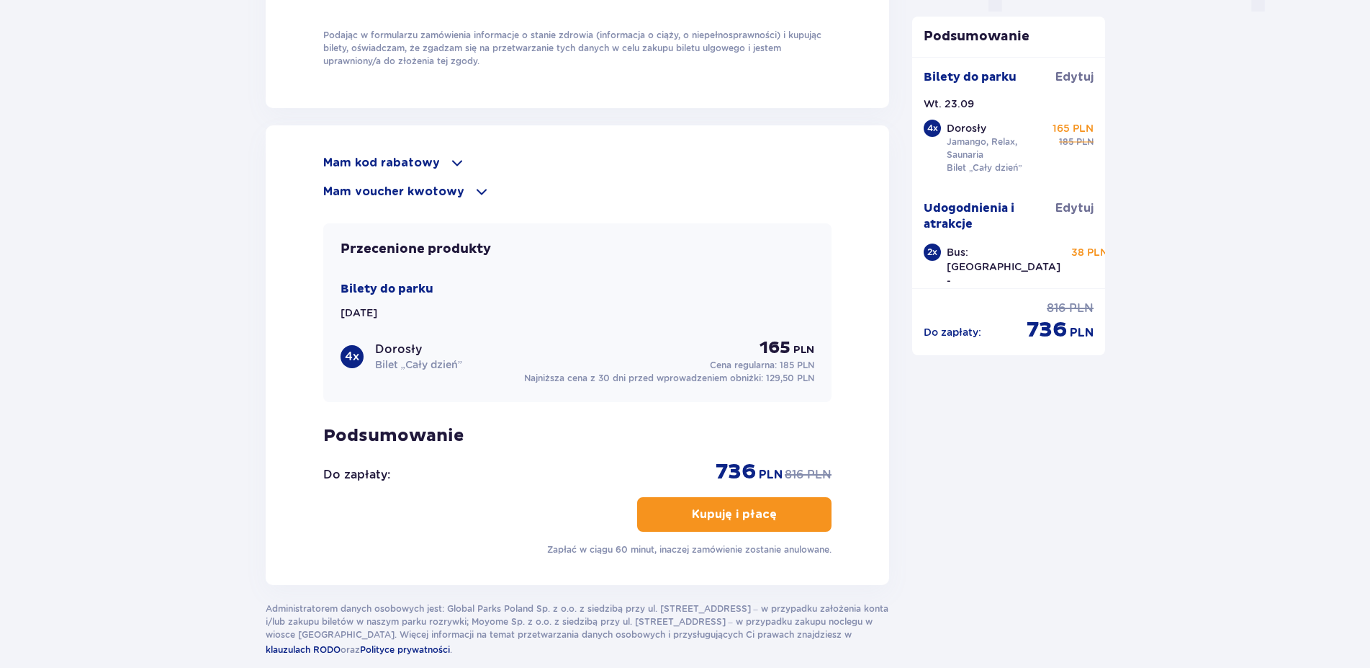
scroll to position [1542, 0]
click at [441, 158] on div "Mam kod rabatowy" at bounding box center [577, 161] width 509 height 17
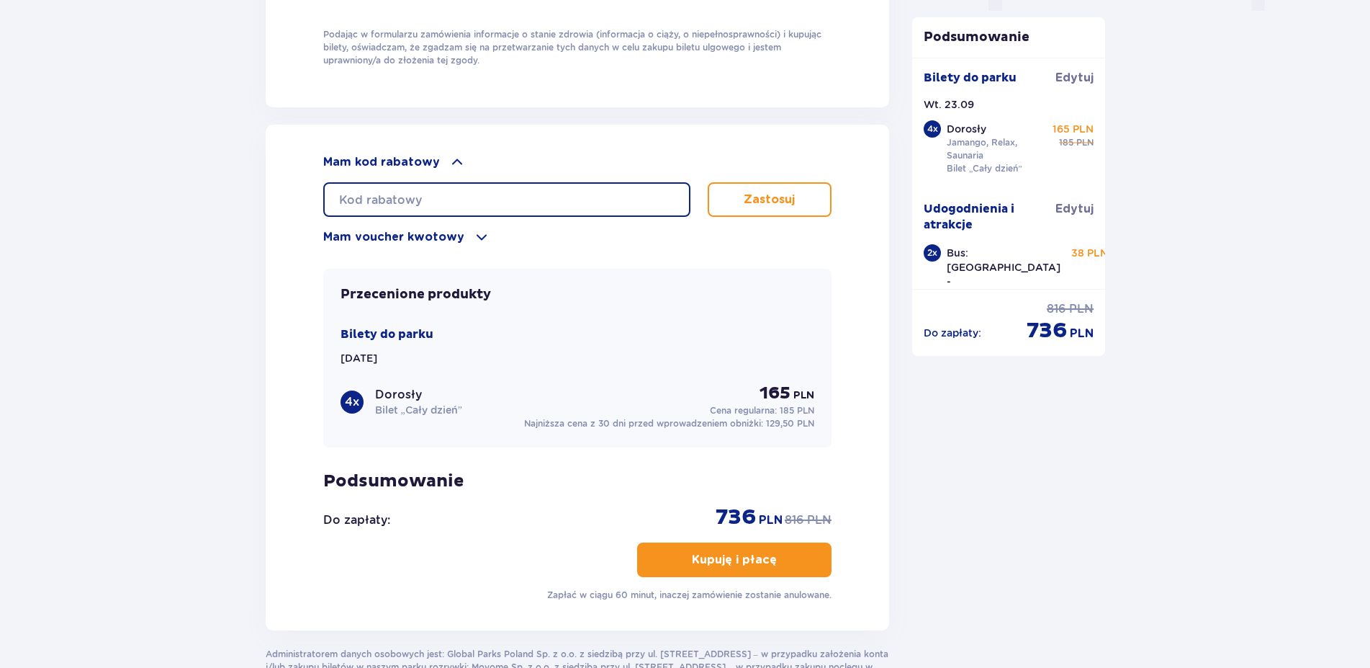
click at [428, 190] on input "text" at bounding box center [506, 199] width 367 height 35
type input "student30"
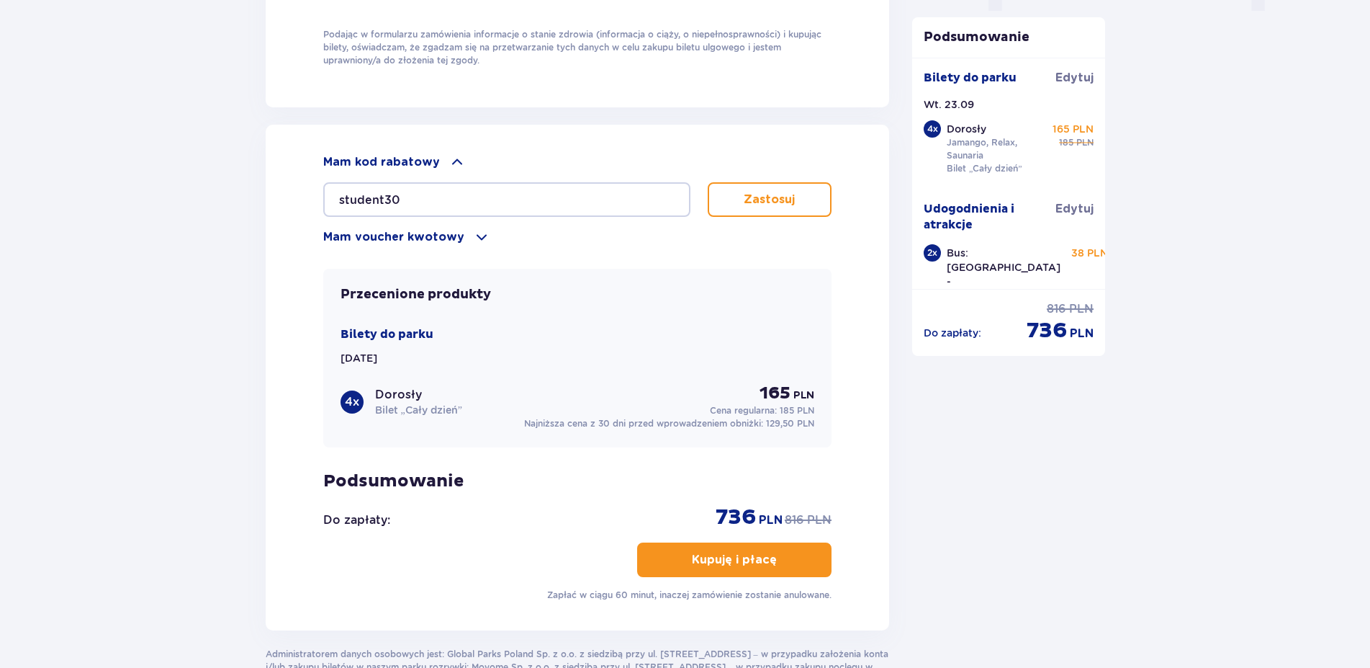
click at [736, 187] on button "Zastosuj" at bounding box center [770, 199] width 125 height 35
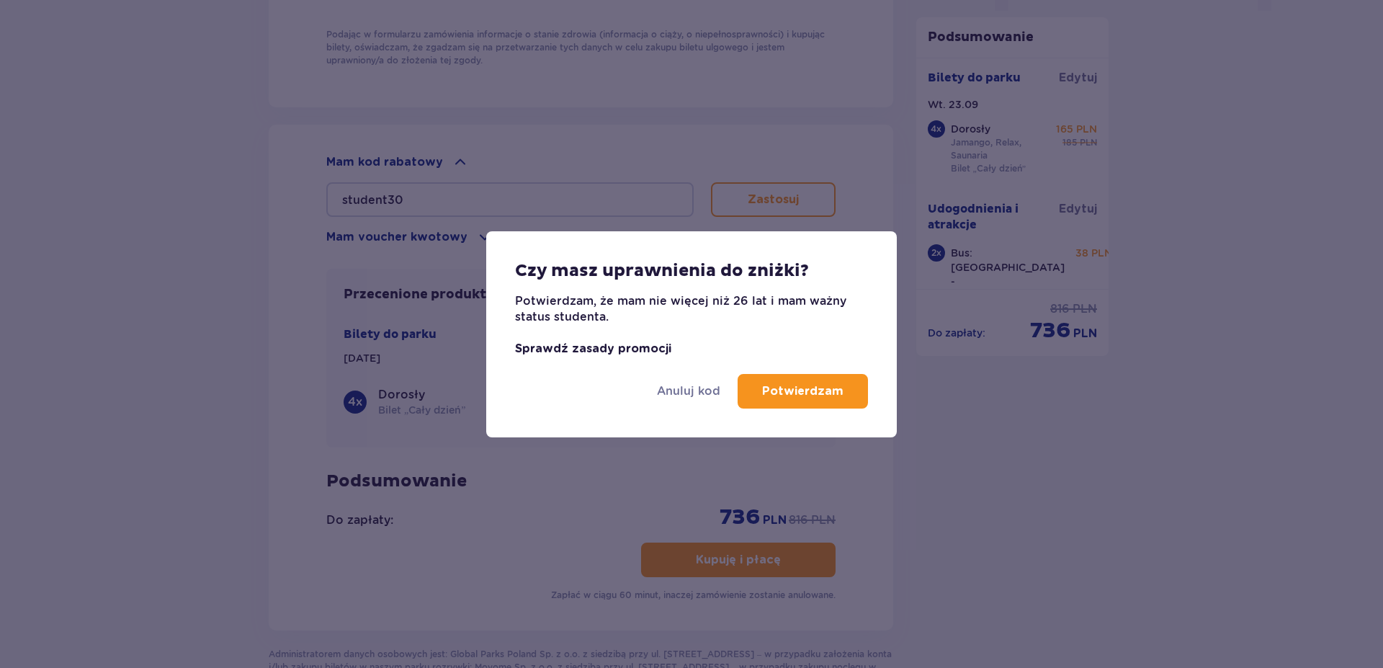
click at [647, 349] on link "Sprawdź zasady promocji" at bounding box center [593, 349] width 156 height 12
click at [766, 390] on p "Potwierdzam" at bounding box center [802, 391] width 81 height 16
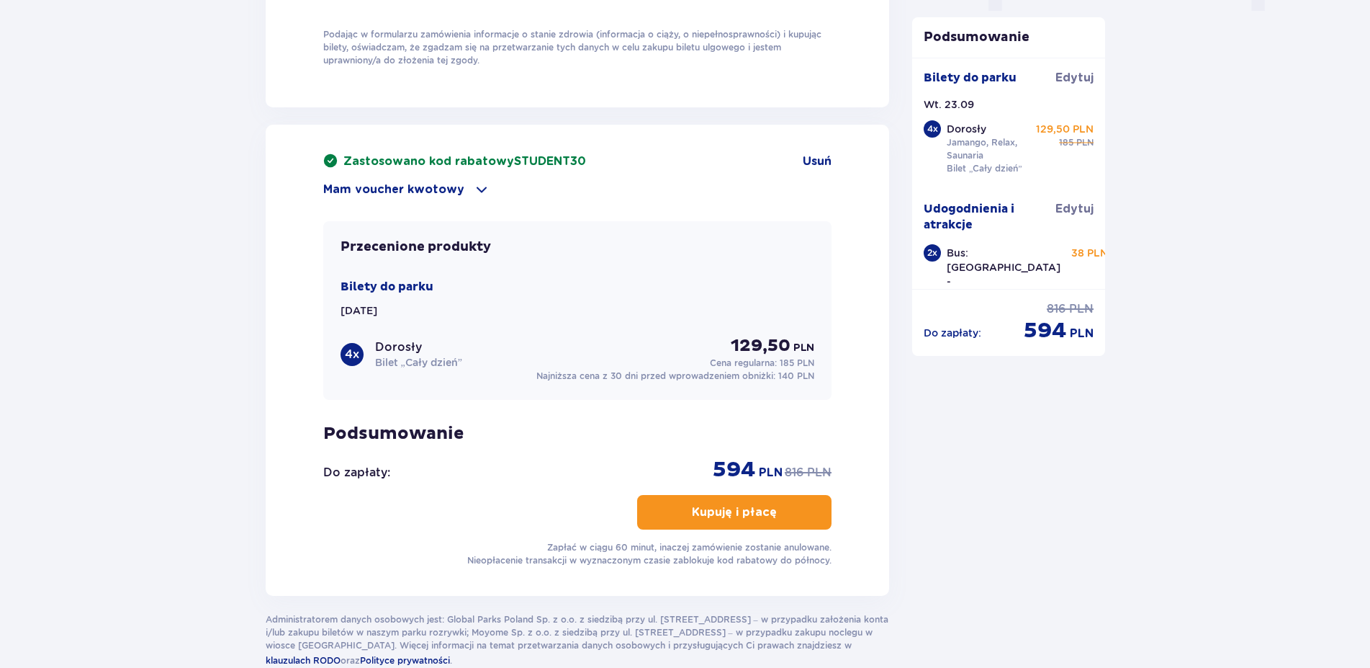
click at [457, 187] on p "Mam voucher kwotowy" at bounding box center [393, 189] width 141 height 16
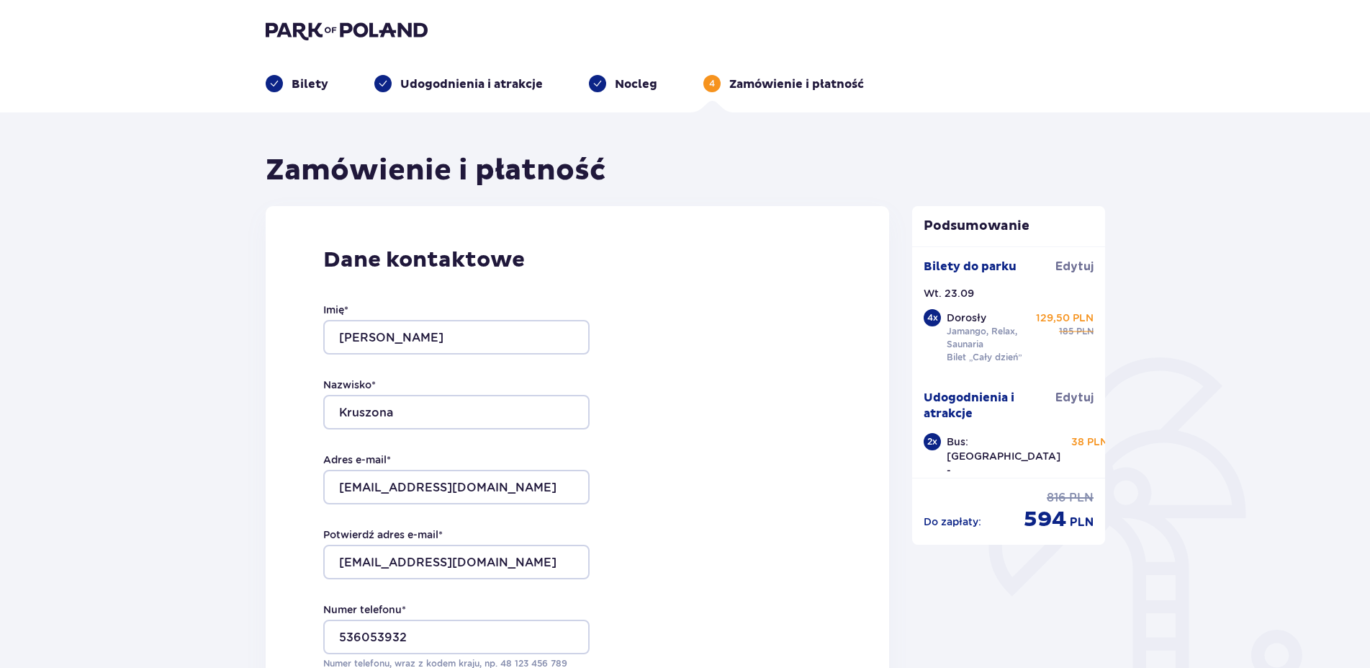
click at [317, 85] on p "Bilety" at bounding box center [310, 84] width 37 height 16
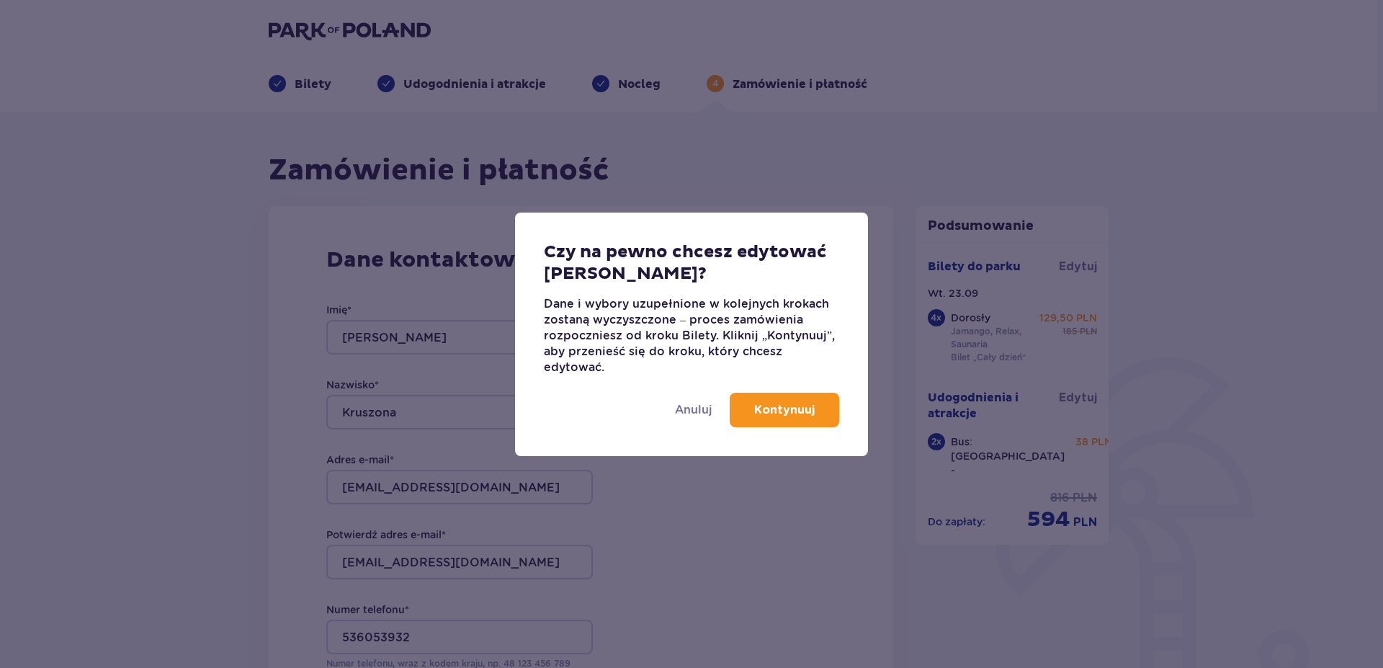
click at [782, 408] on p "Kontynuuj" at bounding box center [784, 410] width 60 height 16
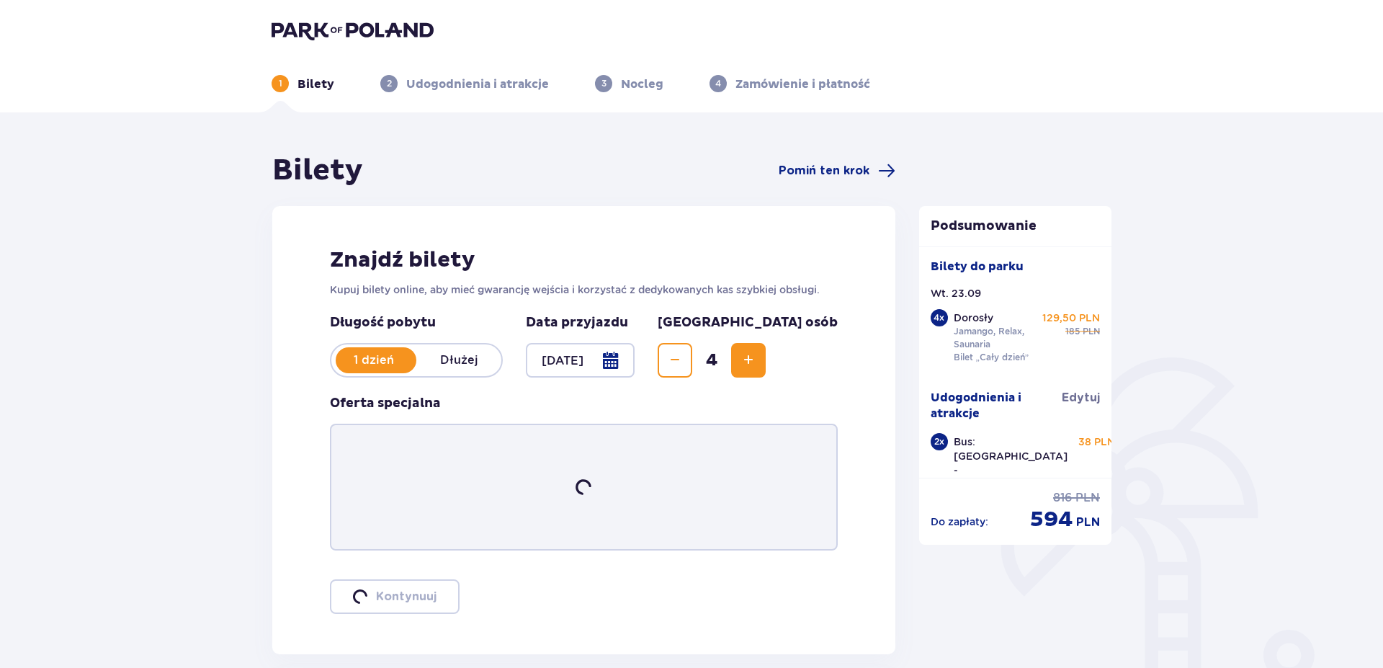
click at [776, 415] on div "Oferta specjalna" at bounding box center [584, 473] width 508 height 156
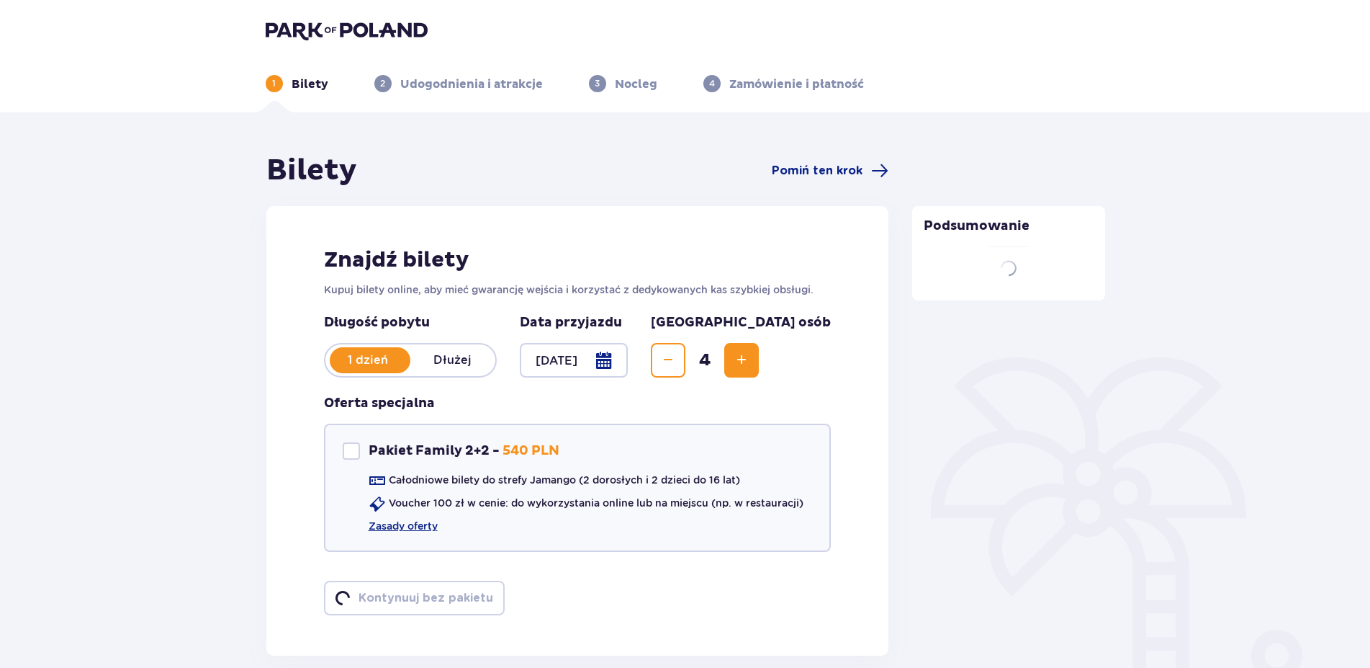
click at [686, 362] on button "Decrease" at bounding box center [668, 360] width 35 height 35
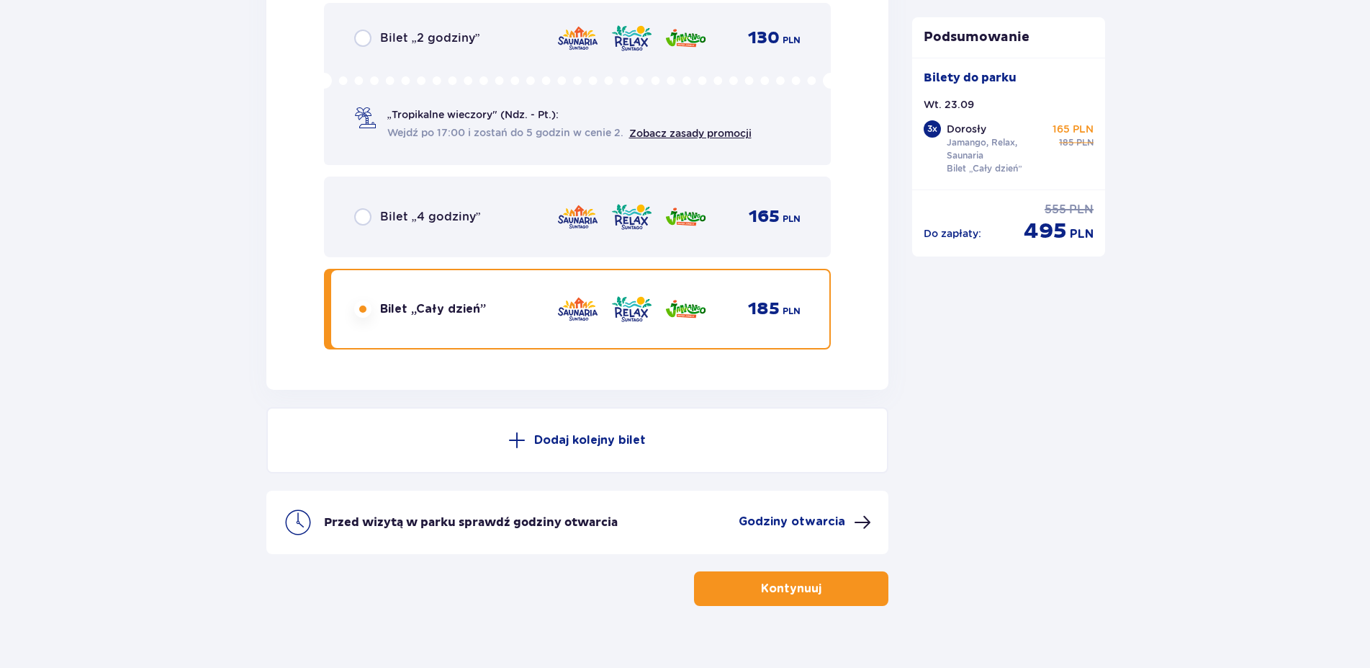
scroll to position [3770, 0]
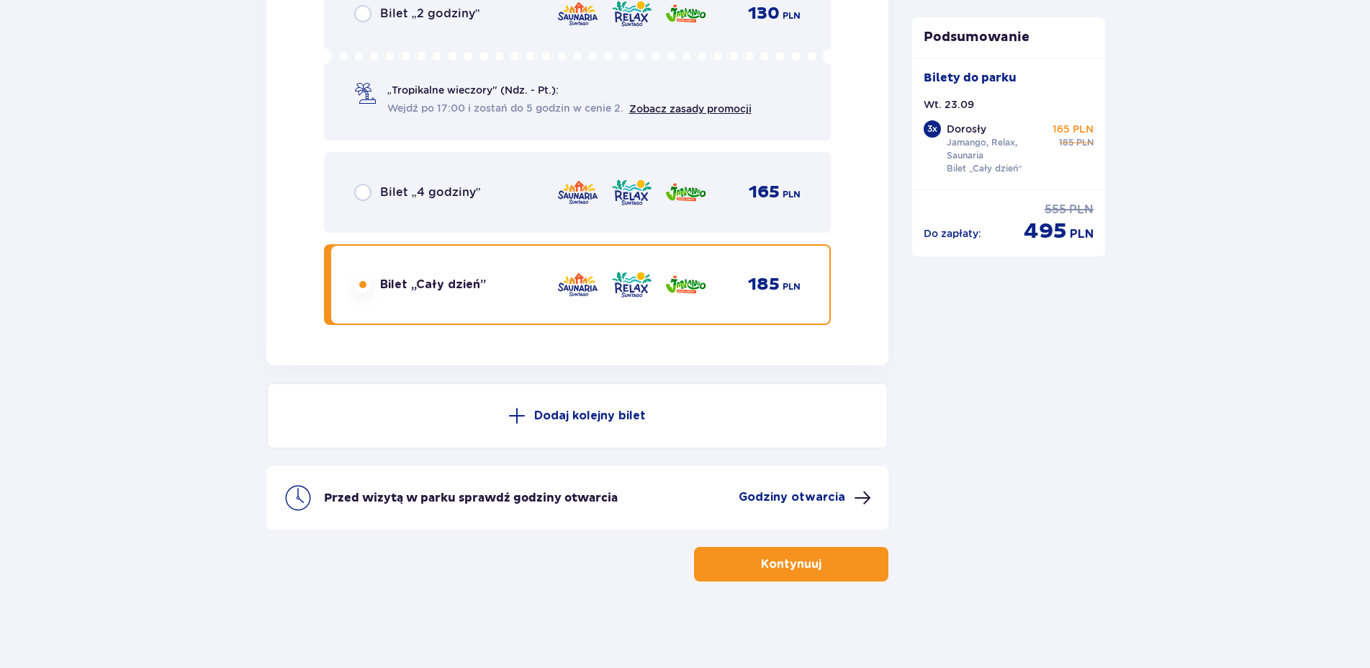
click at [813, 559] on button "Kontynuuj" at bounding box center [791, 564] width 194 height 35
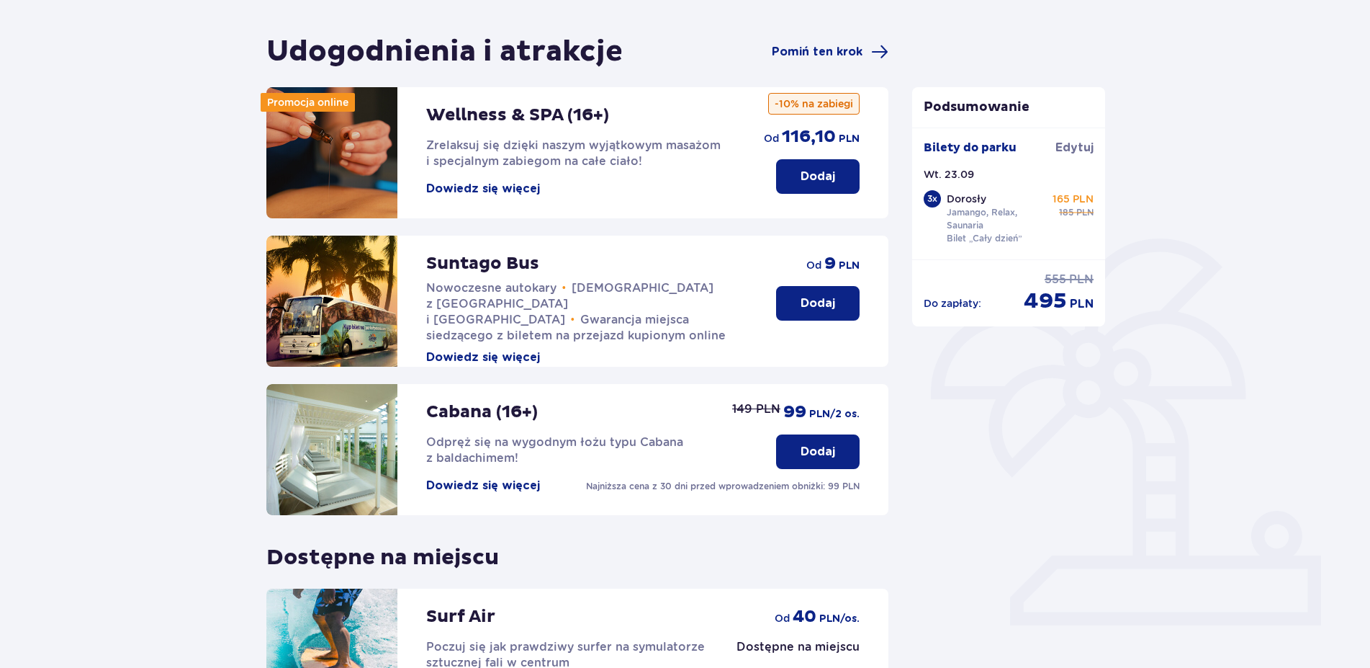
scroll to position [147, 0]
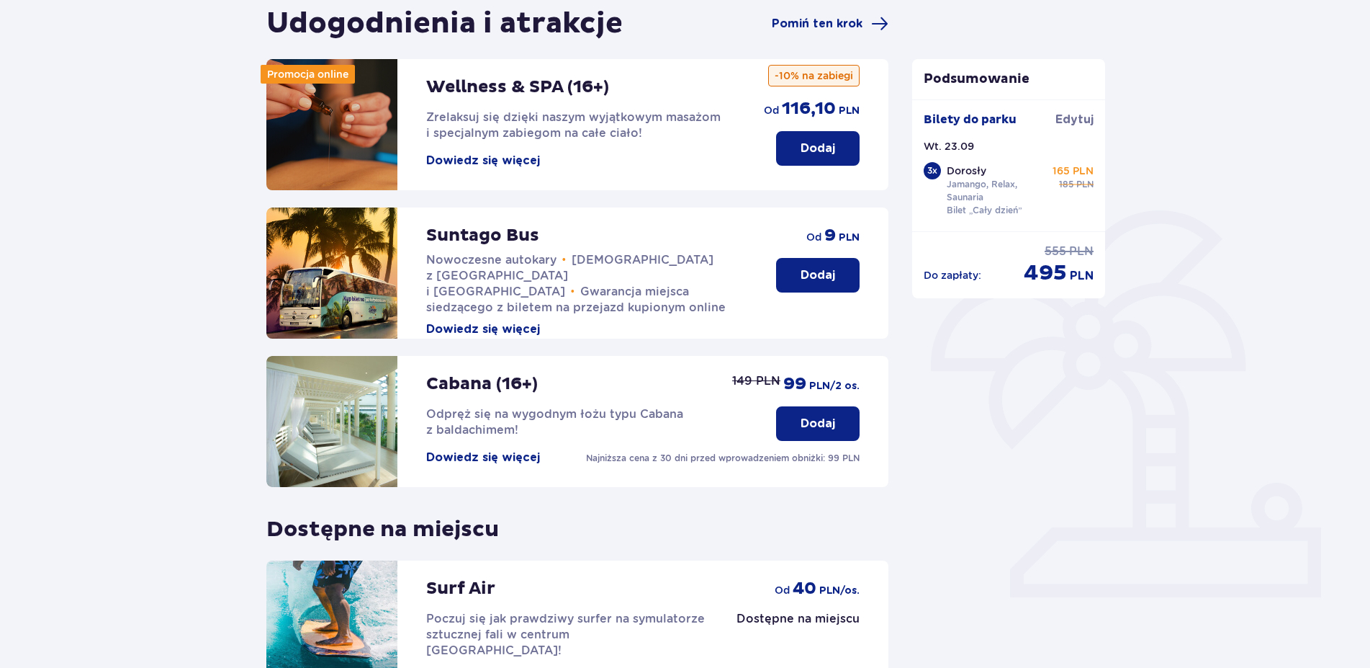
click at [800, 274] on button "Dodaj" at bounding box center [818, 275] width 84 height 35
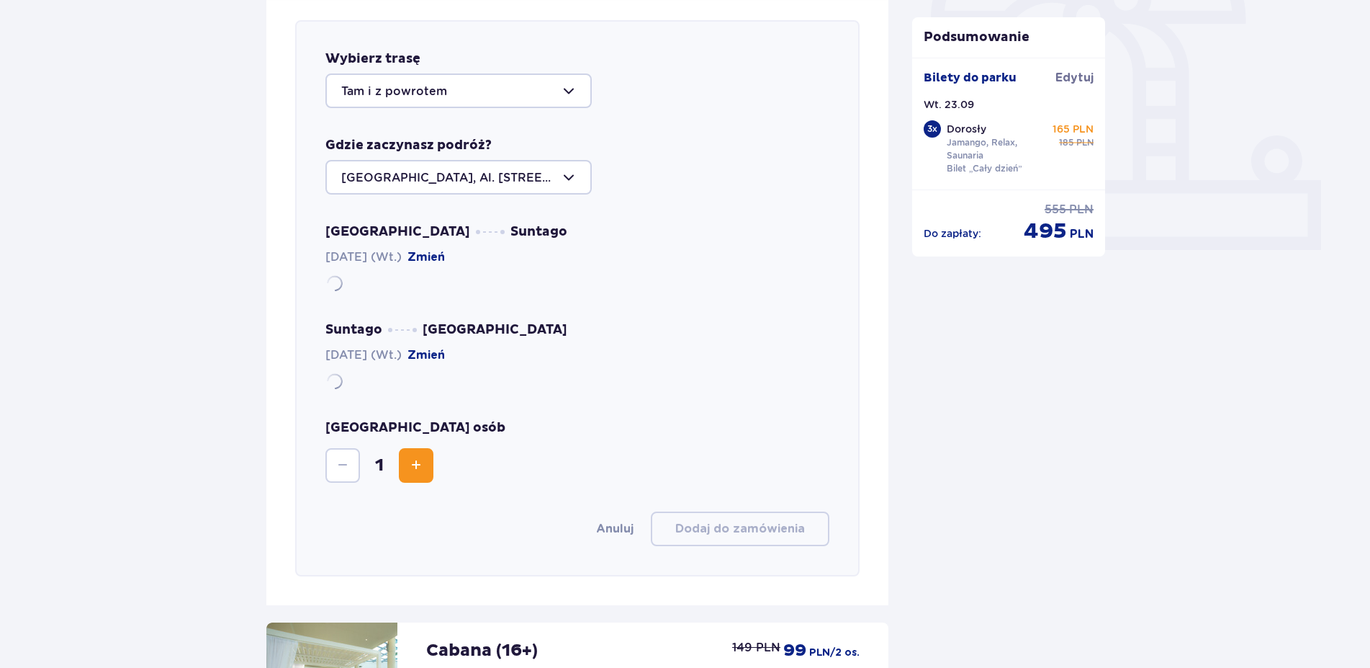
scroll to position [497, 0]
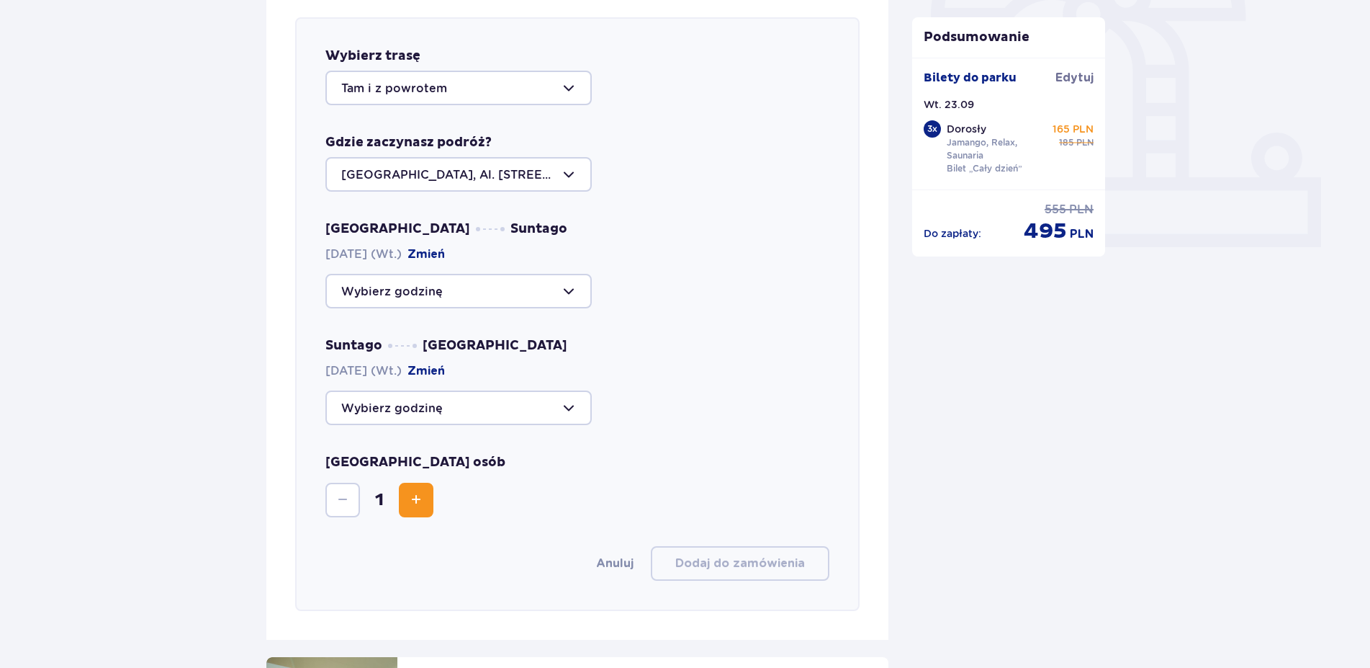
click at [480, 277] on div at bounding box center [458, 291] width 266 height 35
click at [438, 335] on p "Zostało 38 miejsc" at bounding box center [437, 335] width 104 height 16
type input "09:00"
click at [401, 405] on div at bounding box center [458, 407] width 266 height 35
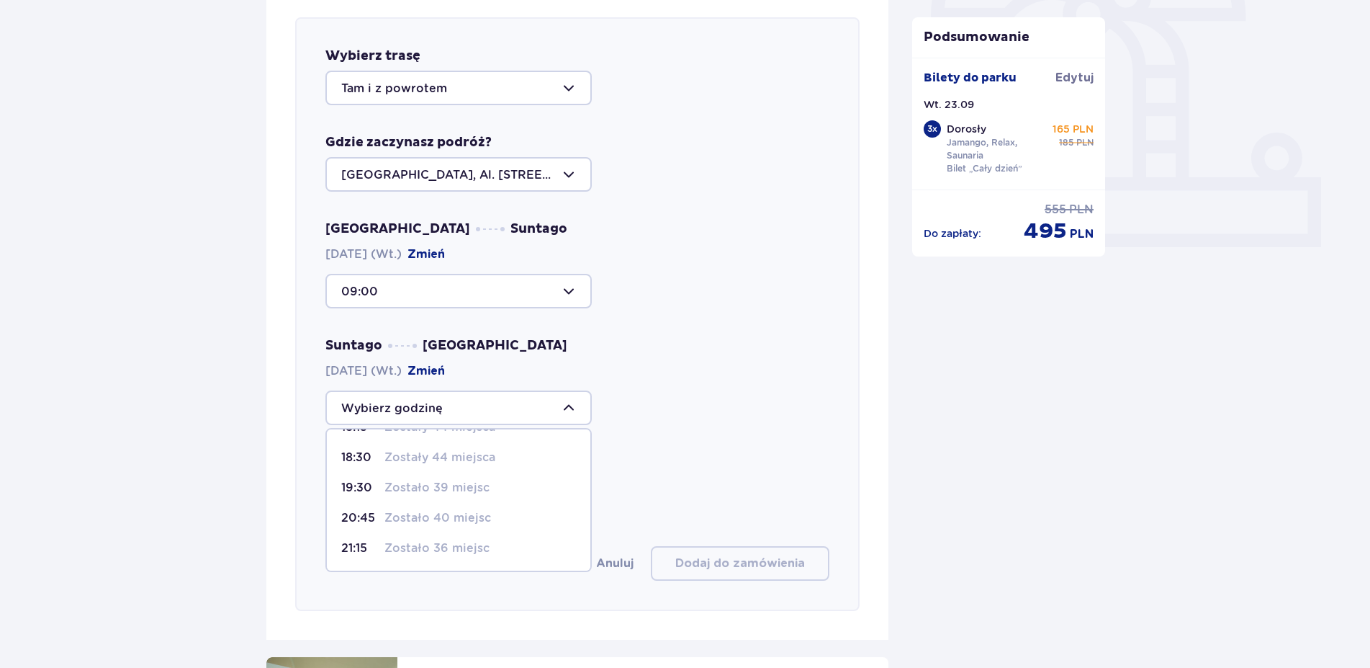
click at [369, 546] on p "21:15" at bounding box center [359, 548] width 37 height 16
type input "21:15"
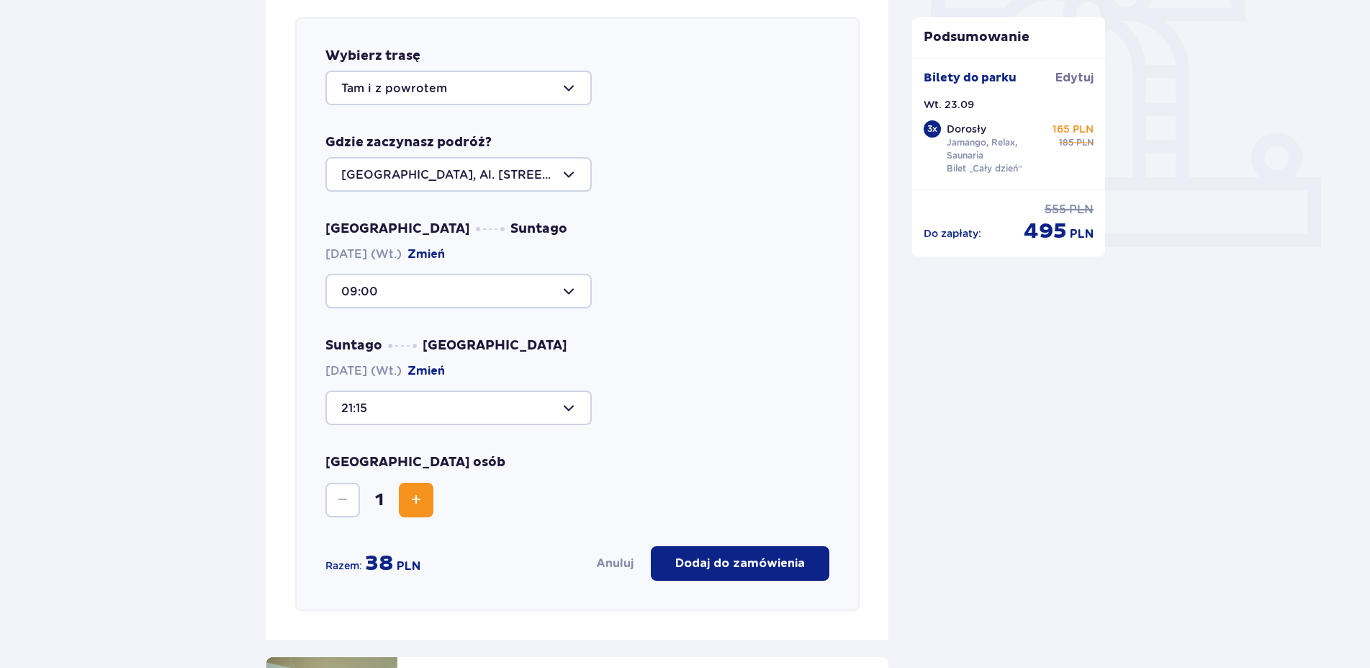
click at [424, 489] on button "Increase" at bounding box center [416, 499] width 35 height 35
click at [736, 558] on p "Dodaj do zamówienia" at bounding box center [740, 563] width 130 height 16
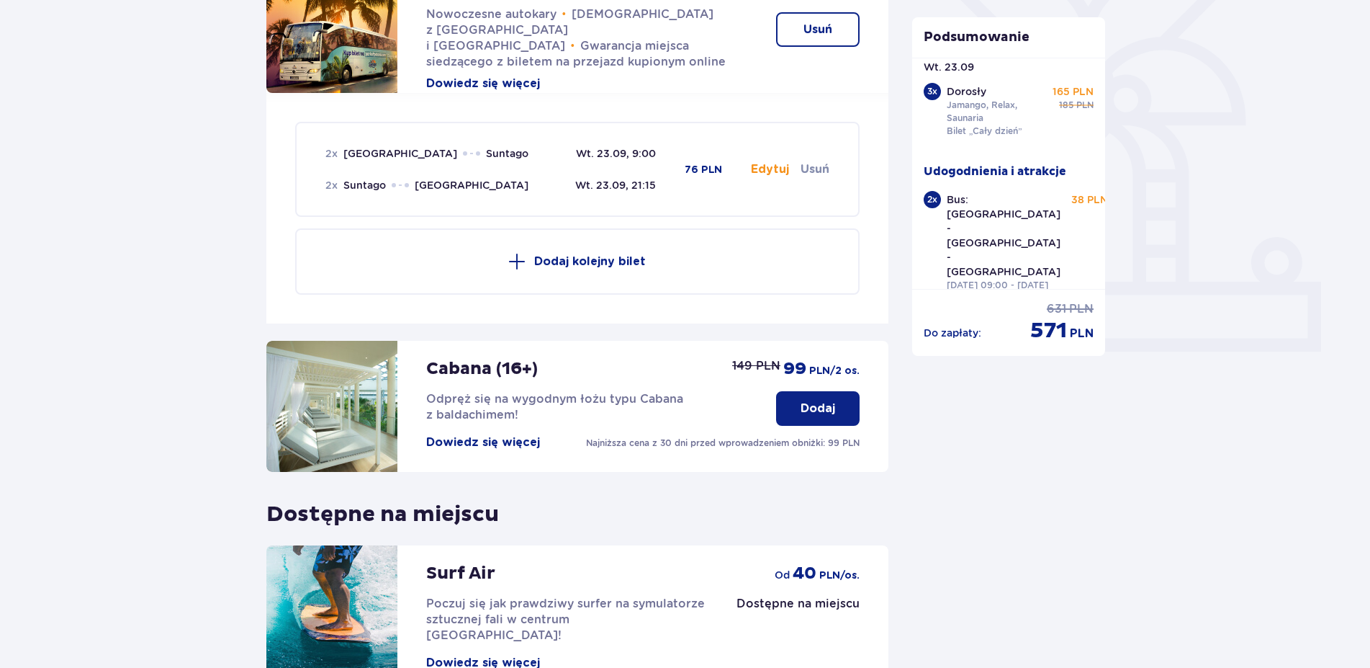
scroll to position [539, 0]
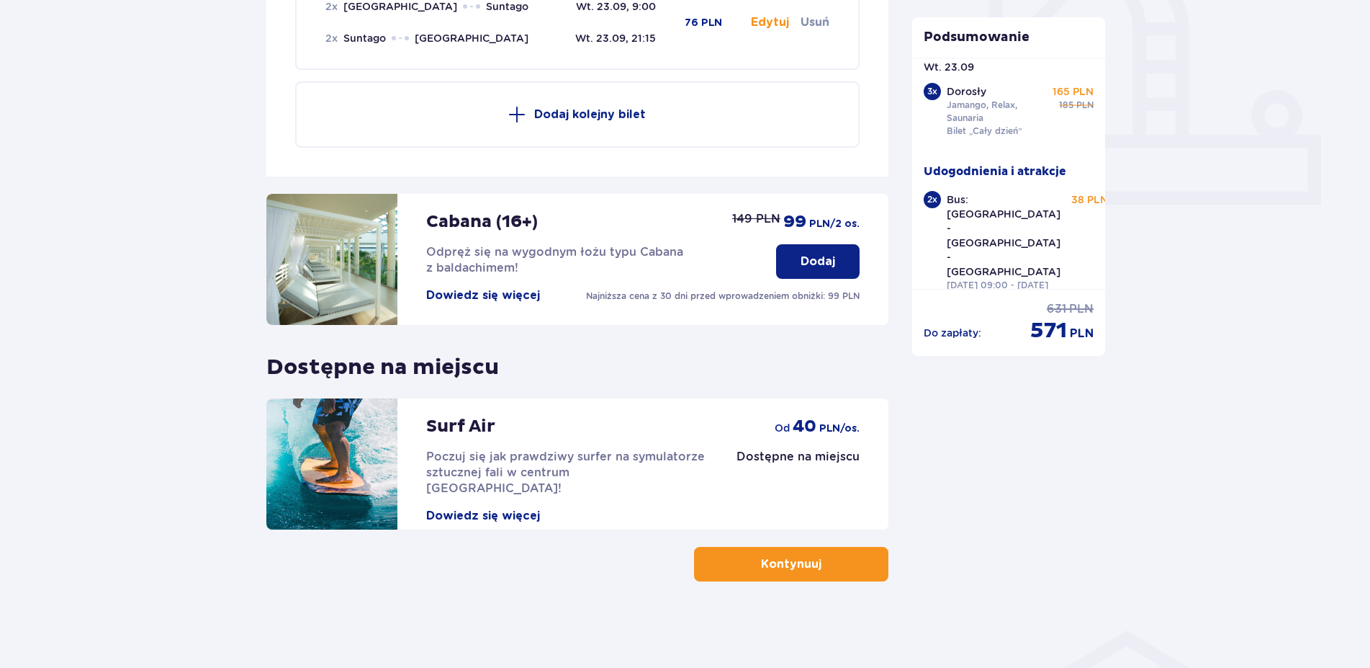
click at [819, 558] on span "button" at bounding box center [824, 563] width 17 height 17
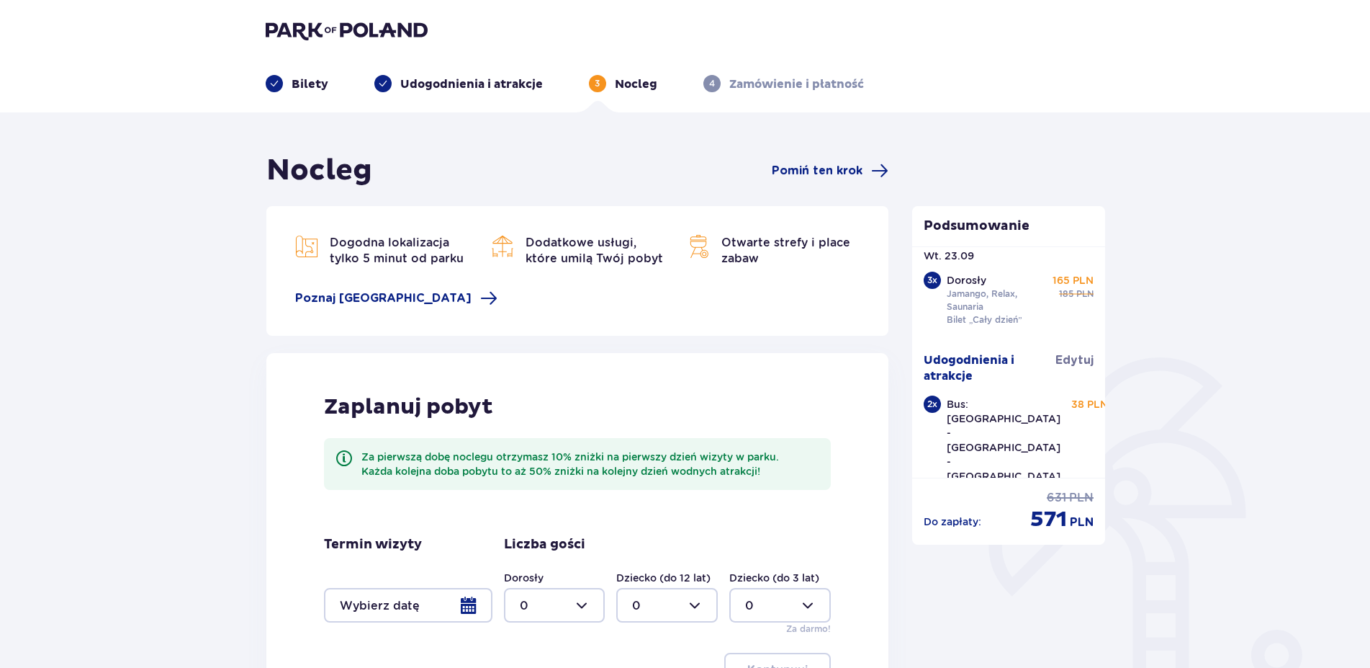
scroll to position [198, 0]
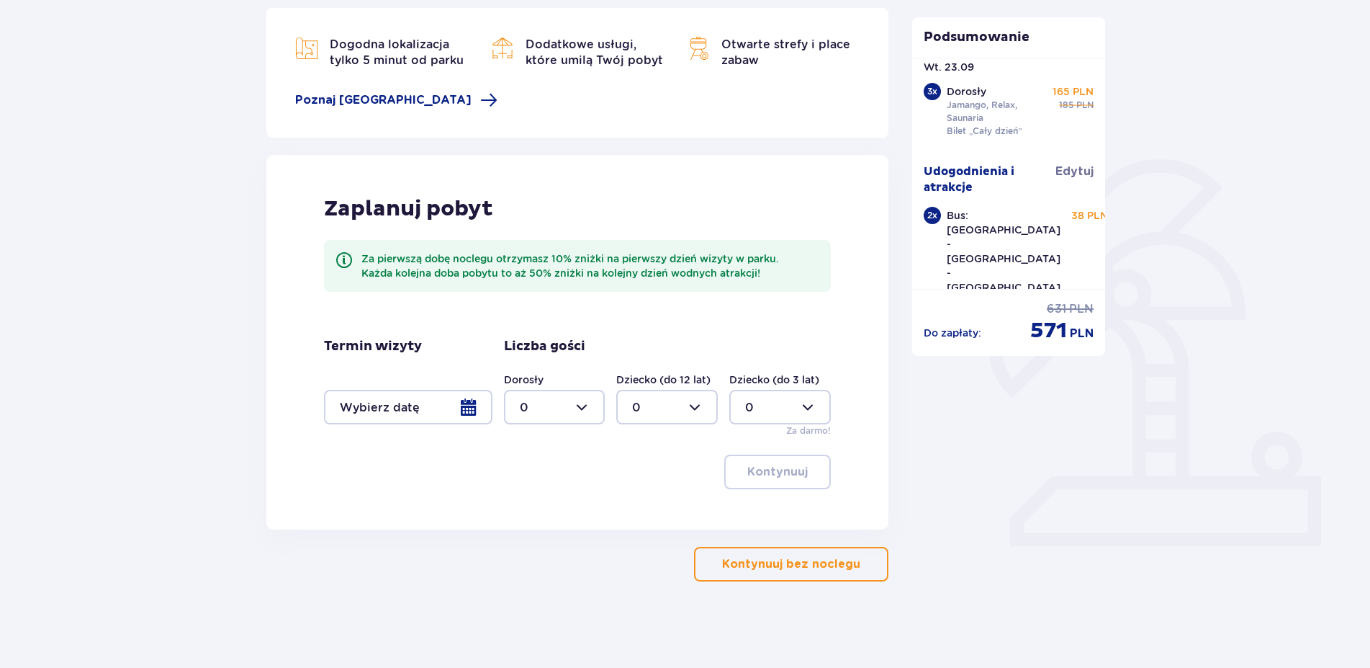
click at [781, 567] on p "Kontynuuj bez noclegu" at bounding box center [791, 564] width 138 height 16
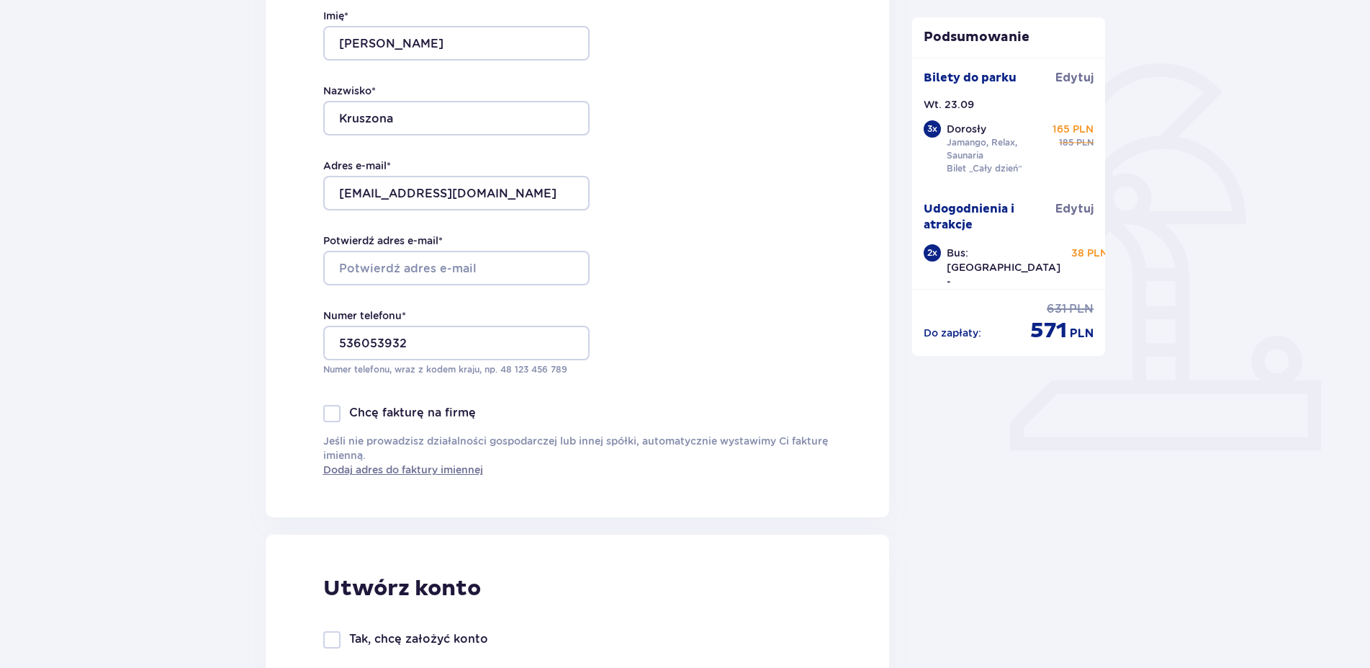
scroll to position [588, 0]
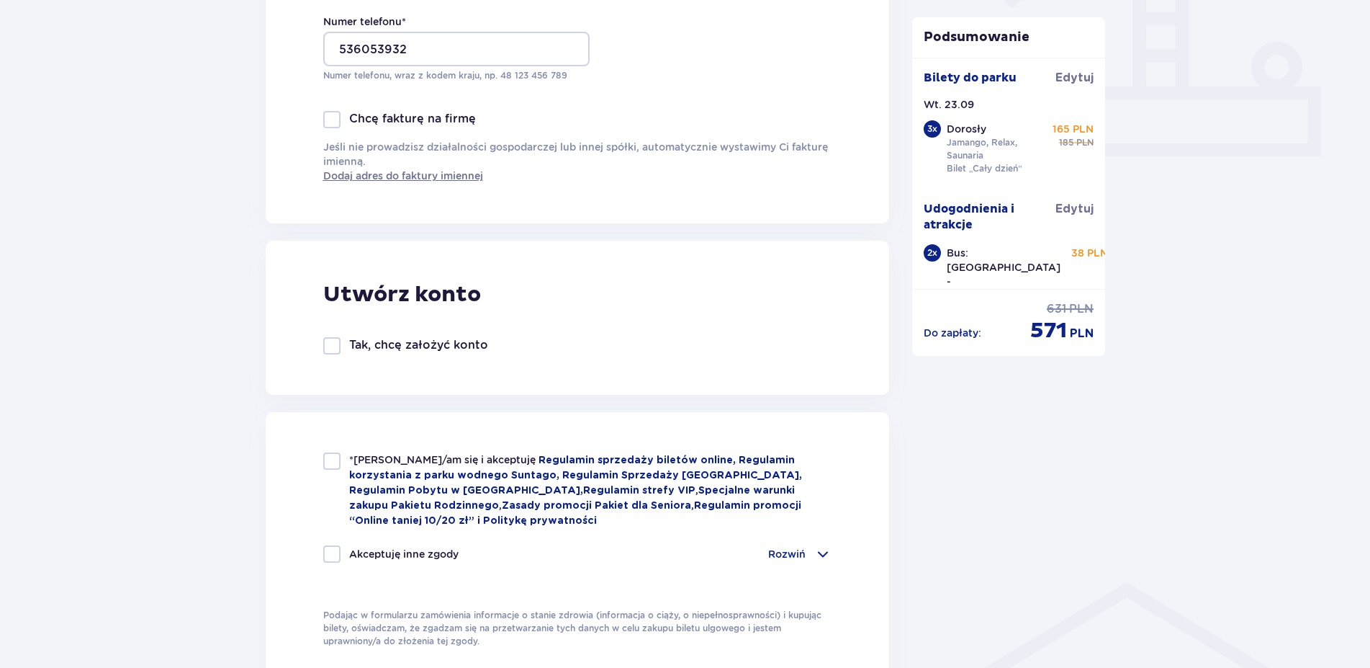
click at [330, 462] on div at bounding box center [331, 460] width 17 height 17
checkbox input "true"
click at [333, 545] on div at bounding box center [331, 553] width 17 height 17
checkbox input "true"
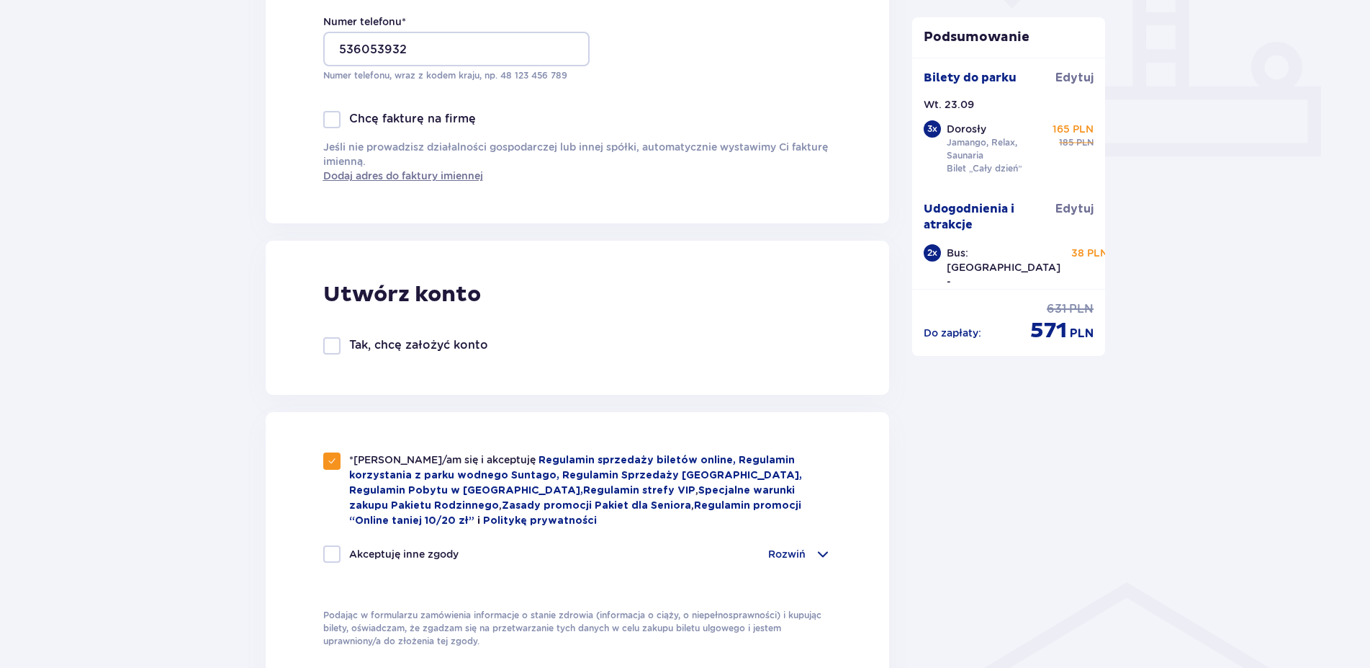
checkbox input "true"
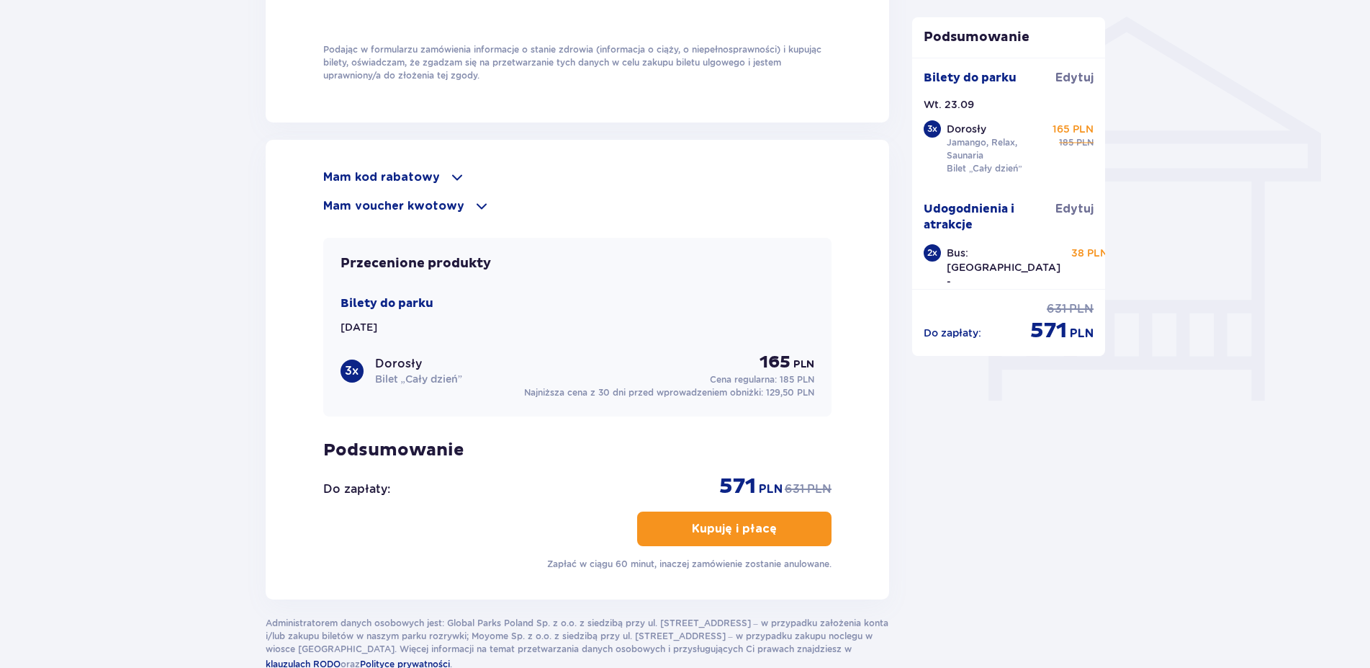
scroll to position [1175, 0]
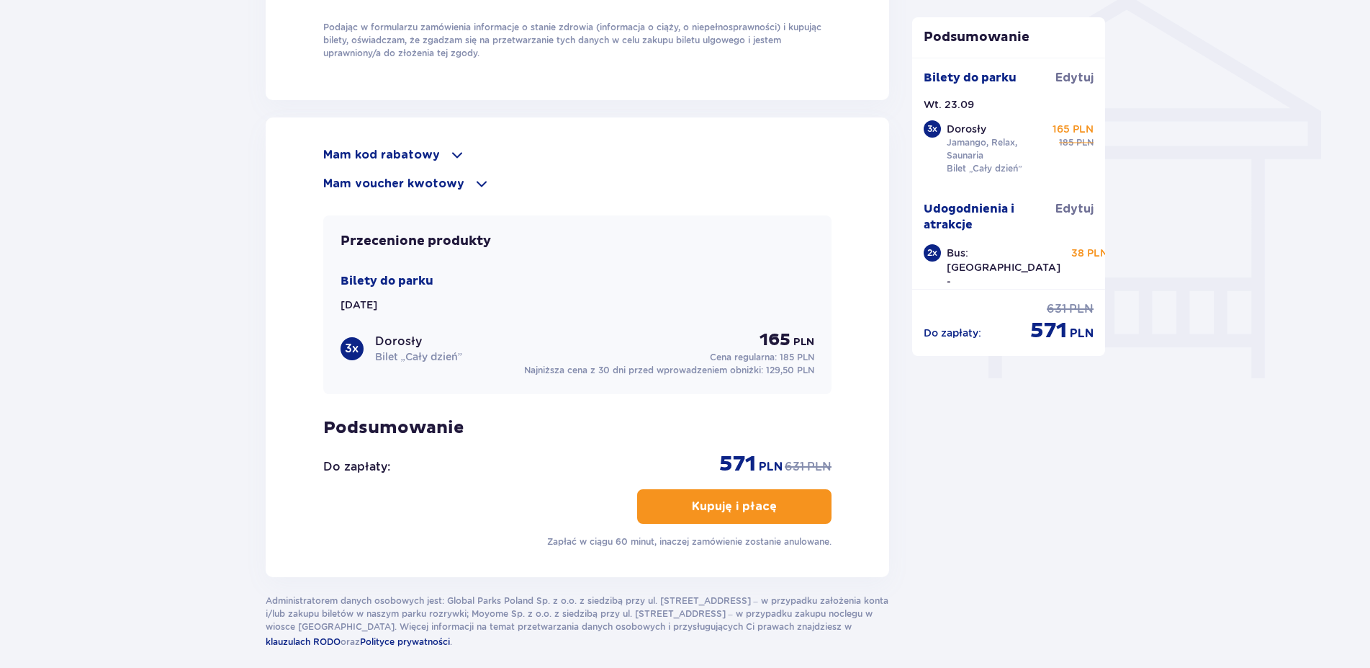
click at [421, 148] on p "Mam kod rabatowy" at bounding box center [381, 155] width 117 height 16
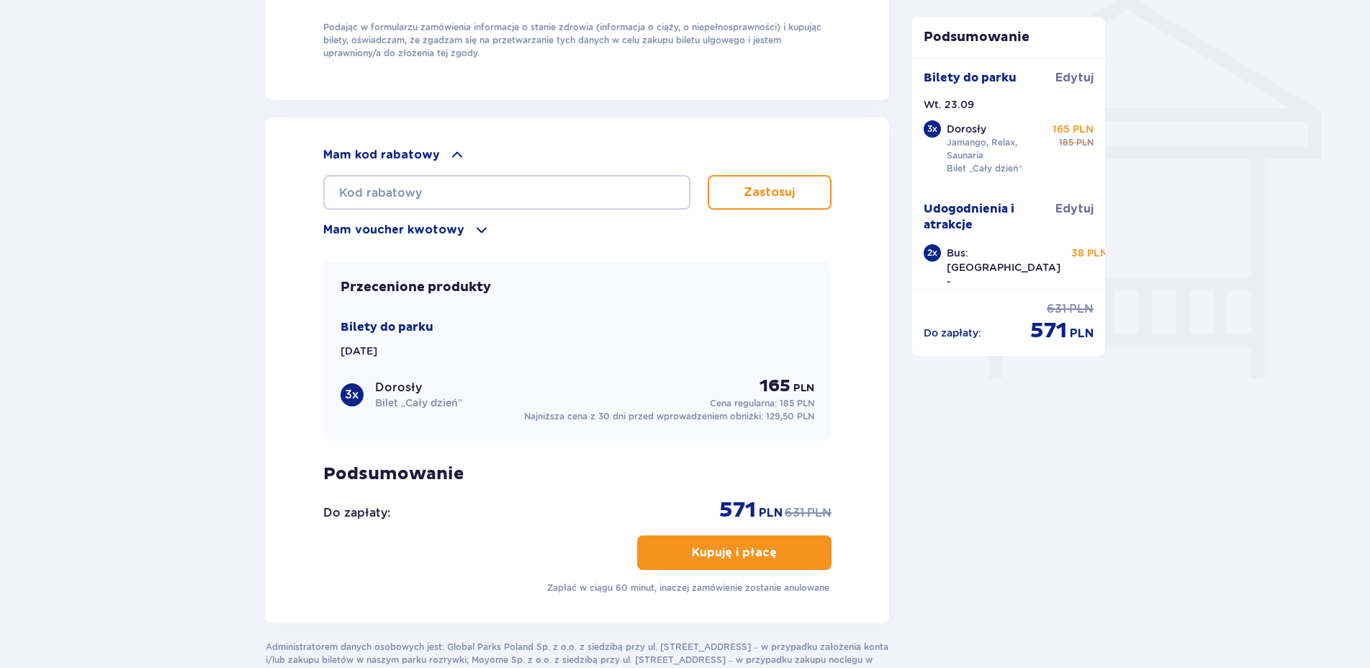
click at [660, 359] on div "Bilety do parku Wt. 23.09.25 3 x Dorosły Bilet „Cały dzień” 165 PLN Cena regula…" at bounding box center [578, 371] width 475 height 104
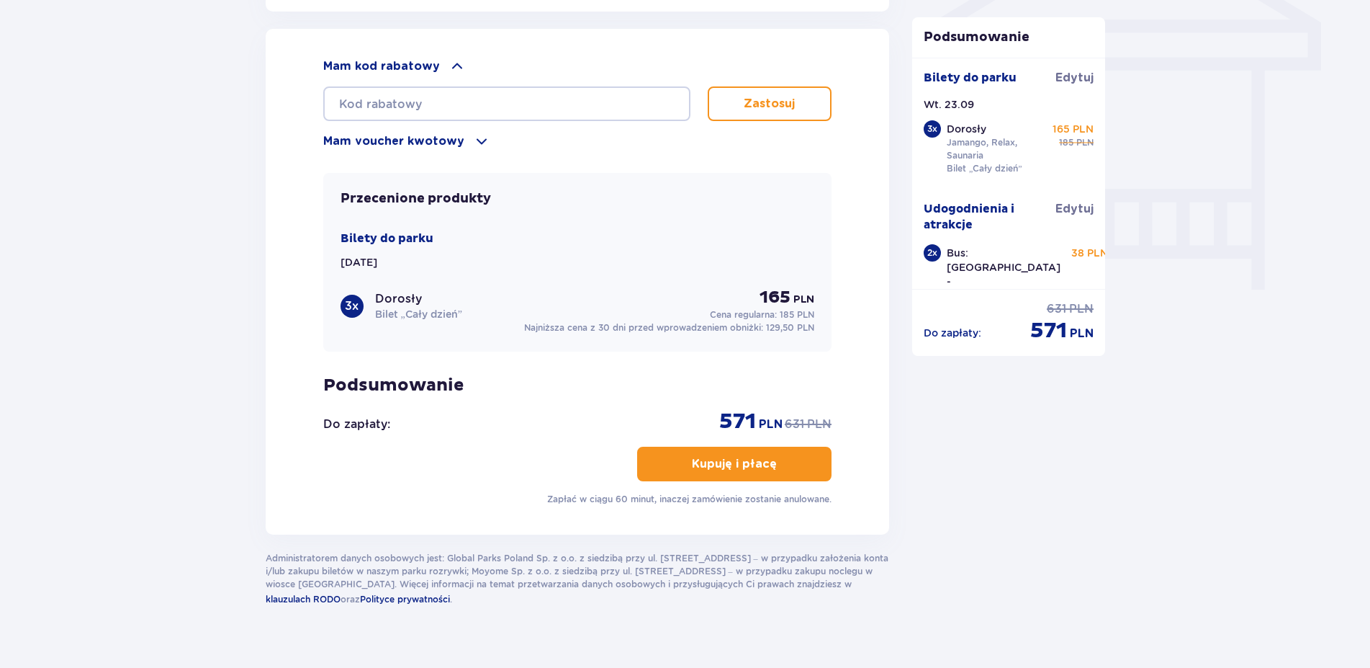
scroll to position [1285, 0]
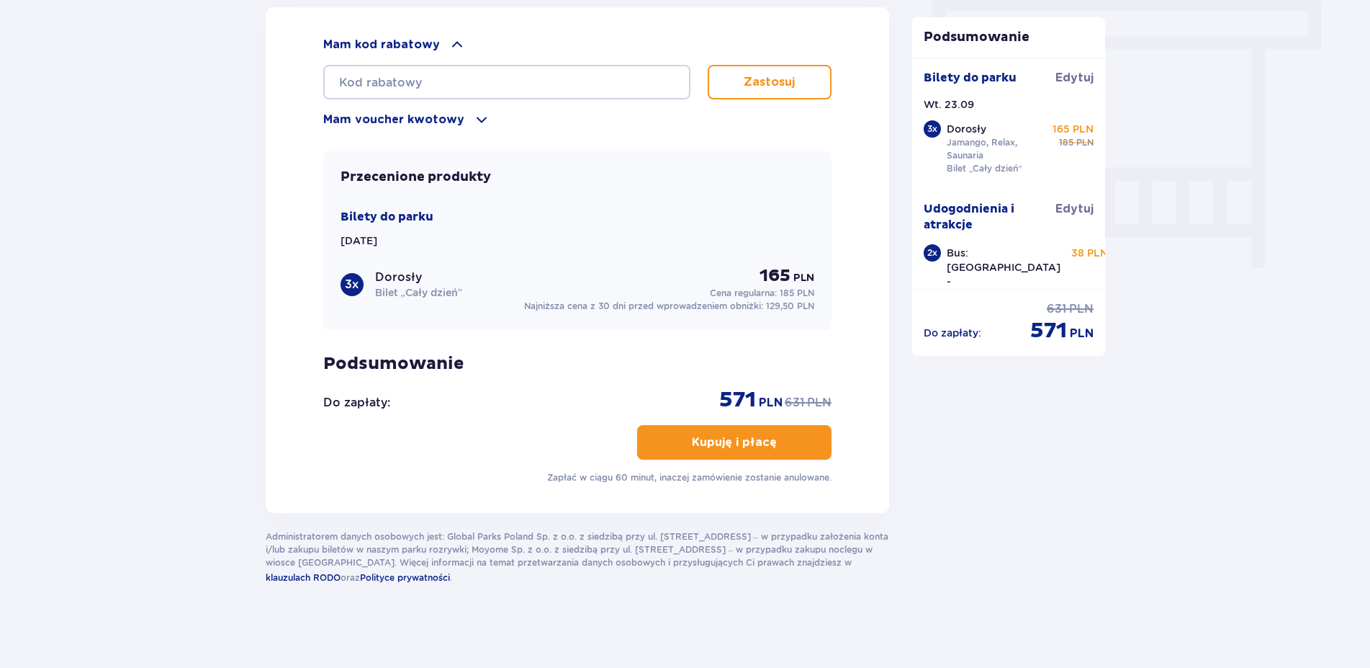
click at [722, 449] on button "Kupuję i płacę" at bounding box center [734, 442] width 194 height 35
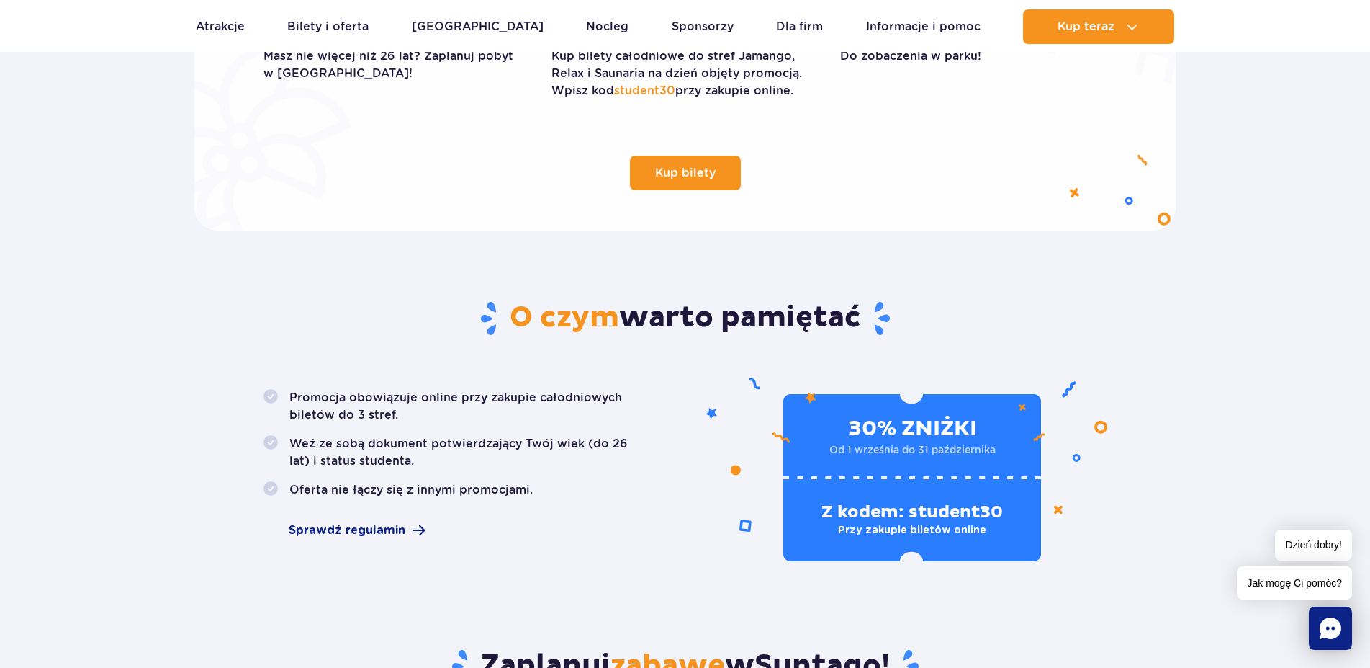
scroll to position [588, 0]
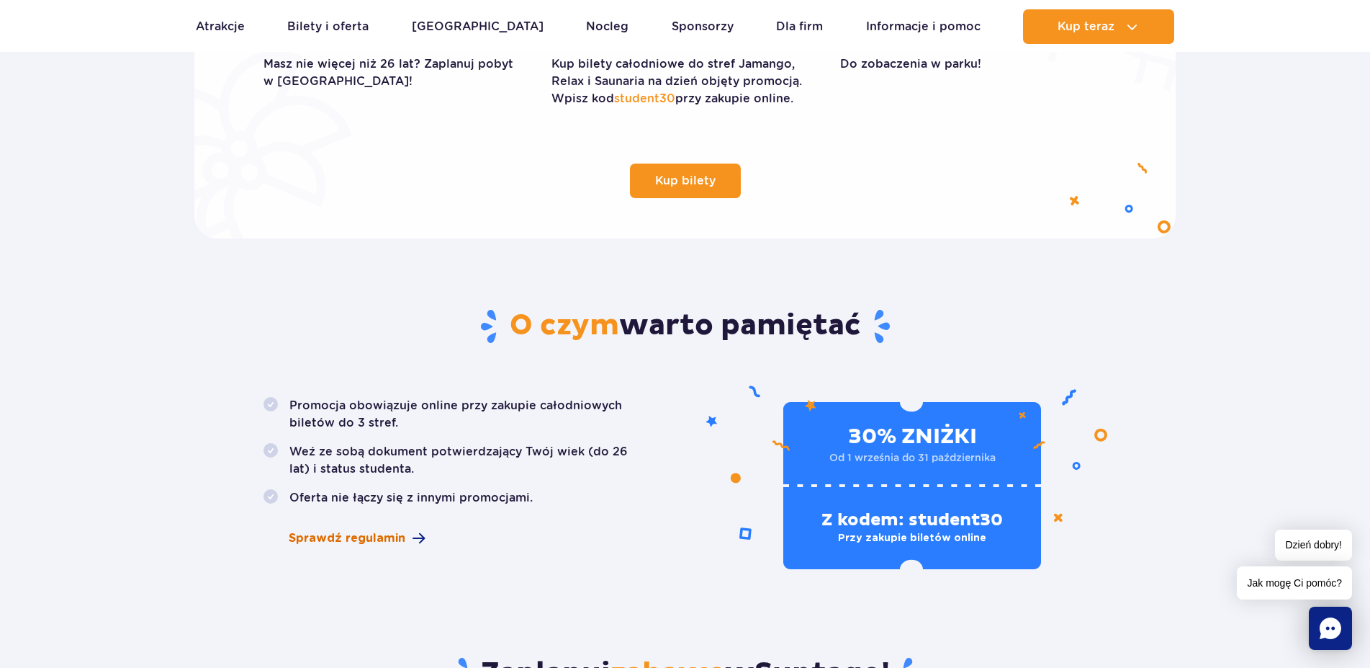
click at [369, 541] on span "Sprawdź regulamin" at bounding box center [347, 537] width 117 height 17
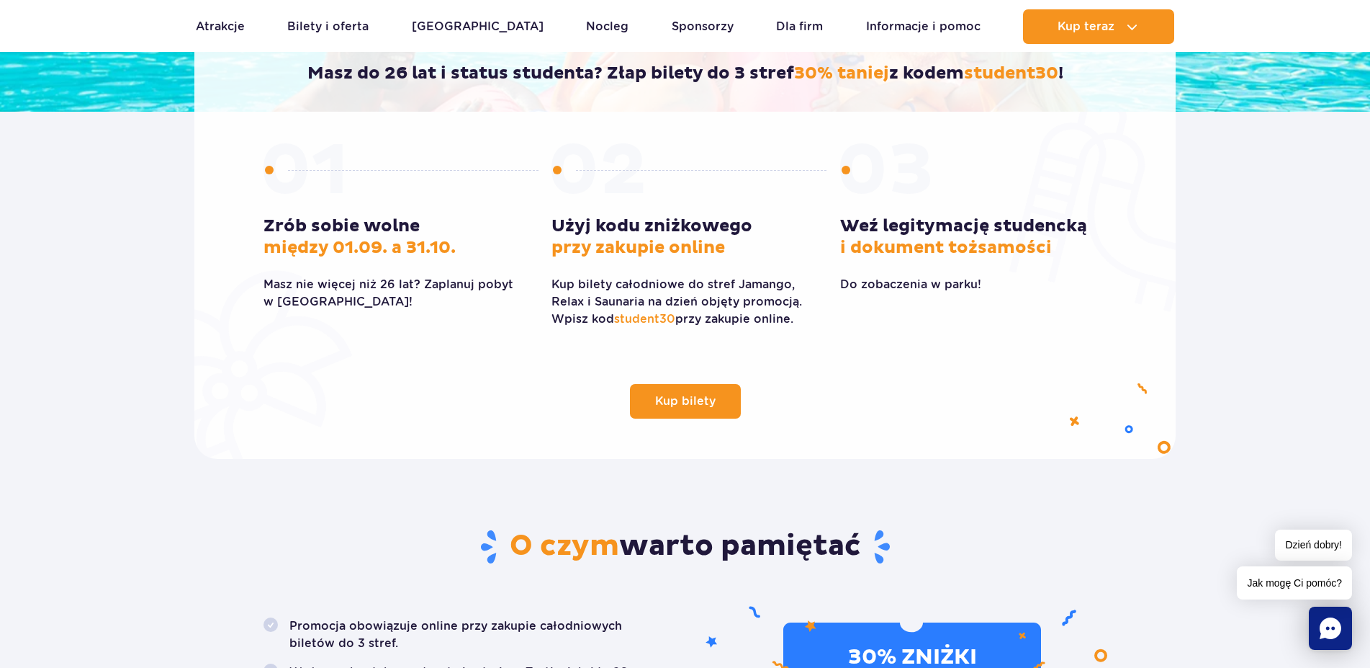
scroll to position [73, 0]
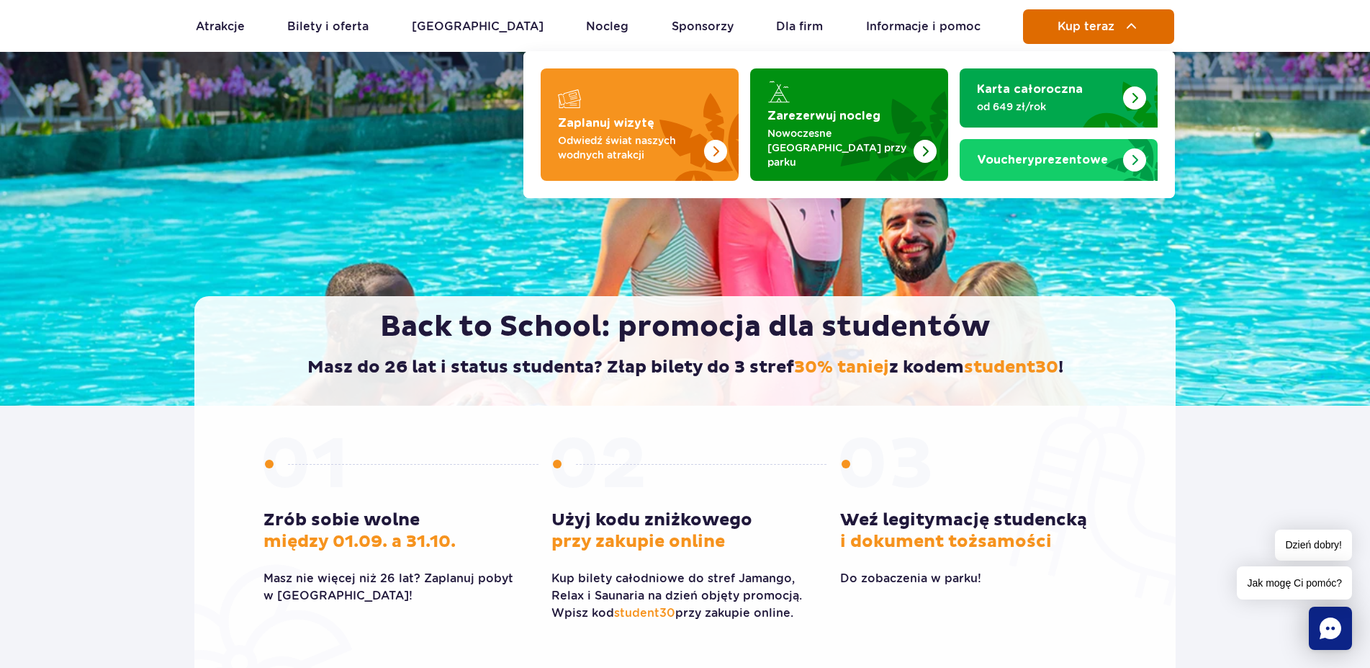
click at [1030, 23] on button "Kup teraz" at bounding box center [1098, 26] width 151 height 35
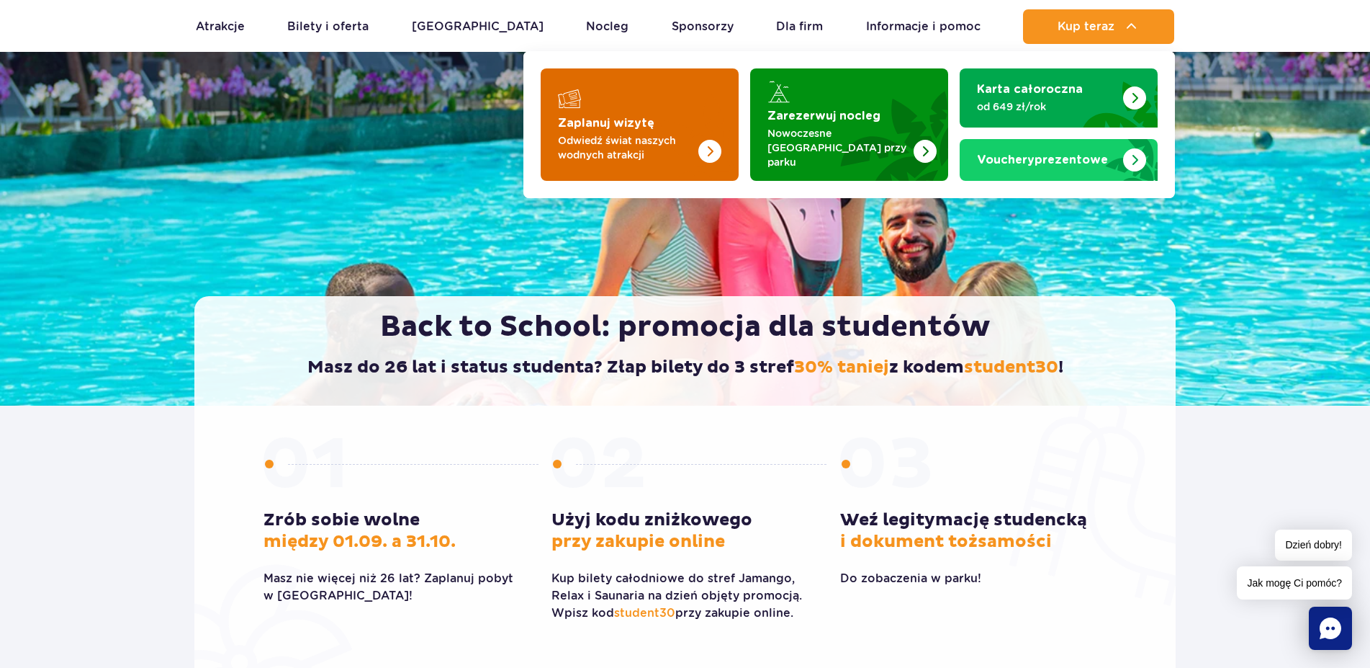
click at [592, 119] on strong "Zaplanuj wizytę" at bounding box center [606, 123] width 96 height 12
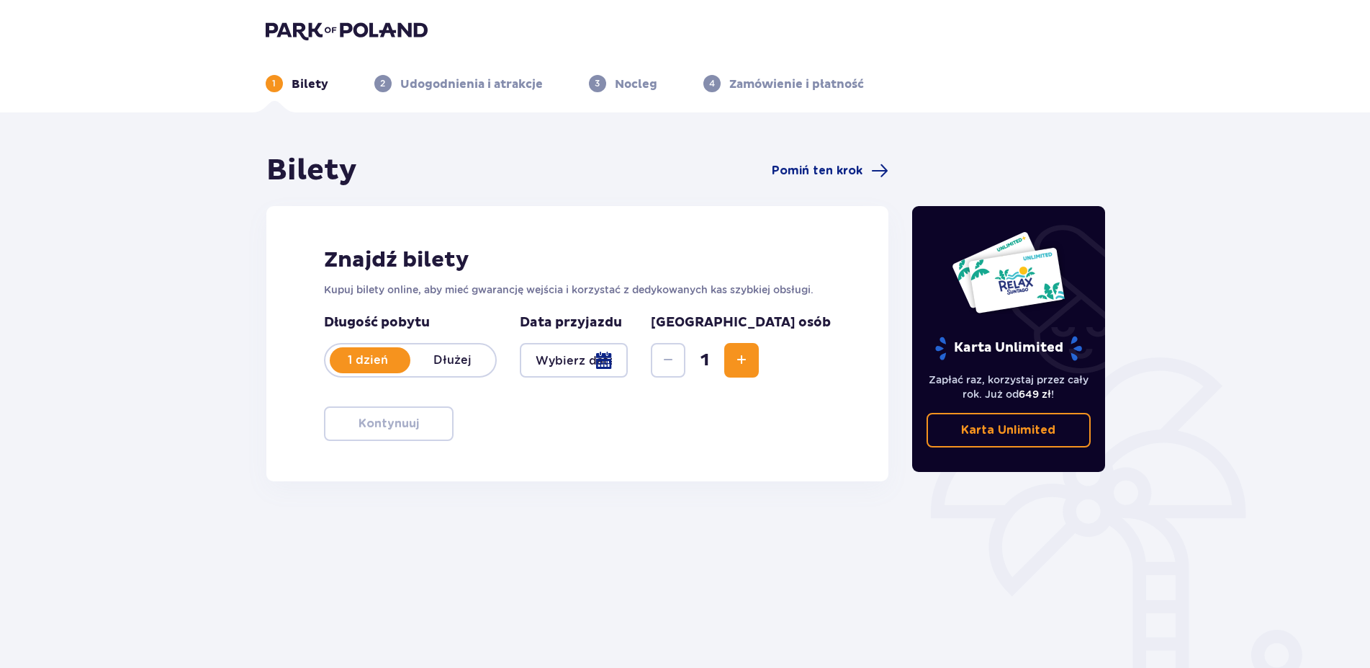
click at [578, 364] on div at bounding box center [574, 360] width 109 height 35
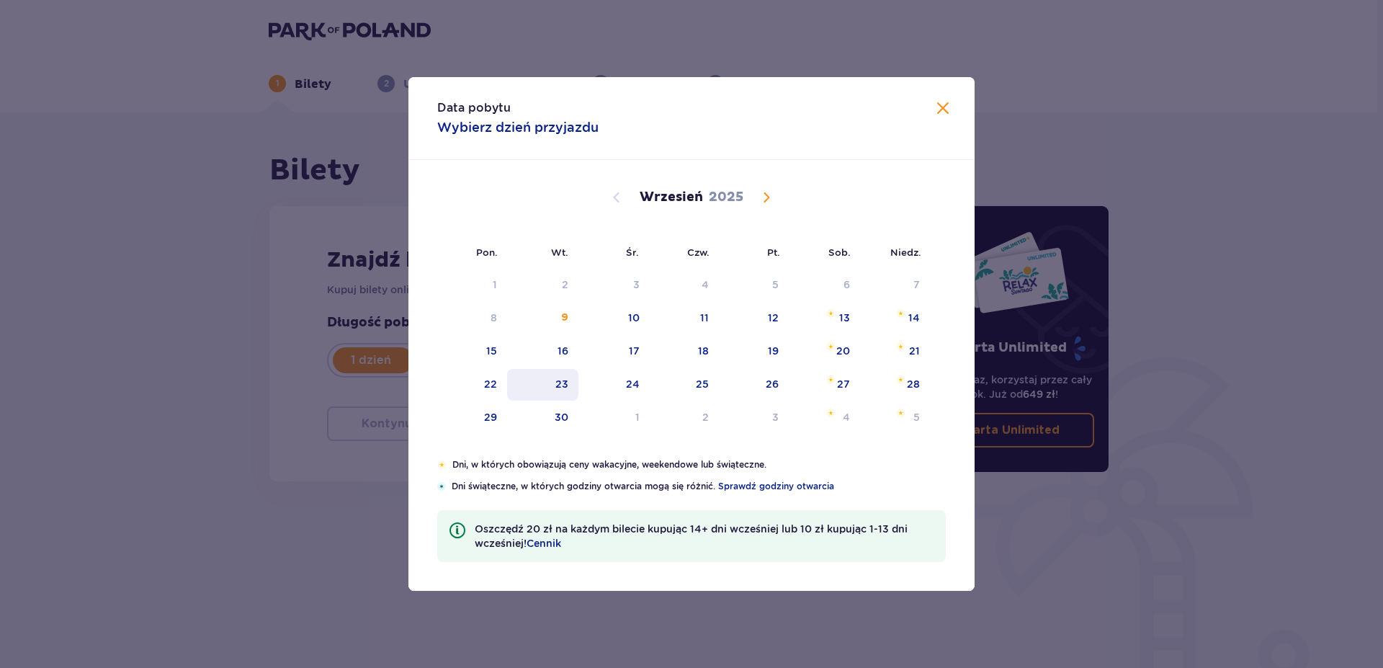
click at [554, 383] on div "23" at bounding box center [542, 385] width 71 height 32
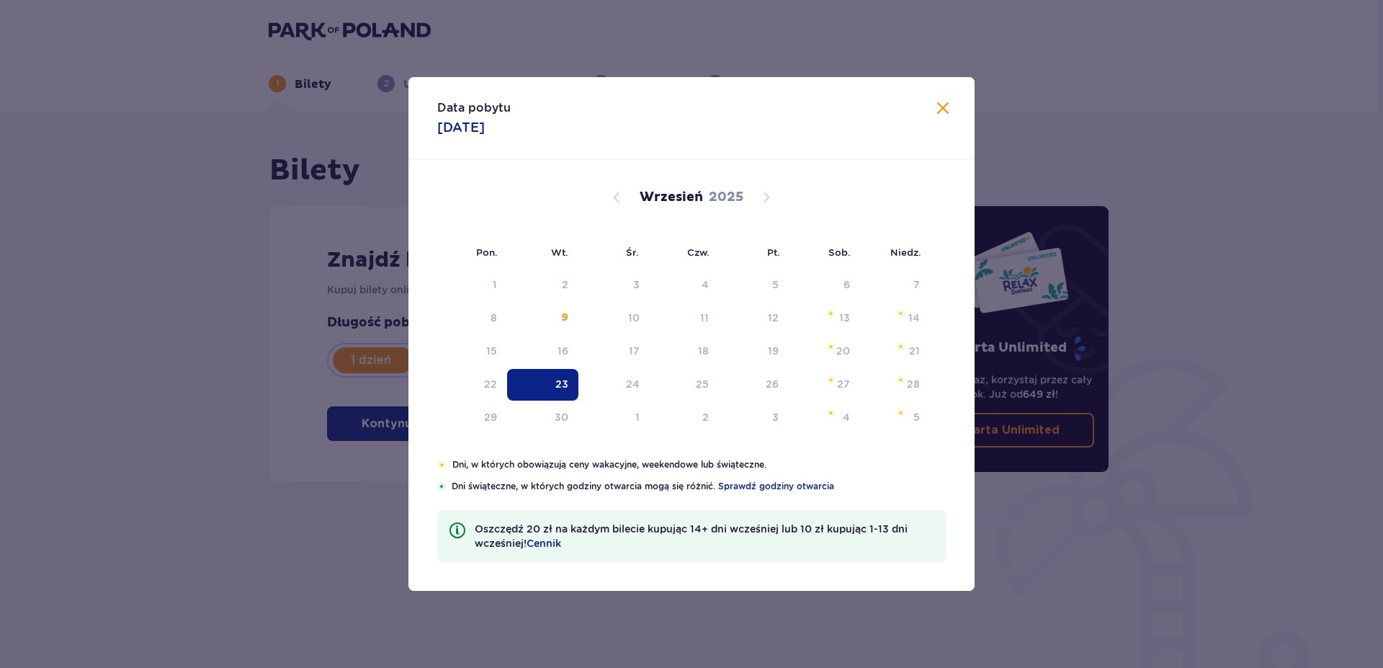
type input "23.09.25"
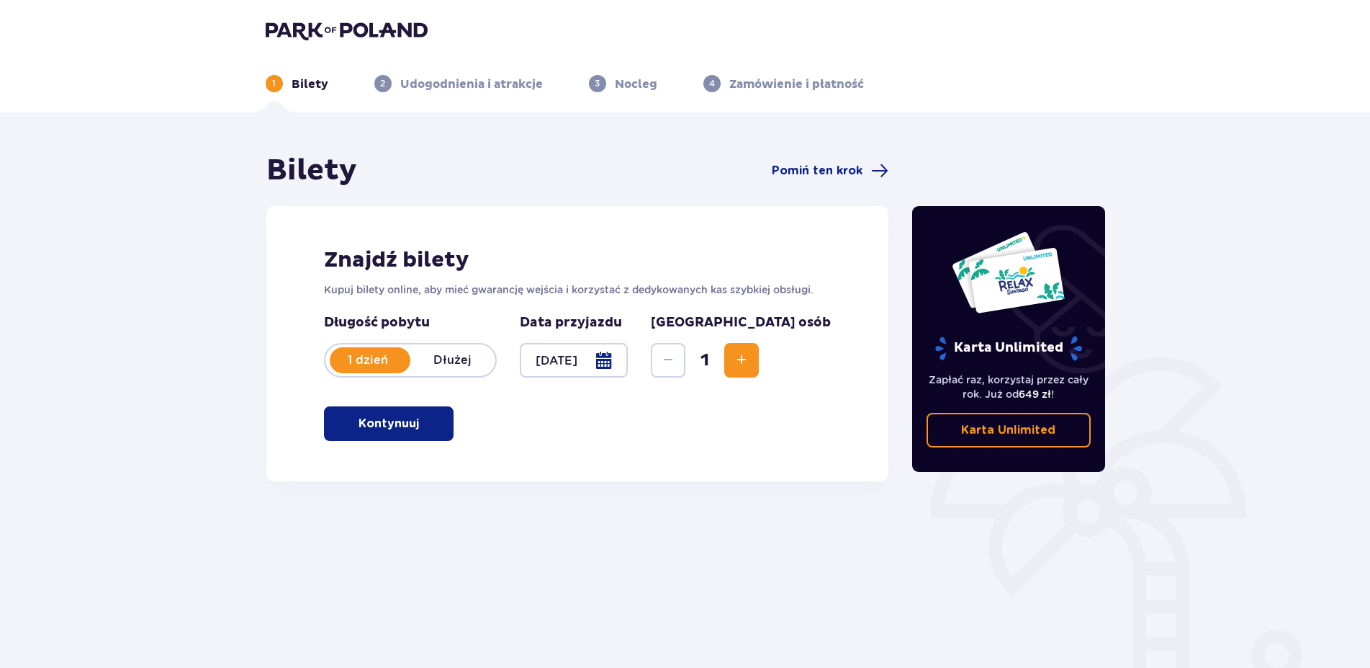
click at [413, 428] on span "button" at bounding box center [421, 423] width 17 height 17
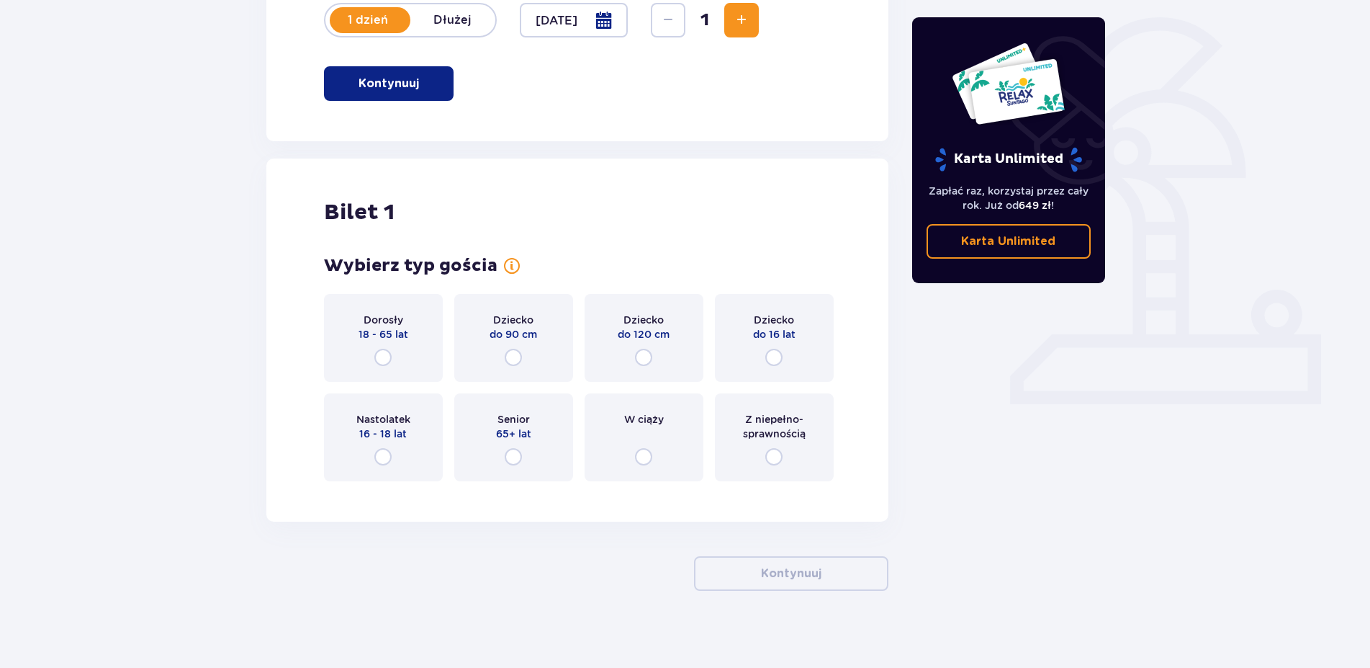
scroll to position [349, 0]
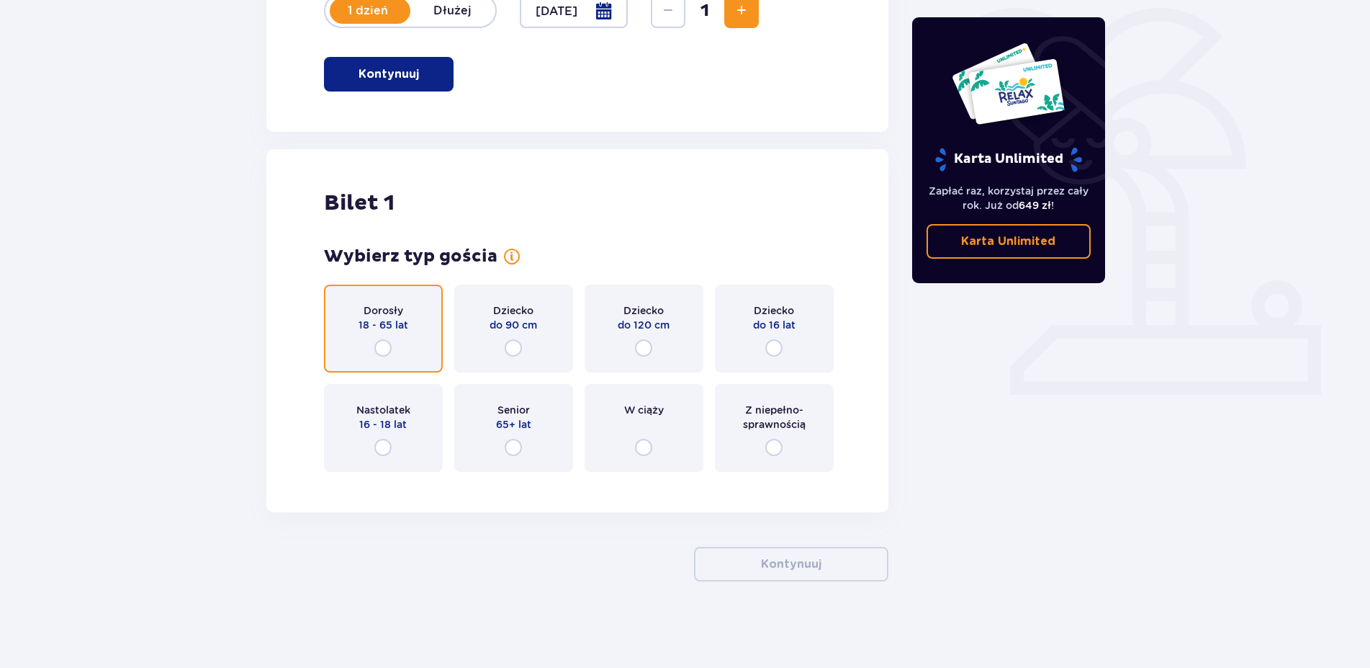
click at [380, 346] on input "radio" at bounding box center [382, 347] width 17 height 17
radio input "true"
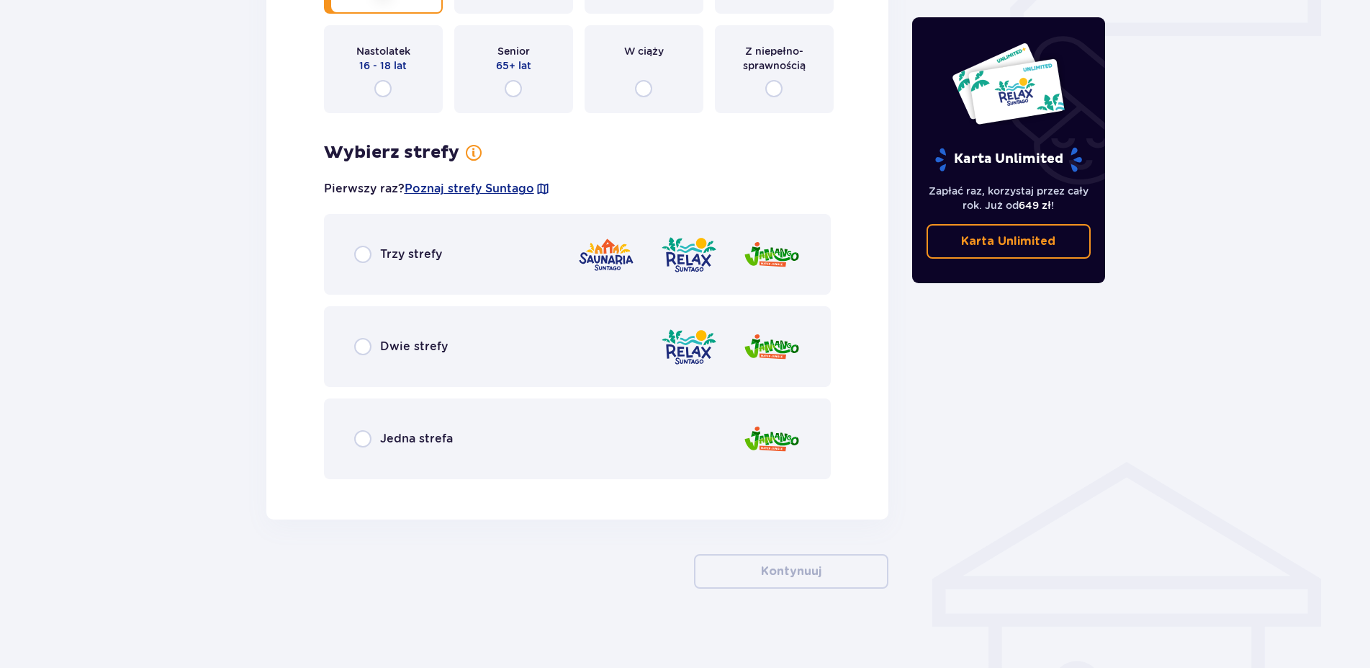
scroll to position [715, 0]
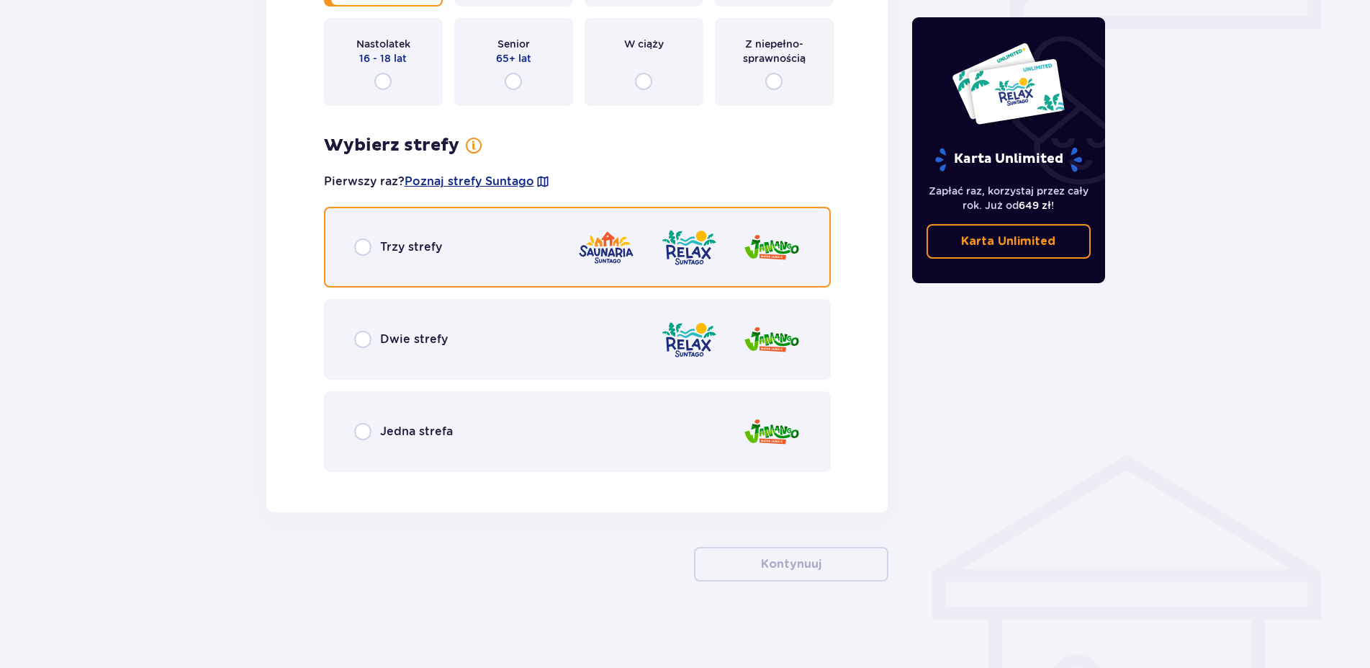
click at [366, 251] on input "radio" at bounding box center [362, 246] width 17 height 17
radio input "true"
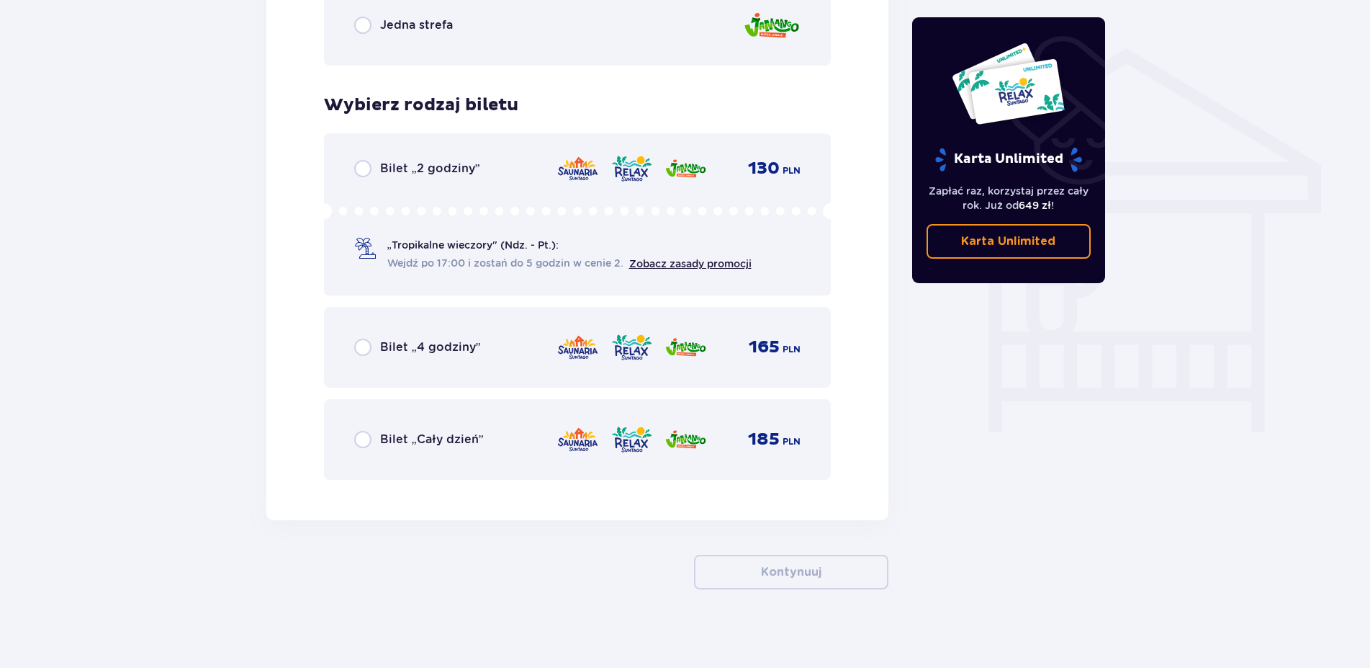
scroll to position [1129, 0]
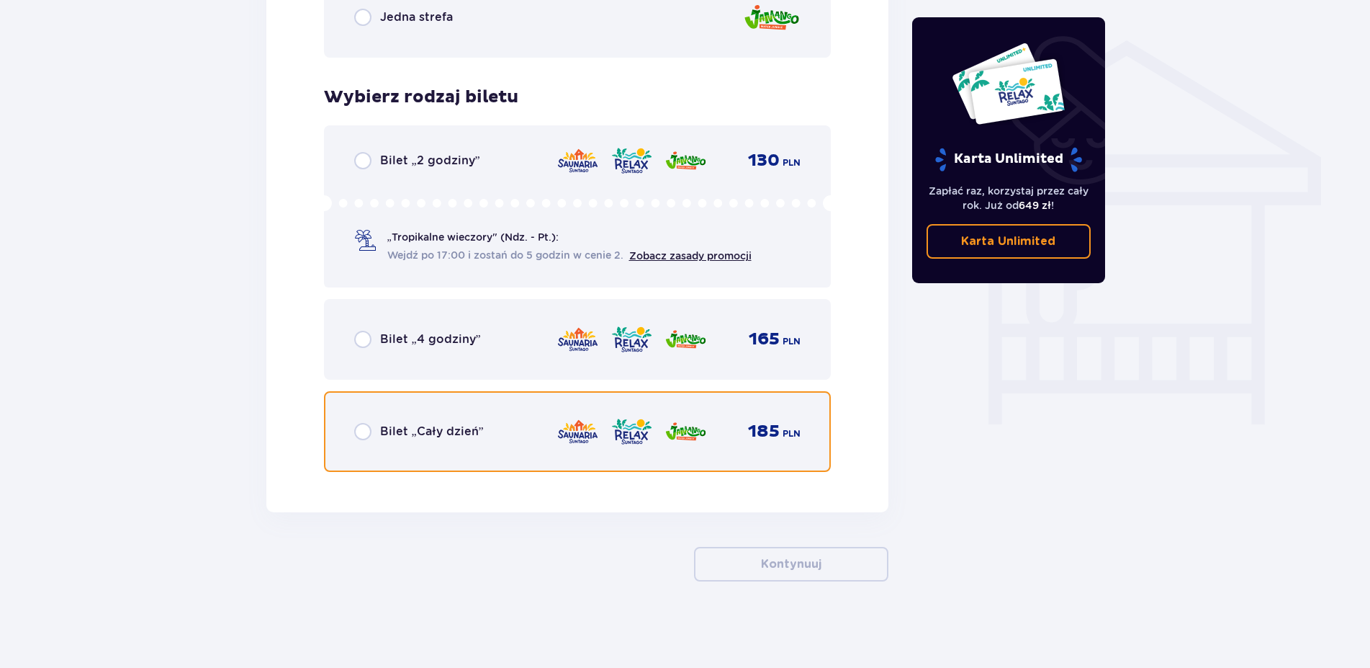
click at [366, 434] on input "radio" at bounding box center [362, 431] width 17 height 17
radio input "true"
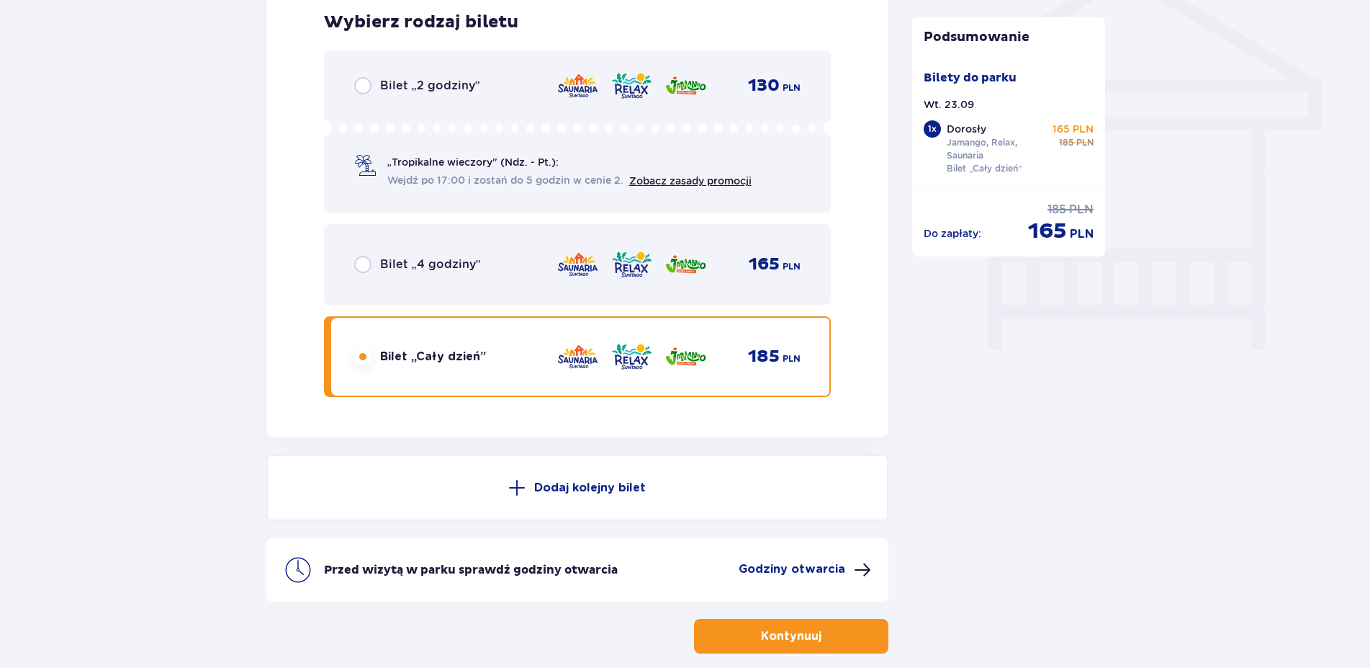
click at [801, 565] on div "Dodaj kolejny bilet Przed wizytą w parku sprawdź godziny otwarcia Godziny otwar…" at bounding box center [577, 527] width 623 height 147
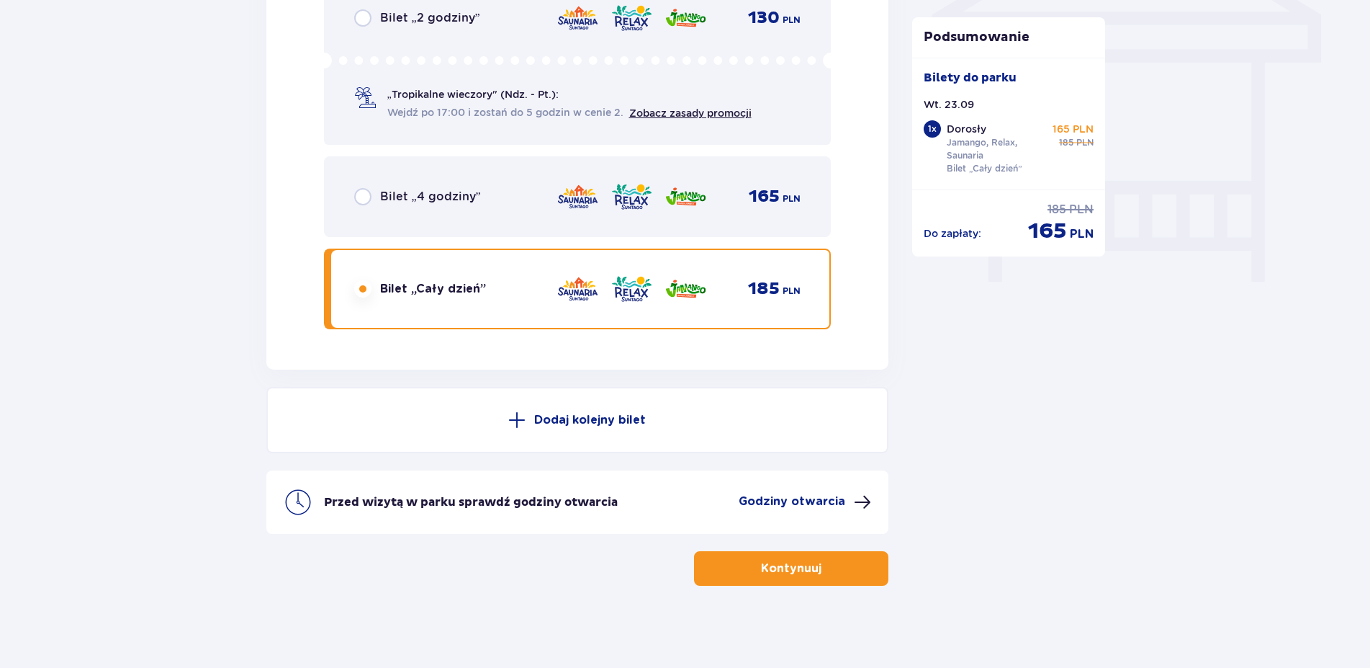
scroll to position [1276, 0]
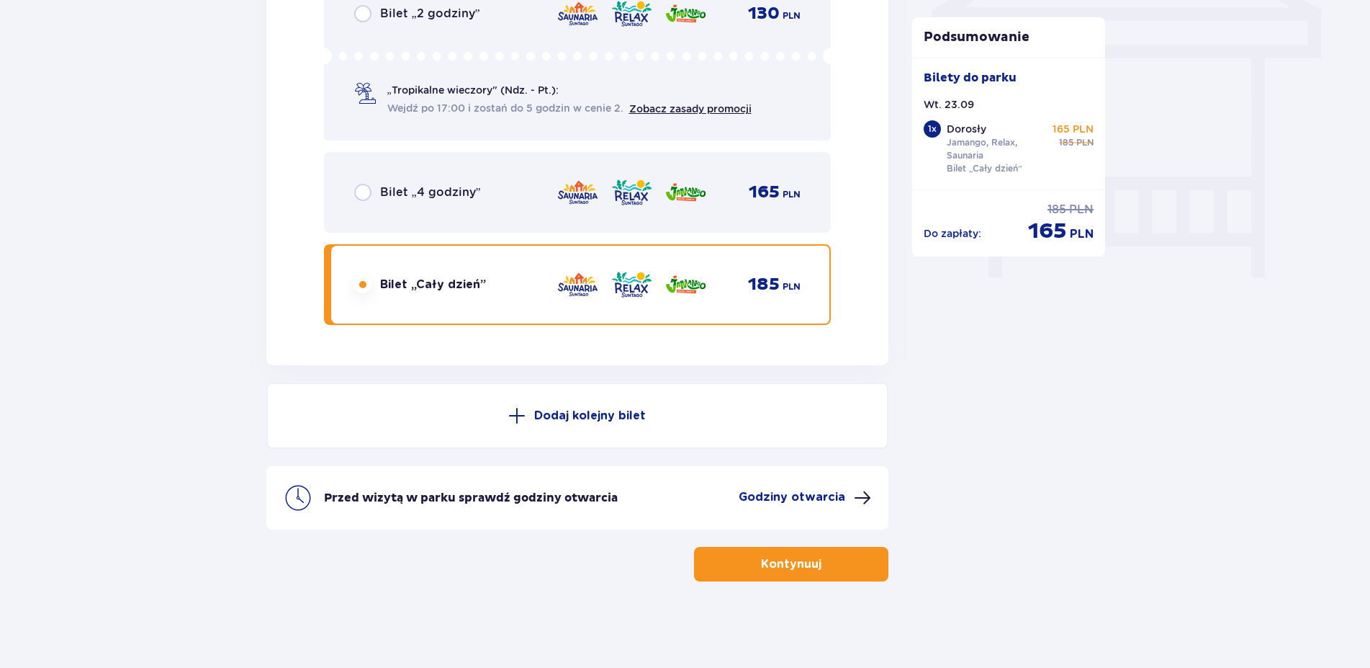
click at [791, 567] on p "Kontynuuj" at bounding box center [791, 564] width 60 height 16
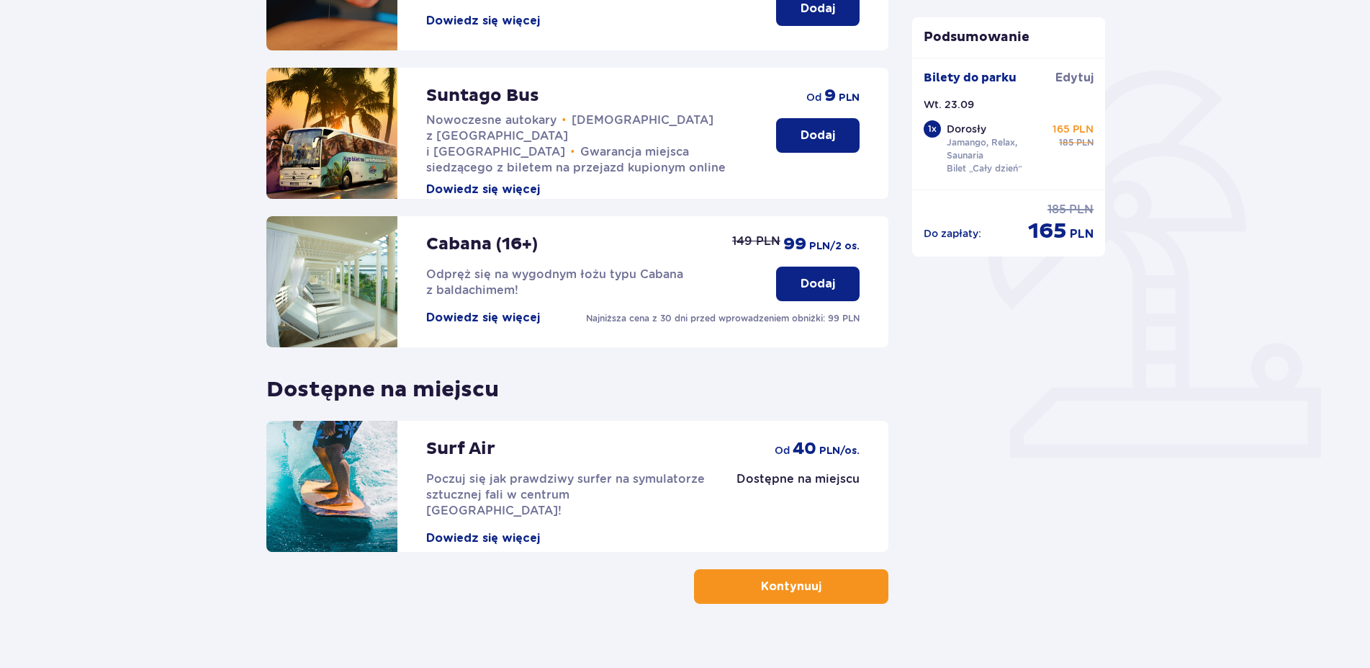
scroll to position [309, 0]
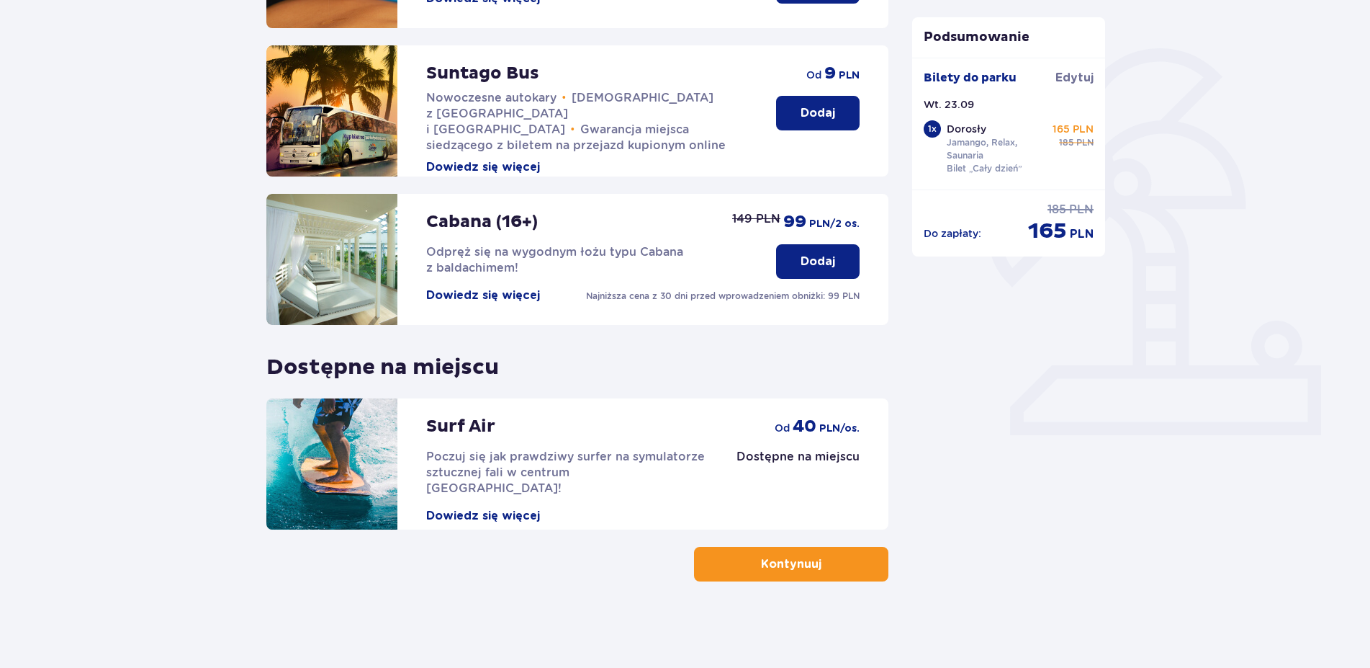
click at [726, 563] on button "Kontynuuj" at bounding box center [791, 564] width 194 height 35
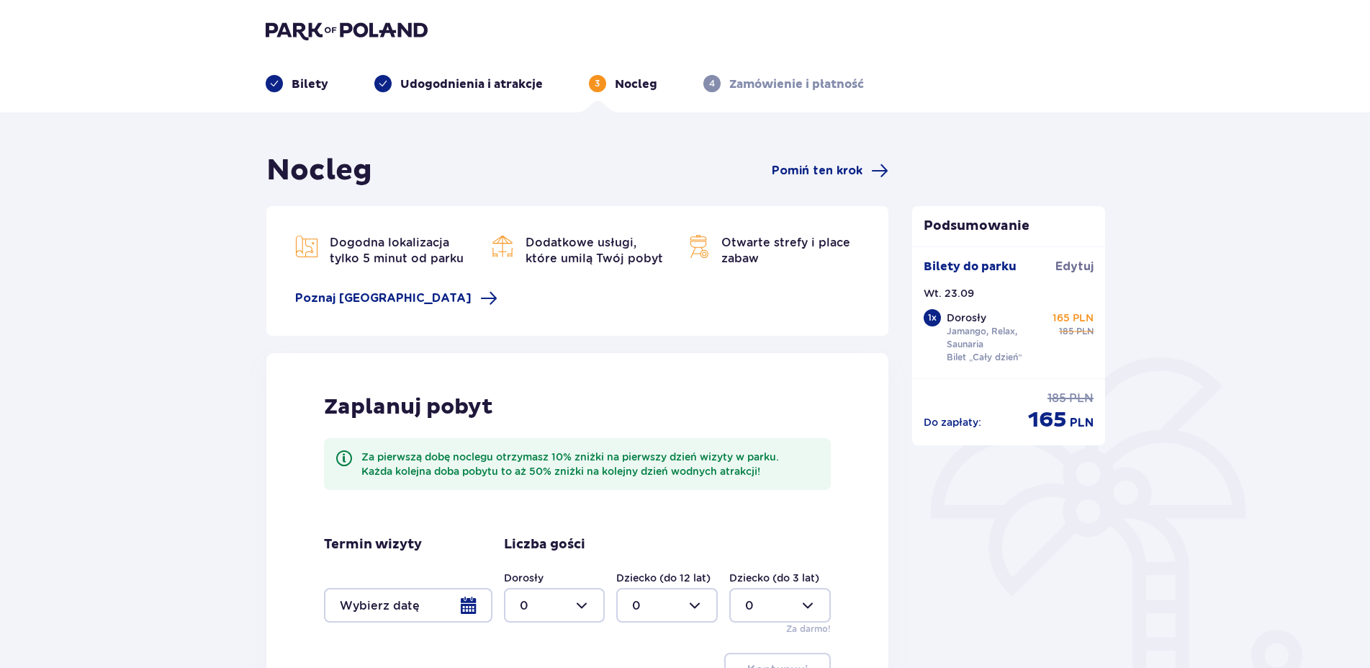
scroll to position [198, 0]
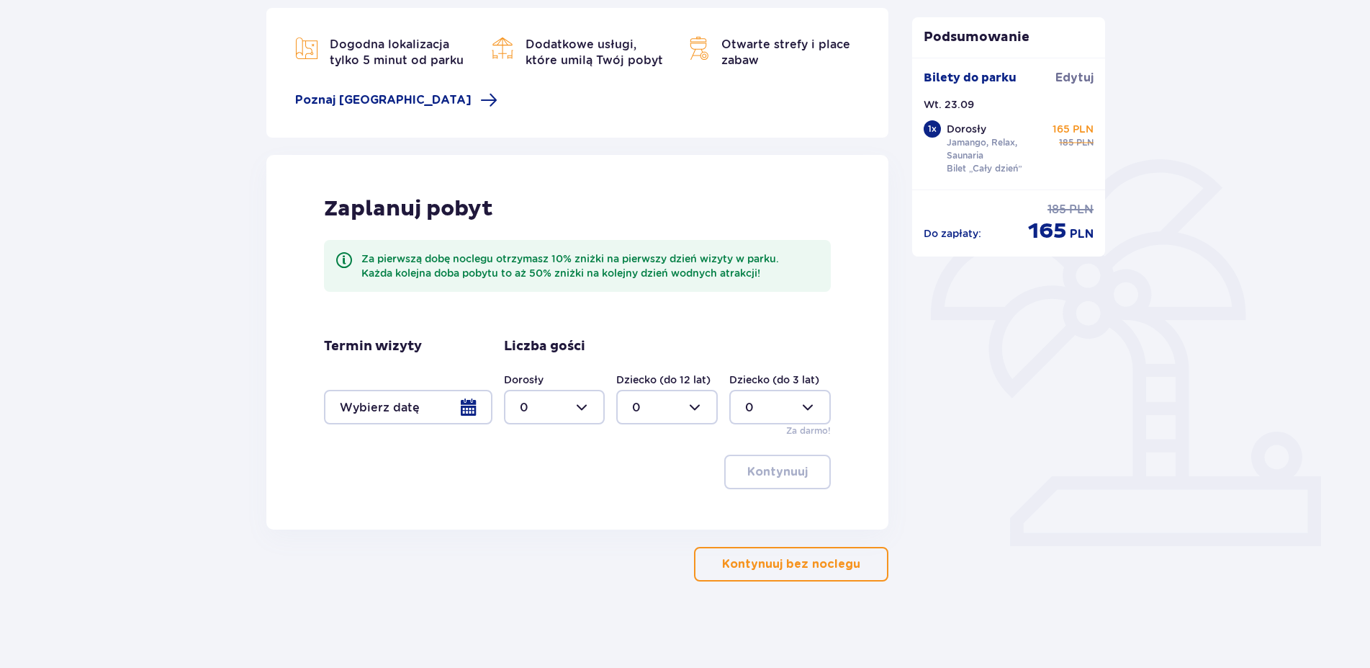
click at [762, 558] on p "Kontynuuj bez noclegu" at bounding box center [791, 564] width 138 height 16
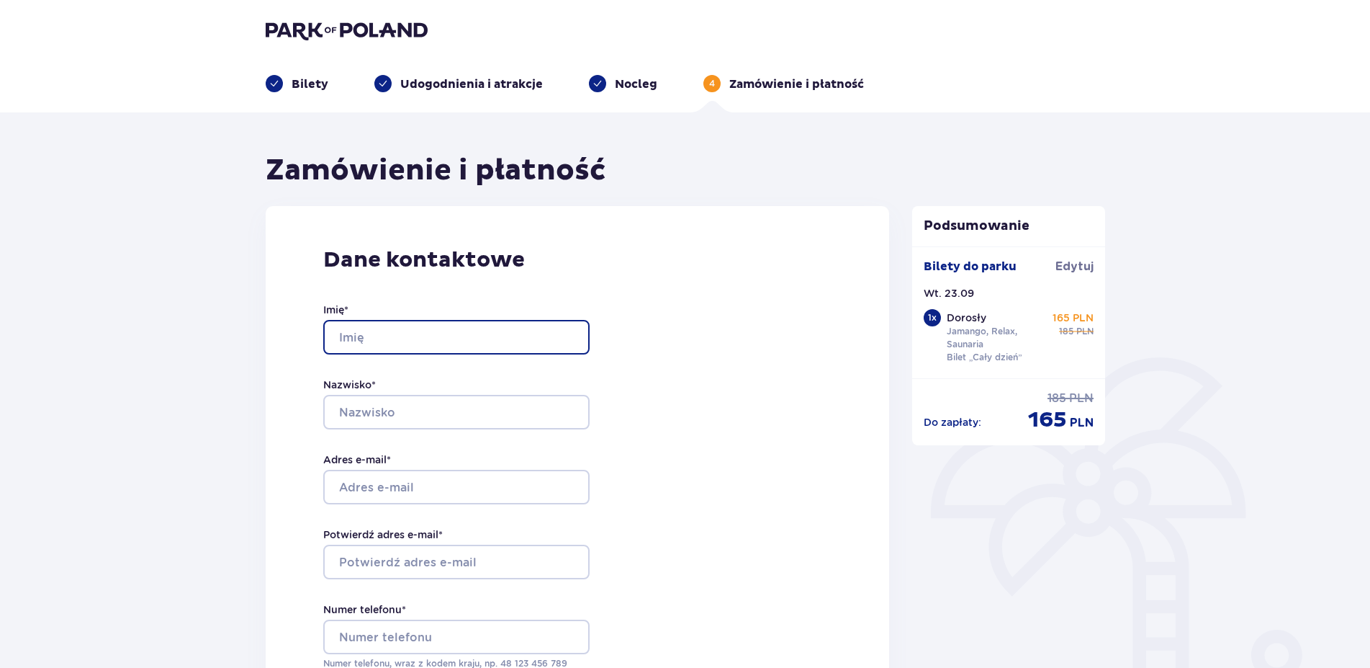
click at [413, 344] on input "Imię *" at bounding box center [456, 337] width 266 height 35
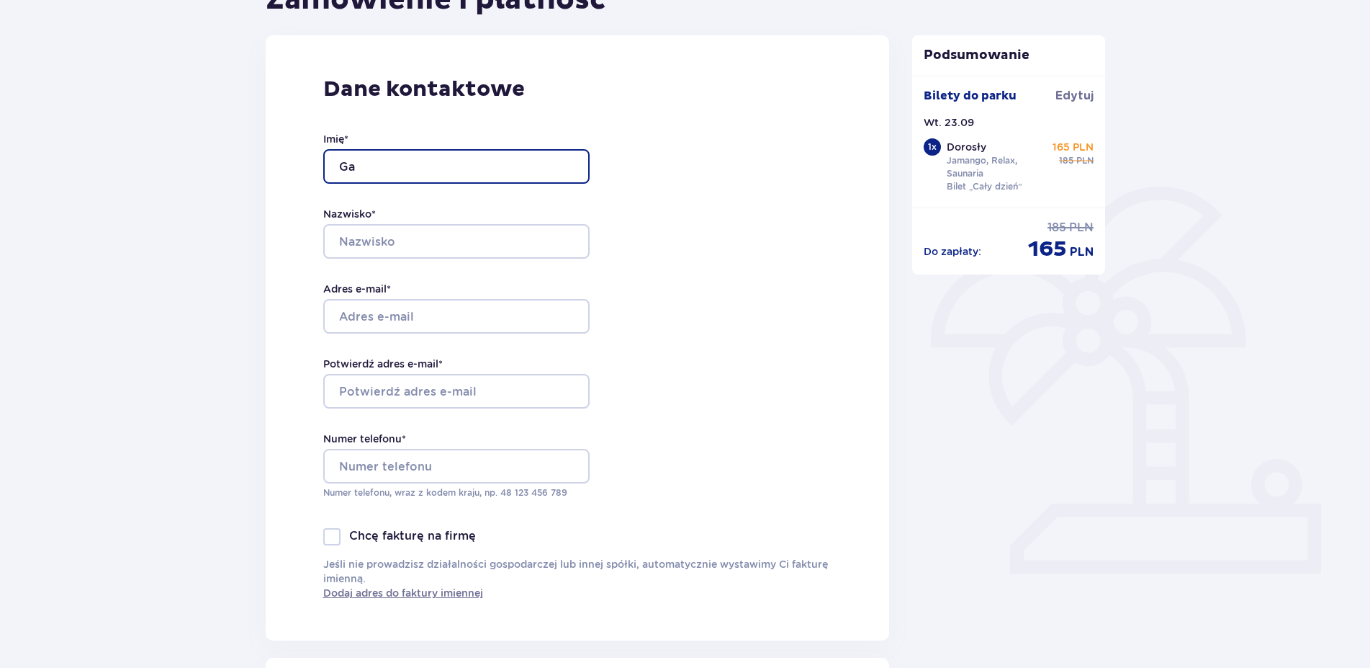
scroll to position [147, 0]
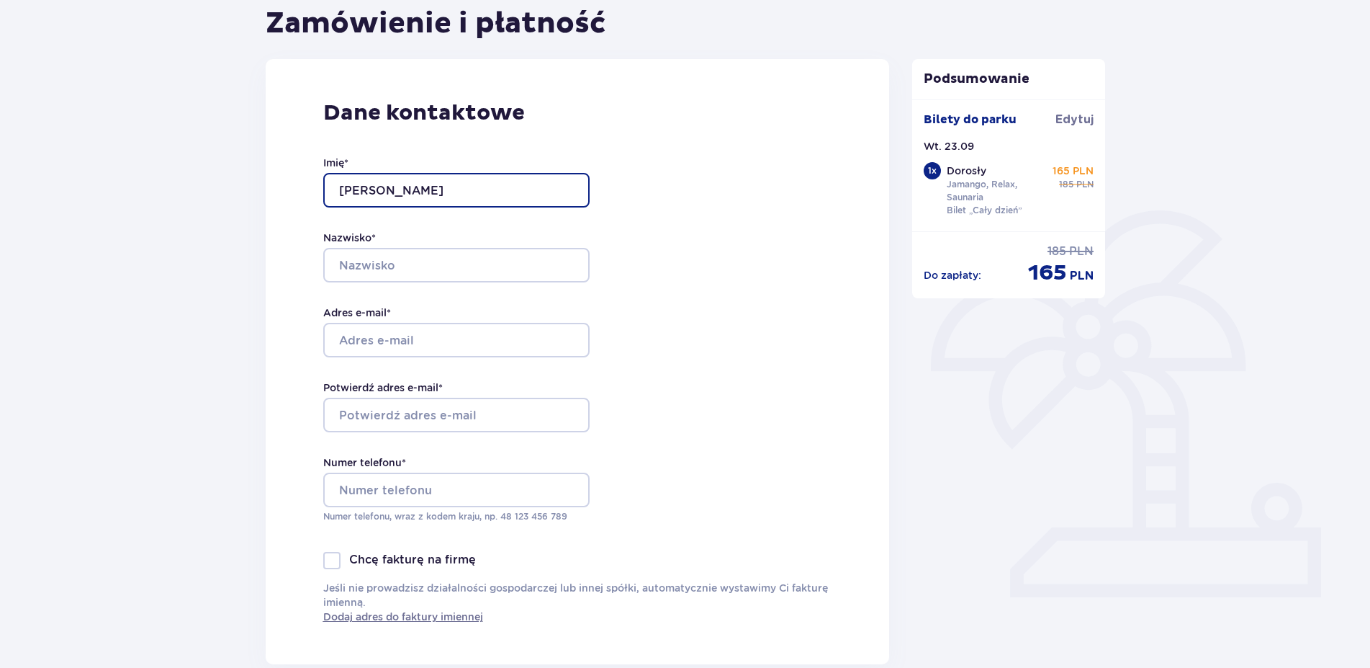
type input "Gabriela"
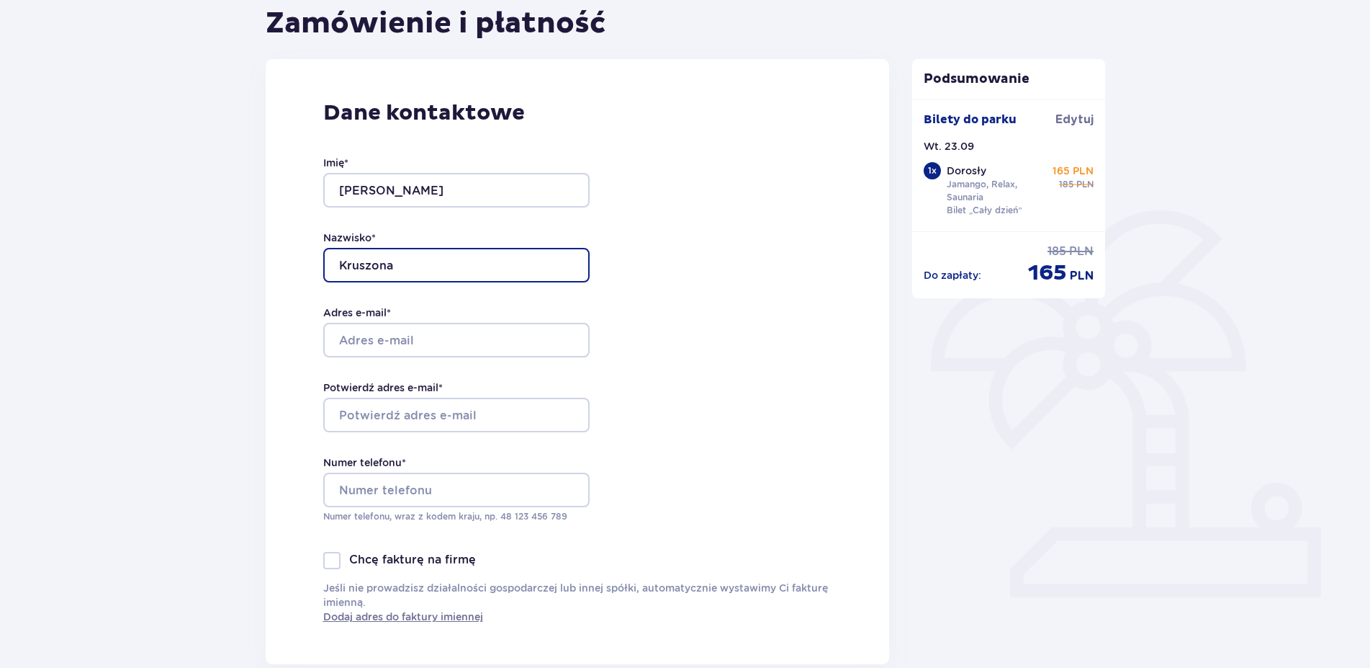
type input "Kruszona"
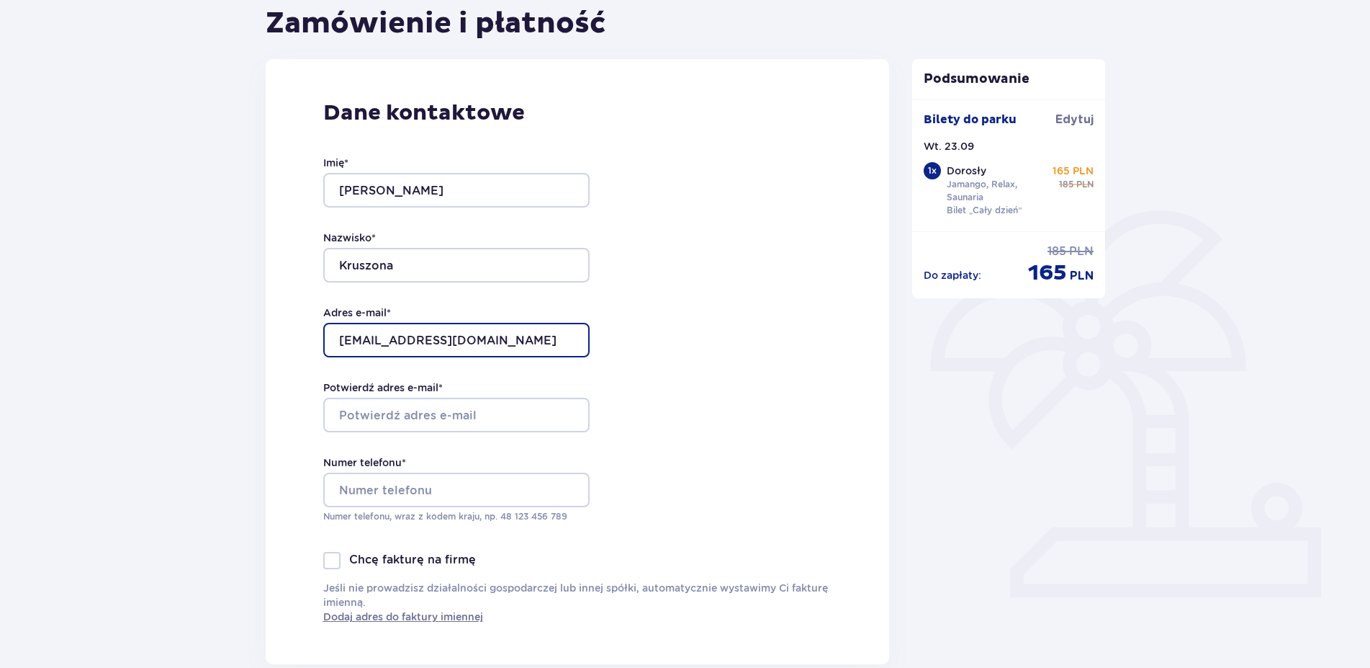
type input "[EMAIL_ADDRESS][DOMAIN_NAME]"
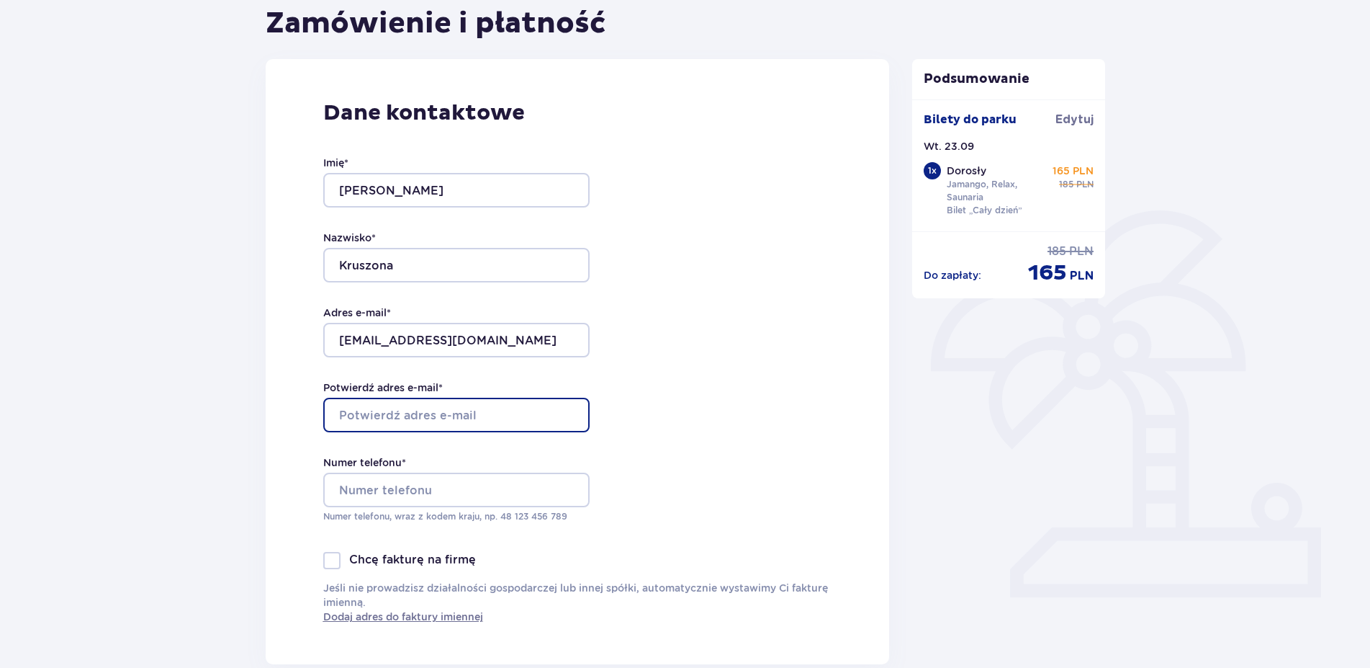
click at [462, 407] on input "Potwierdź adres e-mail *" at bounding box center [456, 414] width 266 height 35
type input "[EMAIL_ADDRESS][DOMAIN_NAME]"
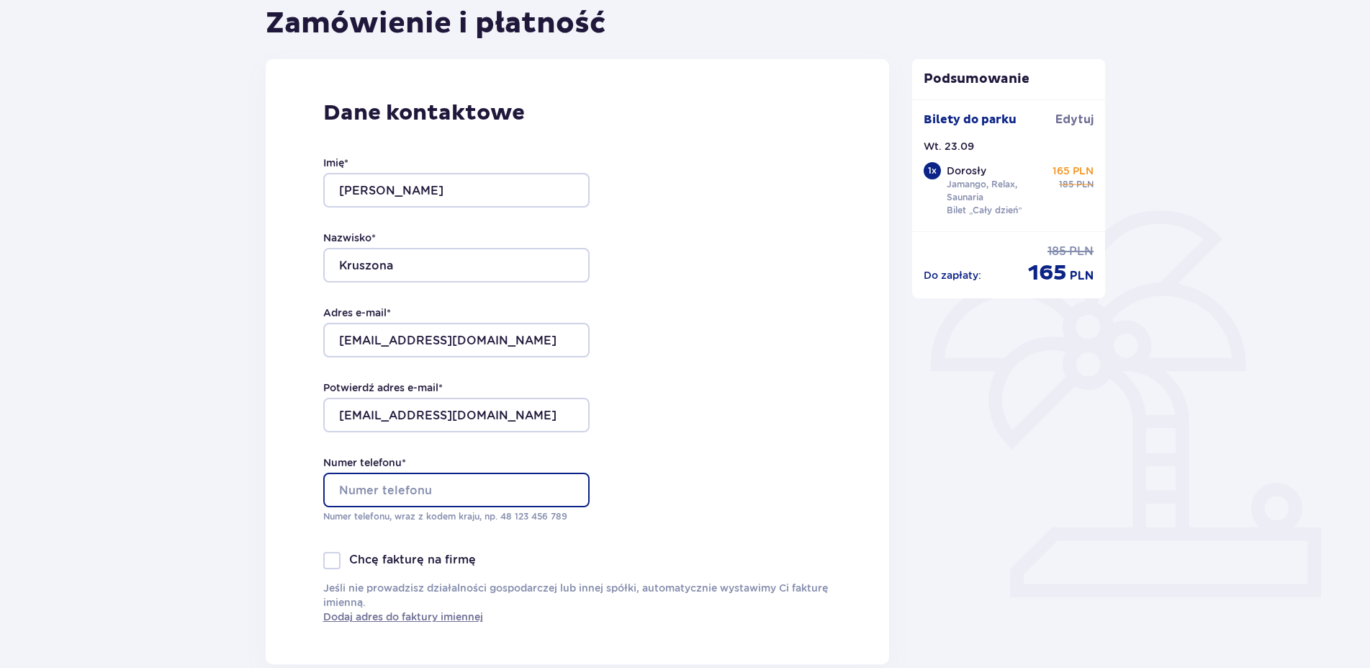
click at [516, 489] on input "Numer telefonu *" at bounding box center [456, 489] width 266 height 35
type input "536053932"
click at [680, 473] on div "Dane kontaktowe Imię * Gabriela Nazwisko * Kruszona Adres e-mail * gabrysiakrus…" at bounding box center [578, 361] width 624 height 605
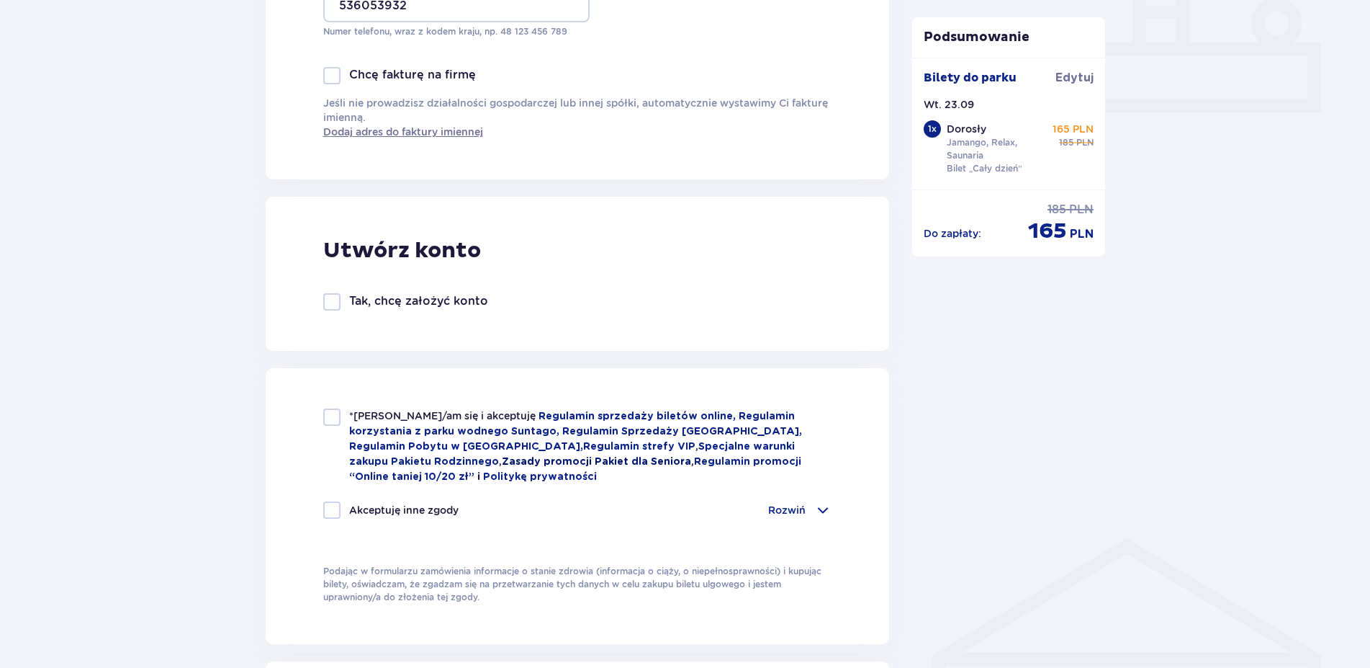
scroll to position [661, 0]
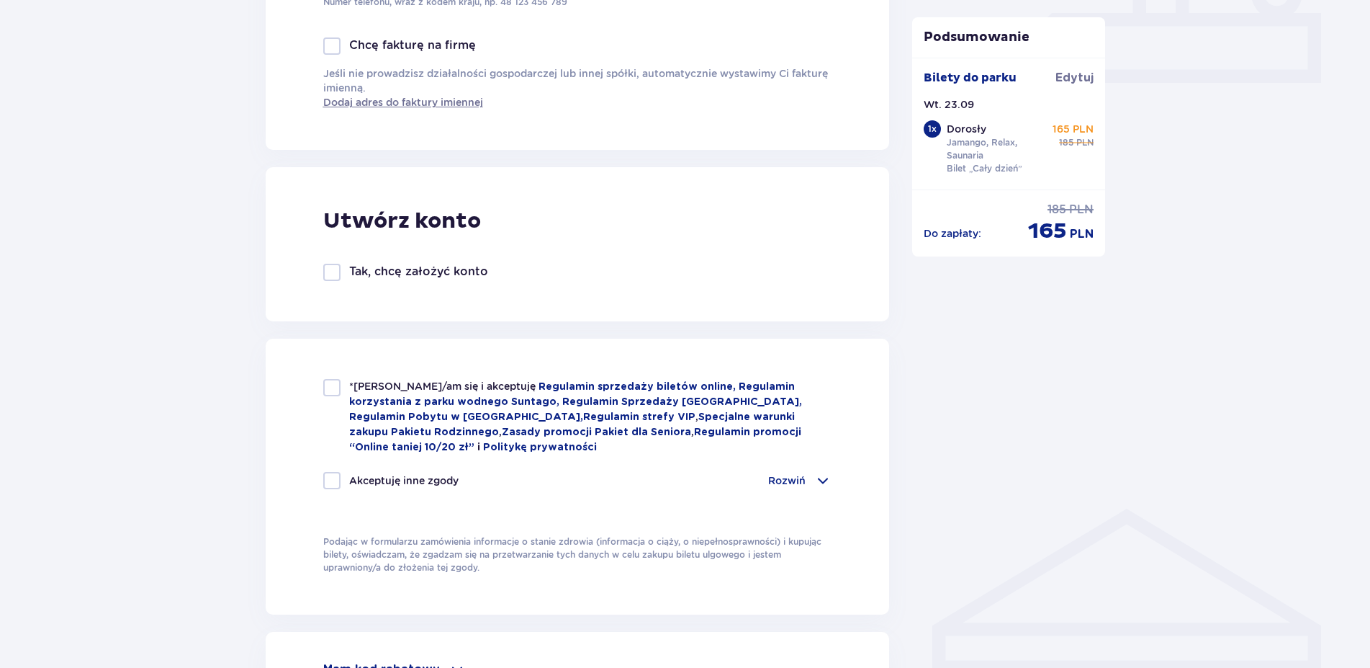
click at [328, 390] on div at bounding box center [331, 387] width 17 height 17
checkbox input "true"
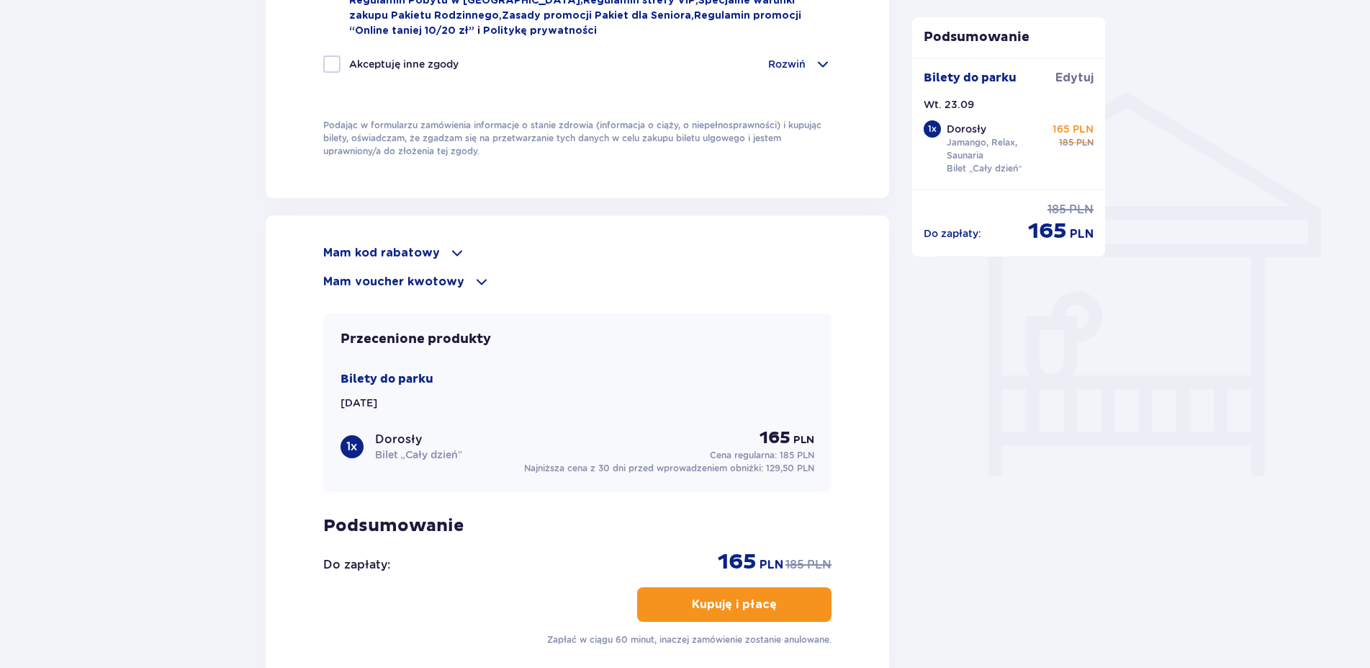
scroll to position [1102, 0]
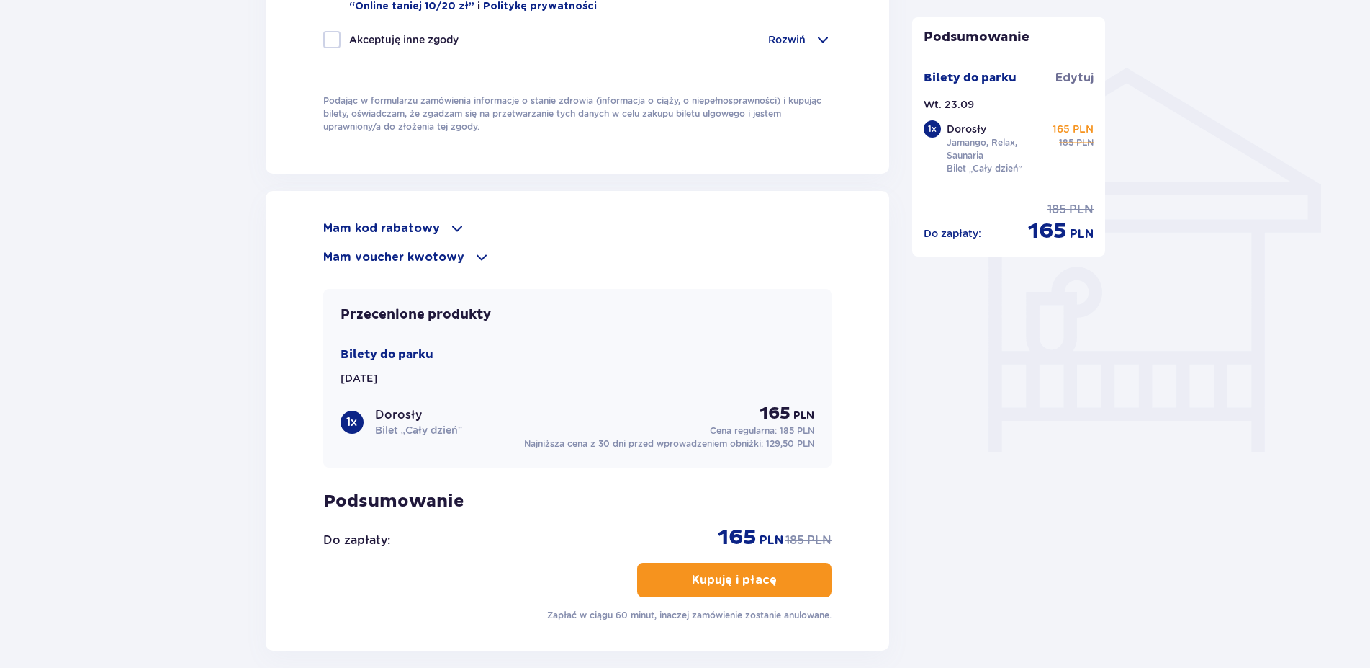
click at [383, 215] on div "Mam kod rabatowy Zastosuj Mam voucher kwotowy Zastosuj Przecenione produkty Bil…" at bounding box center [578, 420] width 624 height 459
click at [383, 220] on p "Mam kod rabatowy" at bounding box center [381, 228] width 117 height 16
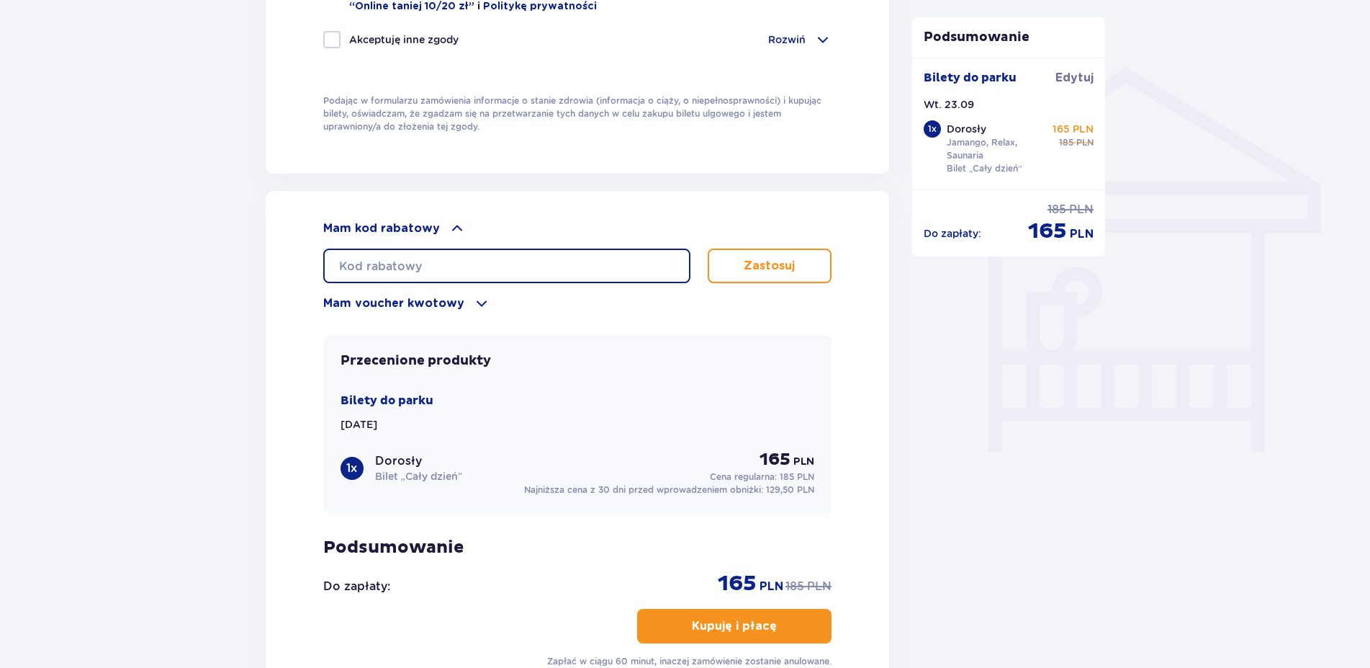
click at [431, 265] on input "text" at bounding box center [506, 265] width 367 height 35
type input "student30"
click at [762, 267] on p "Zastosuj" at bounding box center [769, 266] width 51 height 16
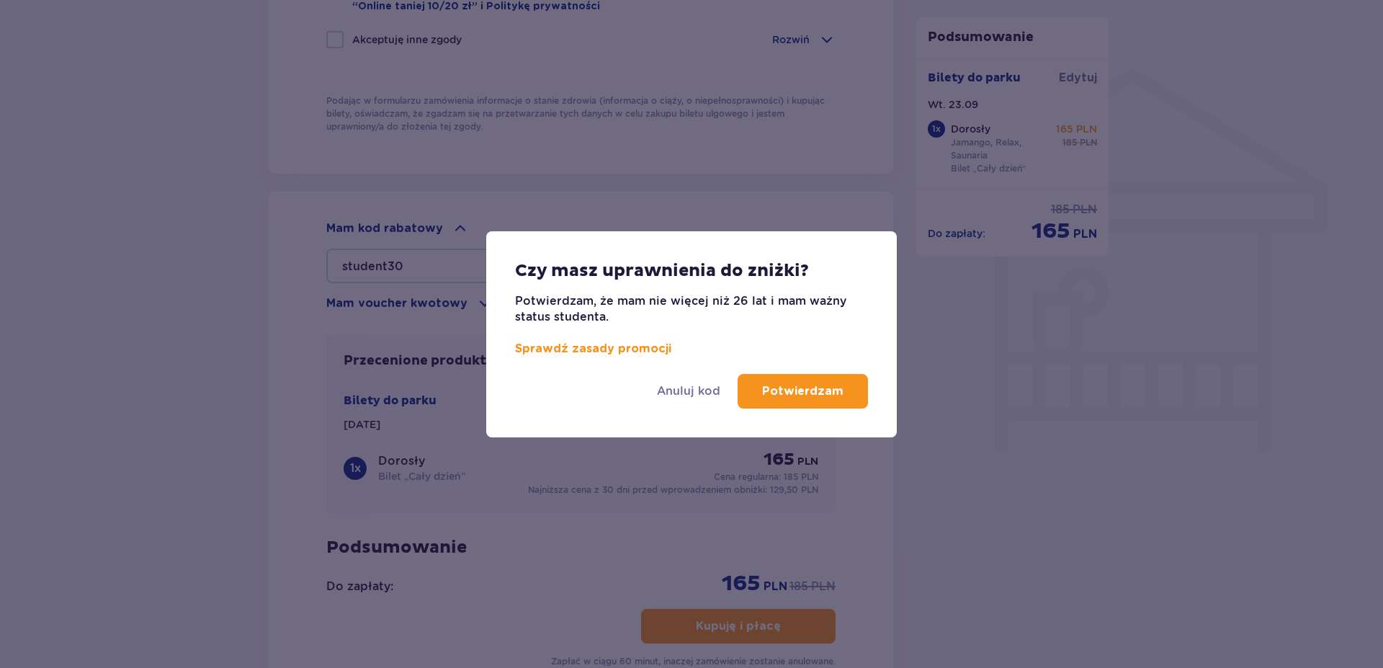
click at [788, 387] on p "Potwierdzam" at bounding box center [802, 391] width 81 height 16
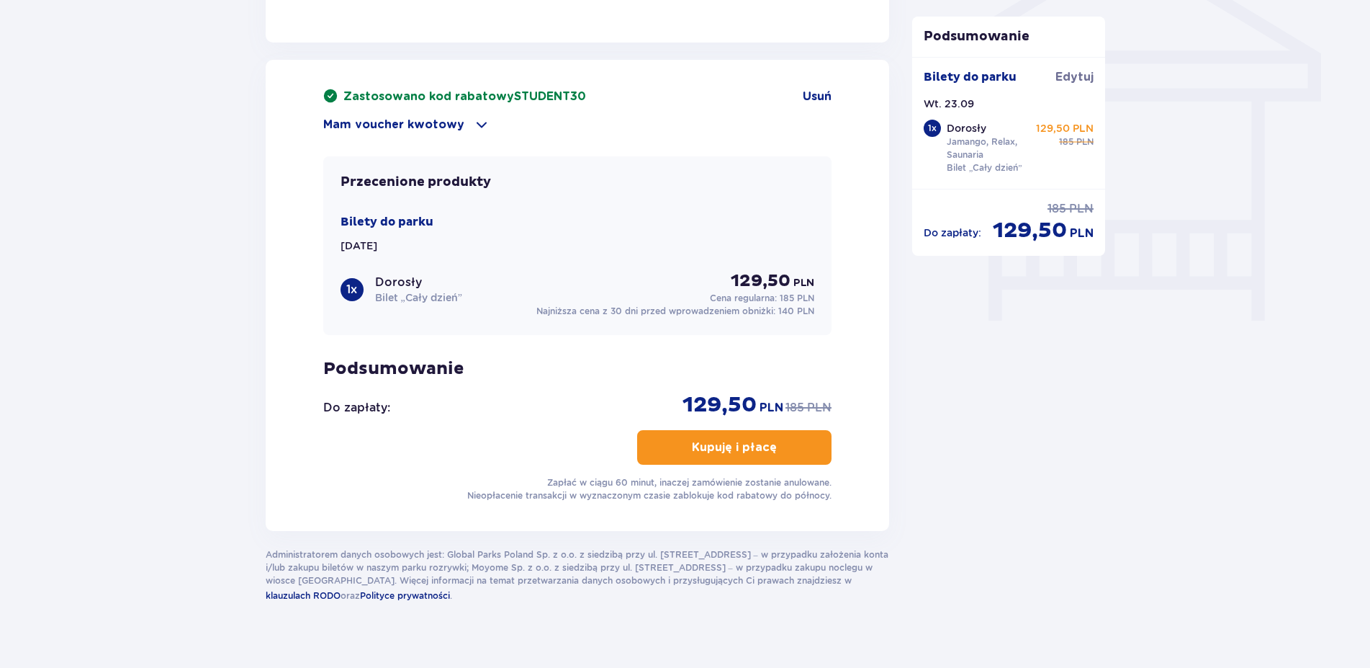
scroll to position [1251, 0]
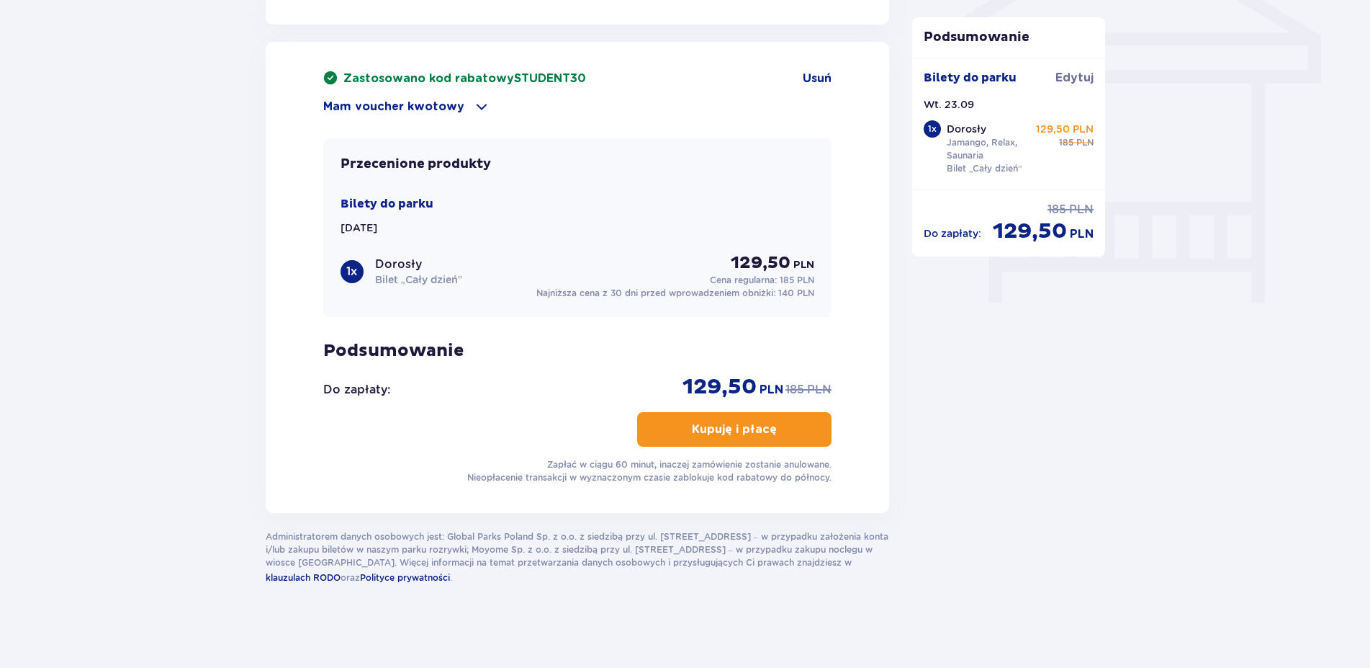
click at [735, 426] on p "Kupuję i płacę" at bounding box center [734, 429] width 85 height 16
